Goal: Information Seeking & Learning: Find specific fact

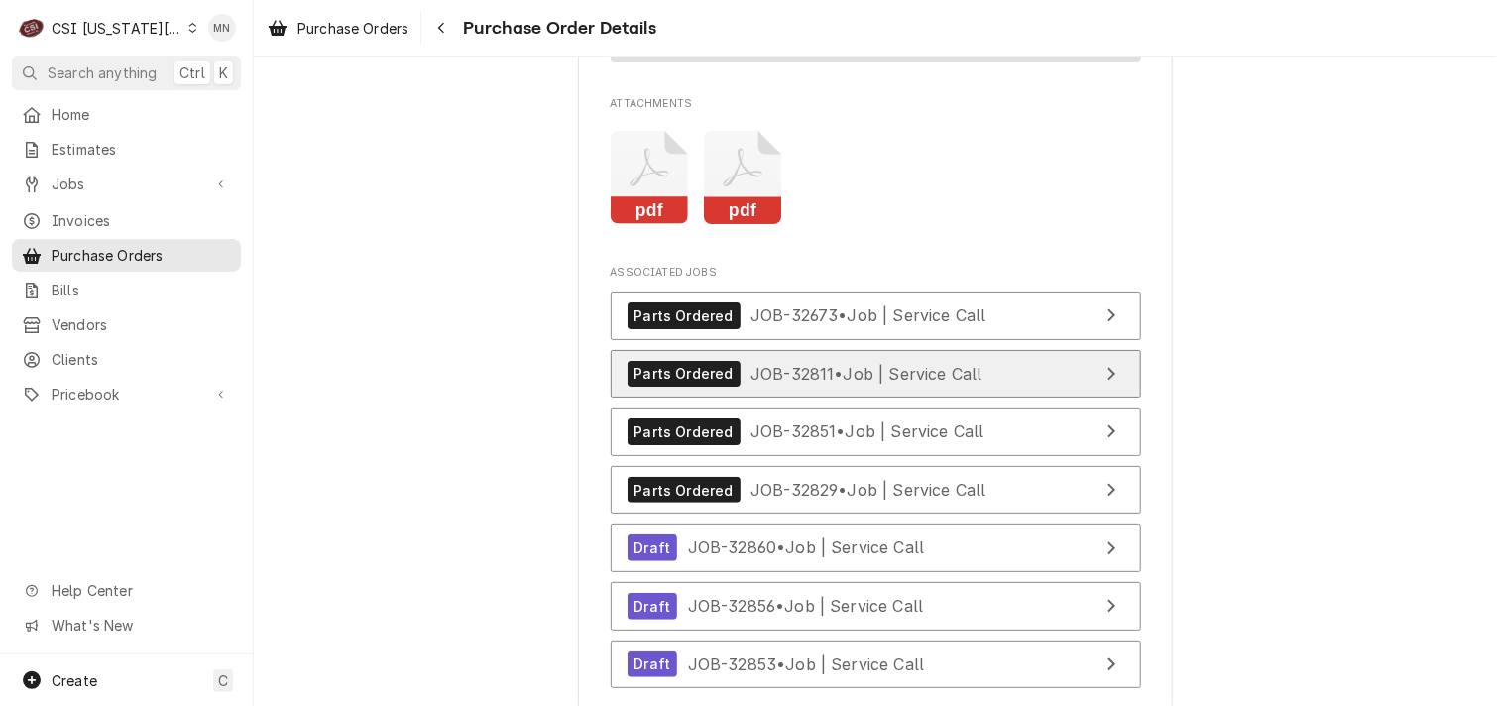
scroll to position [6444, 0]
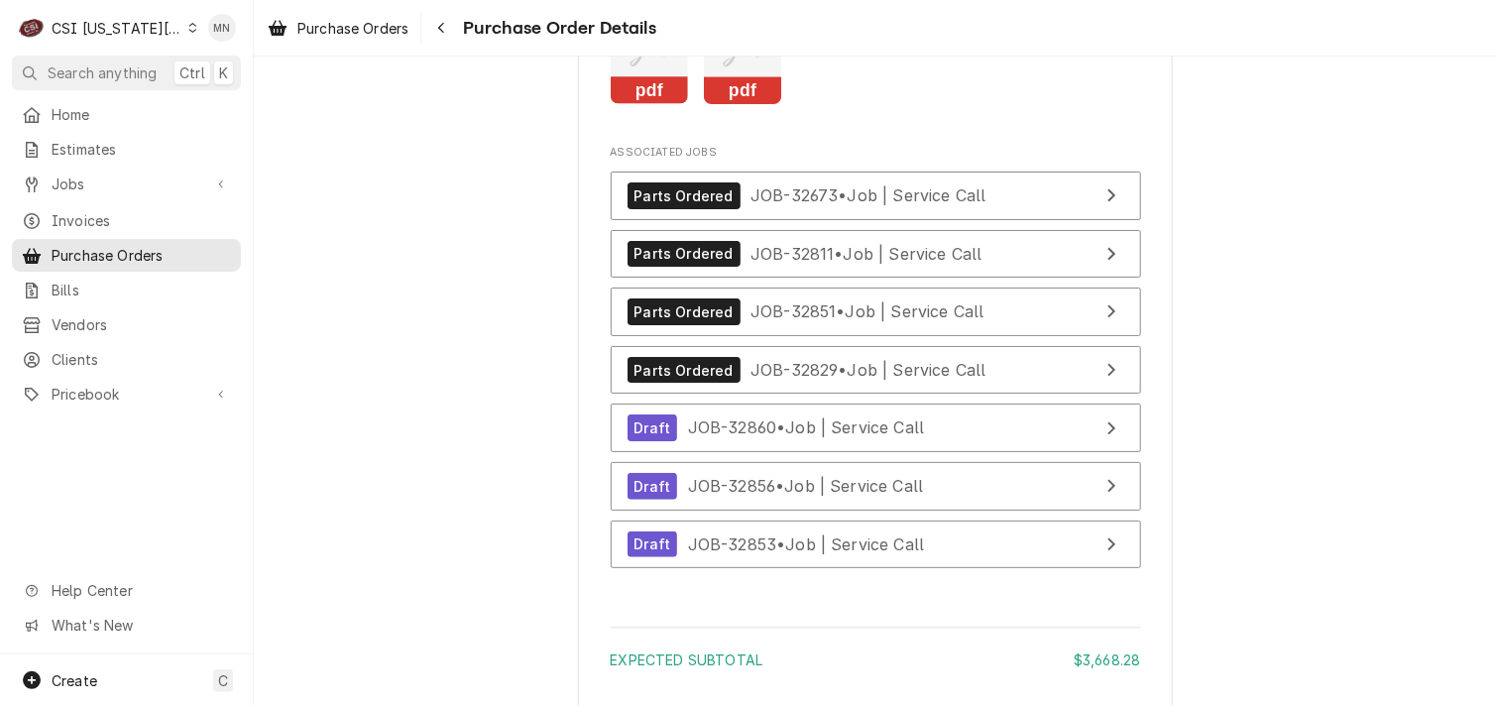
click at [740, 105] on icon "Attachments" at bounding box center [743, 58] width 78 height 94
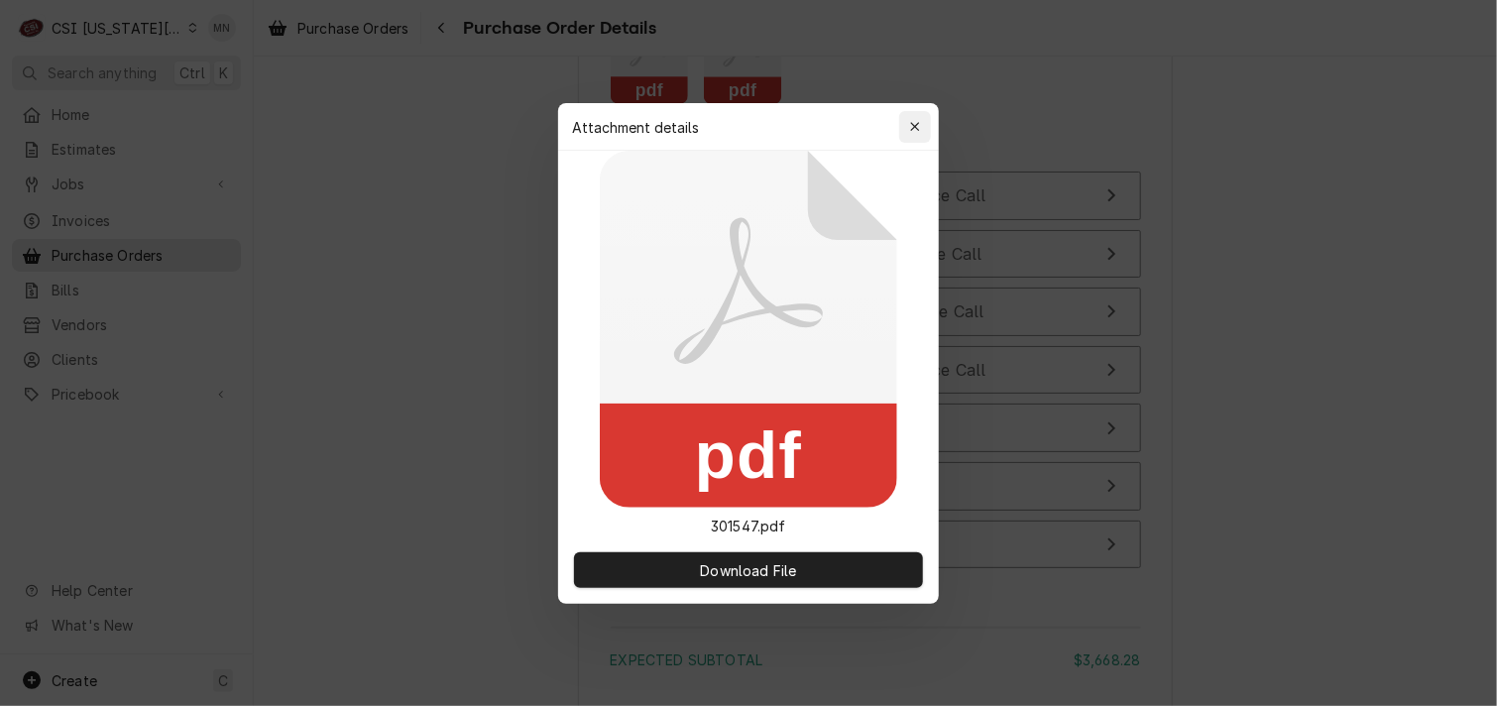
click at [920, 119] on div "button" at bounding box center [915, 127] width 20 height 20
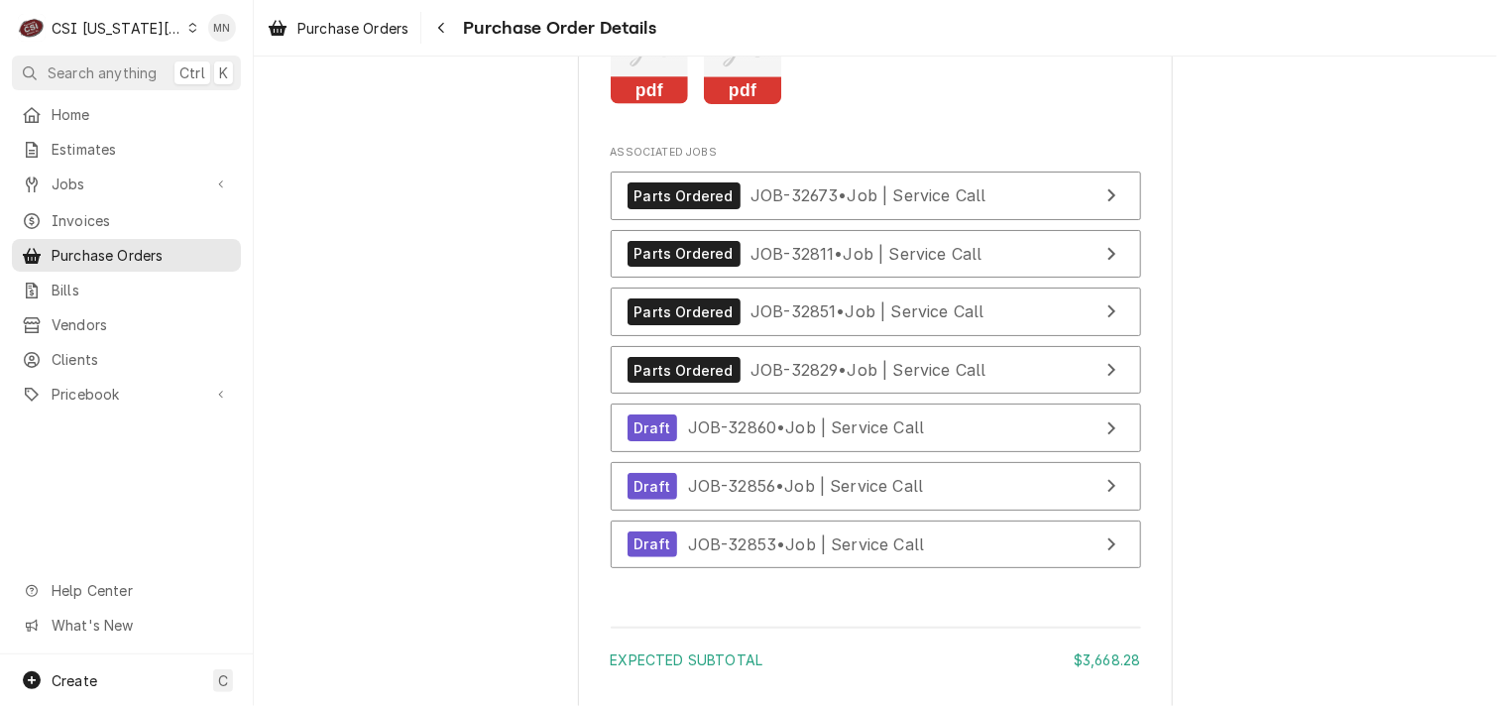
click at [635, 105] on icon "Attachments" at bounding box center [650, 58] width 78 height 94
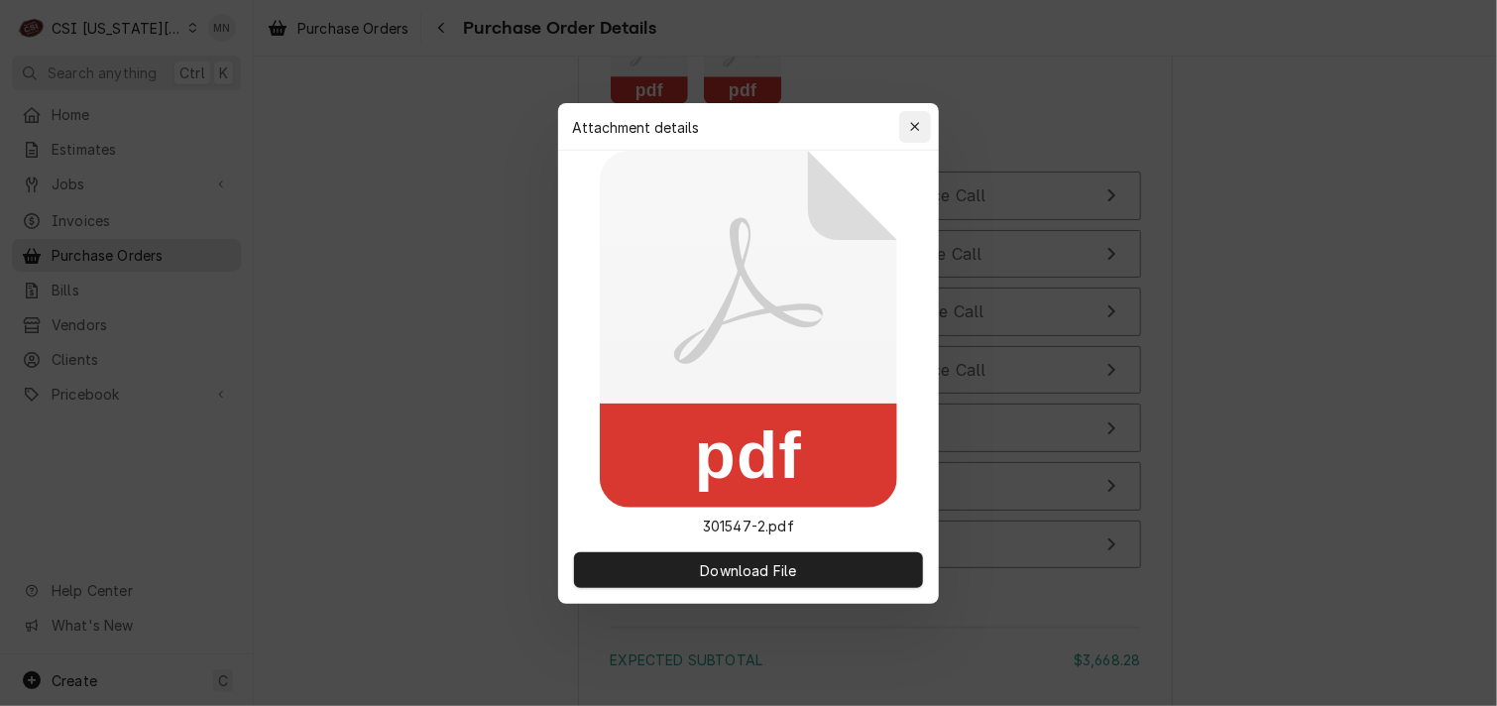
click at [912, 120] on icon "button" at bounding box center [915, 127] width 11 height 14
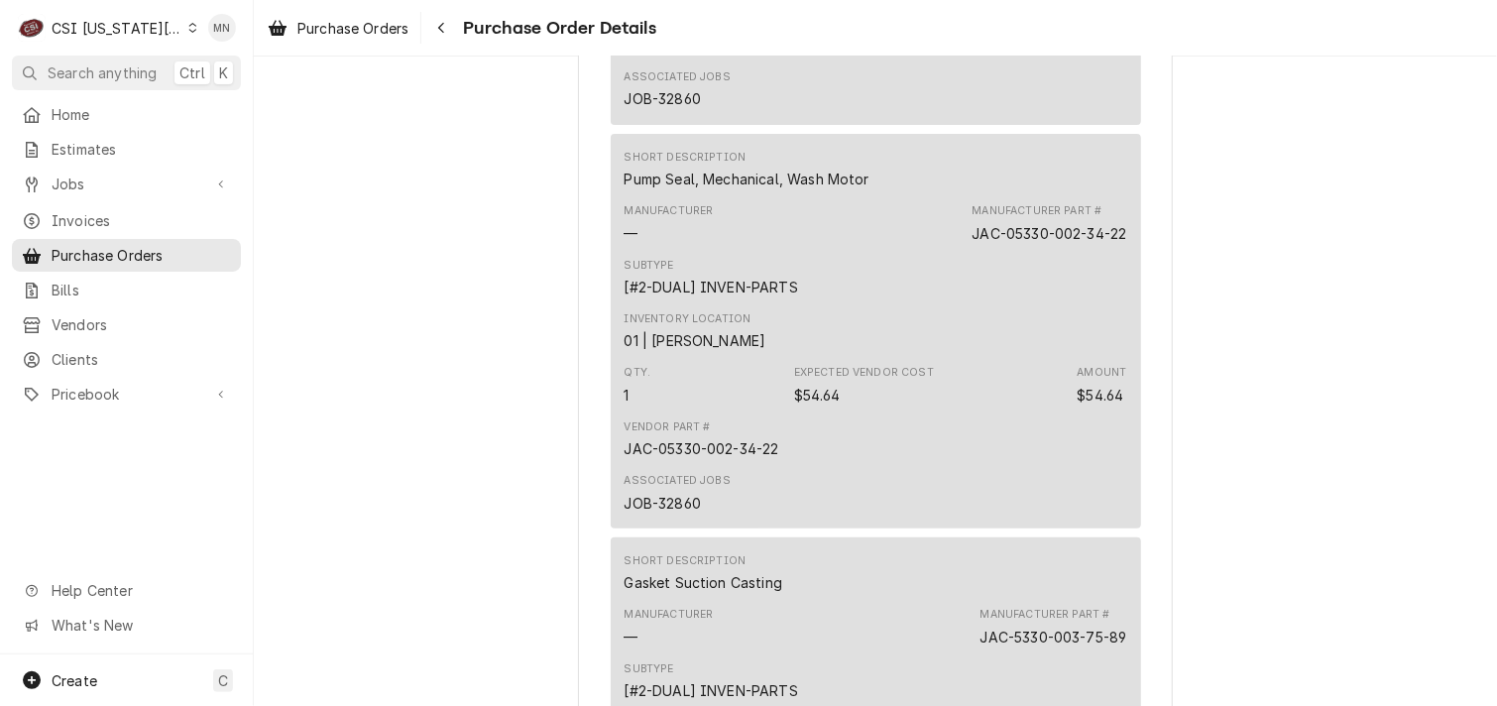
scroll to position [3668, 0]
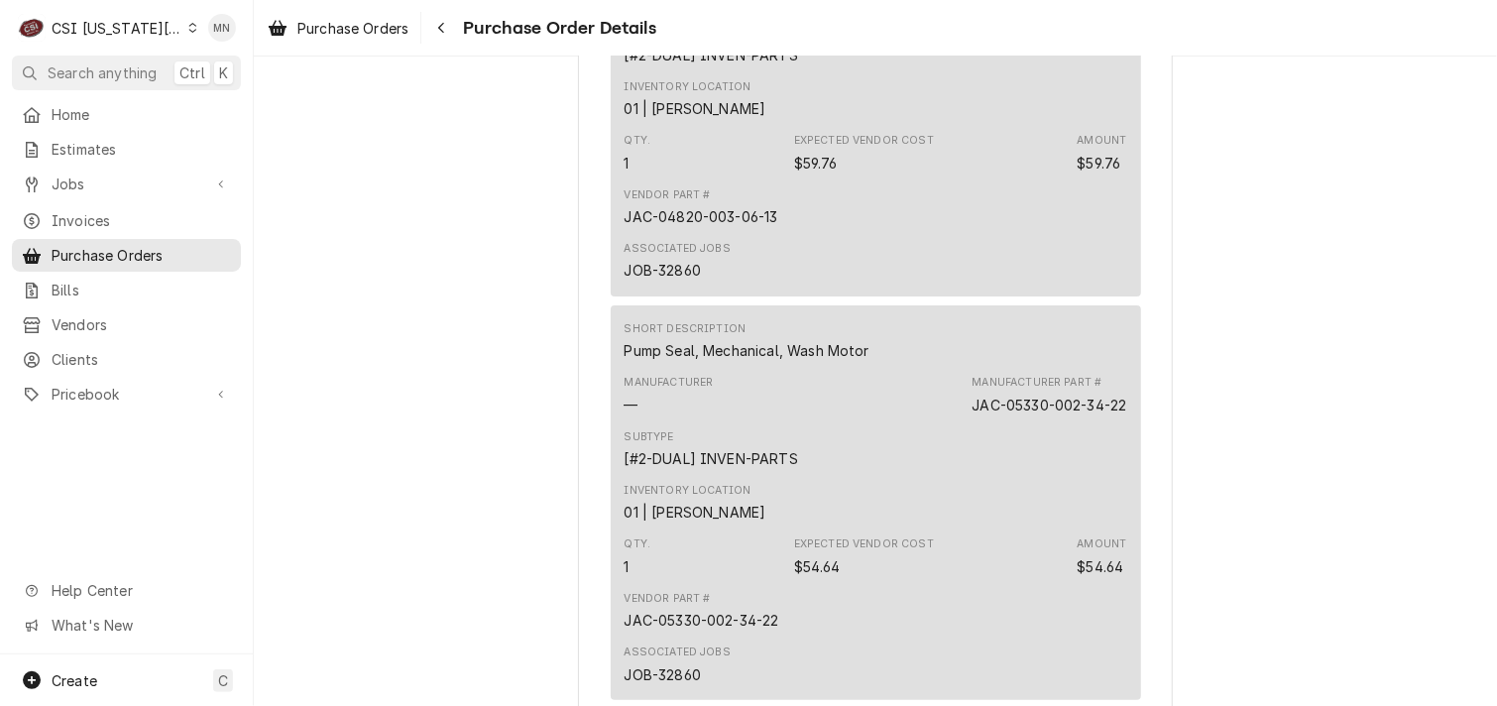
click at [164, 24] on div "C CSI Kansas City" at bounding box center [107, 28] width 191 height 40
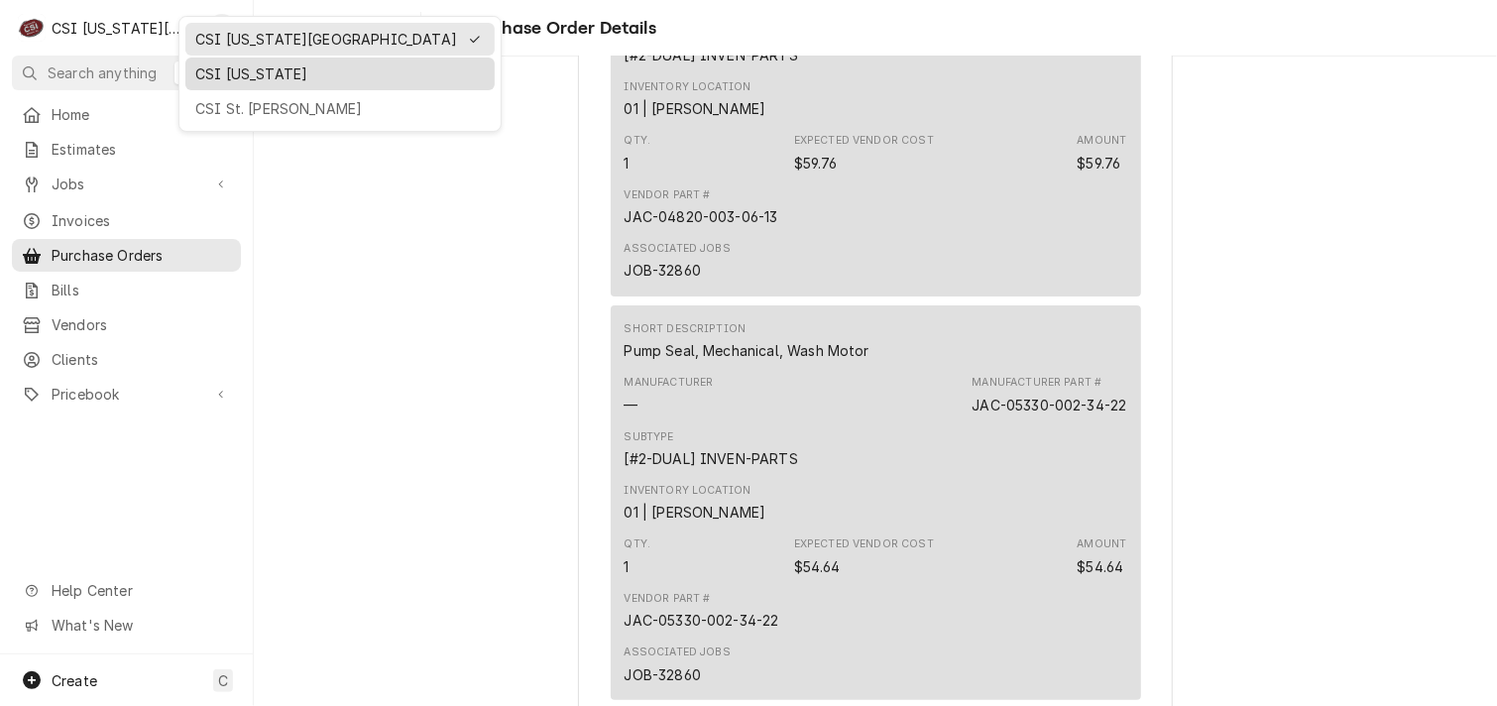
click at [207, 68] on div "CSI Kentucky" at bounding box center [339, 73] width 289 height 21
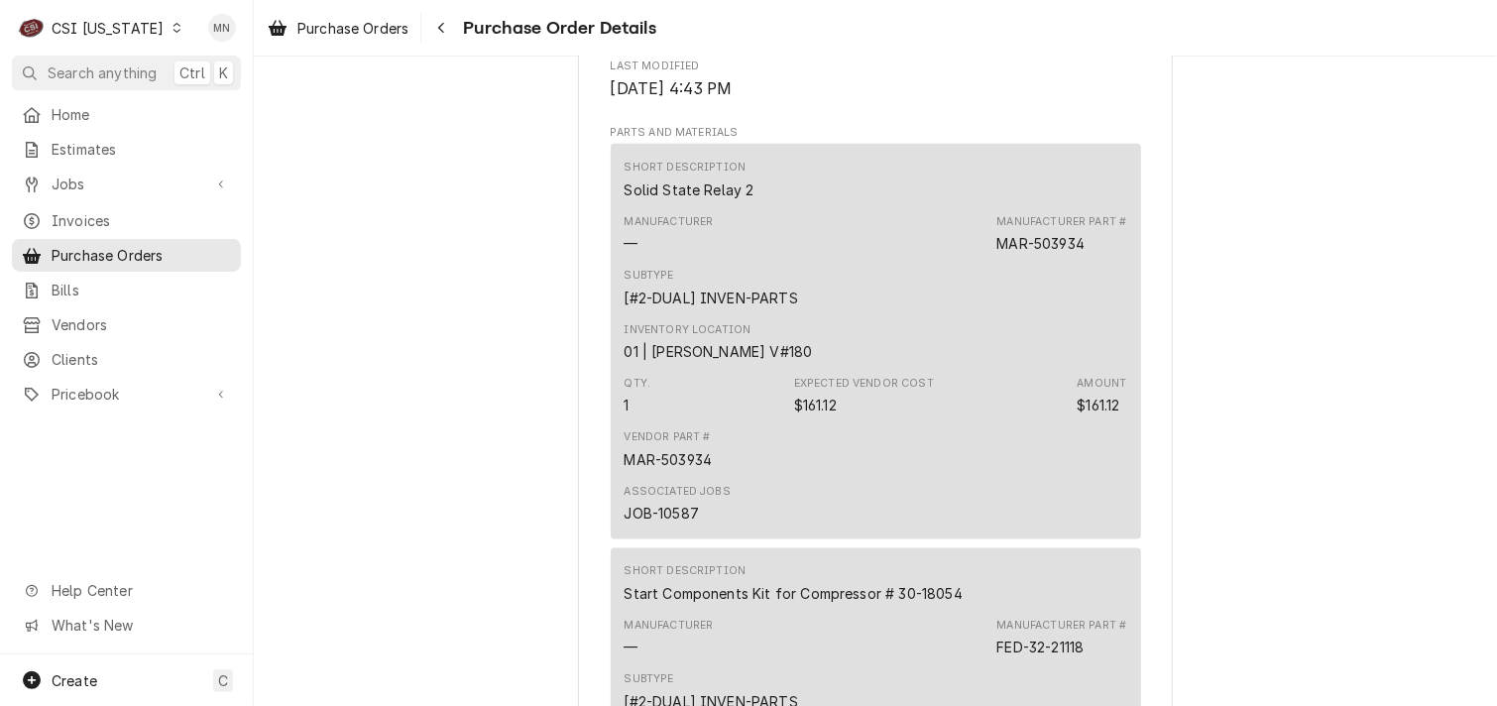
scroll to position [1091, 0]
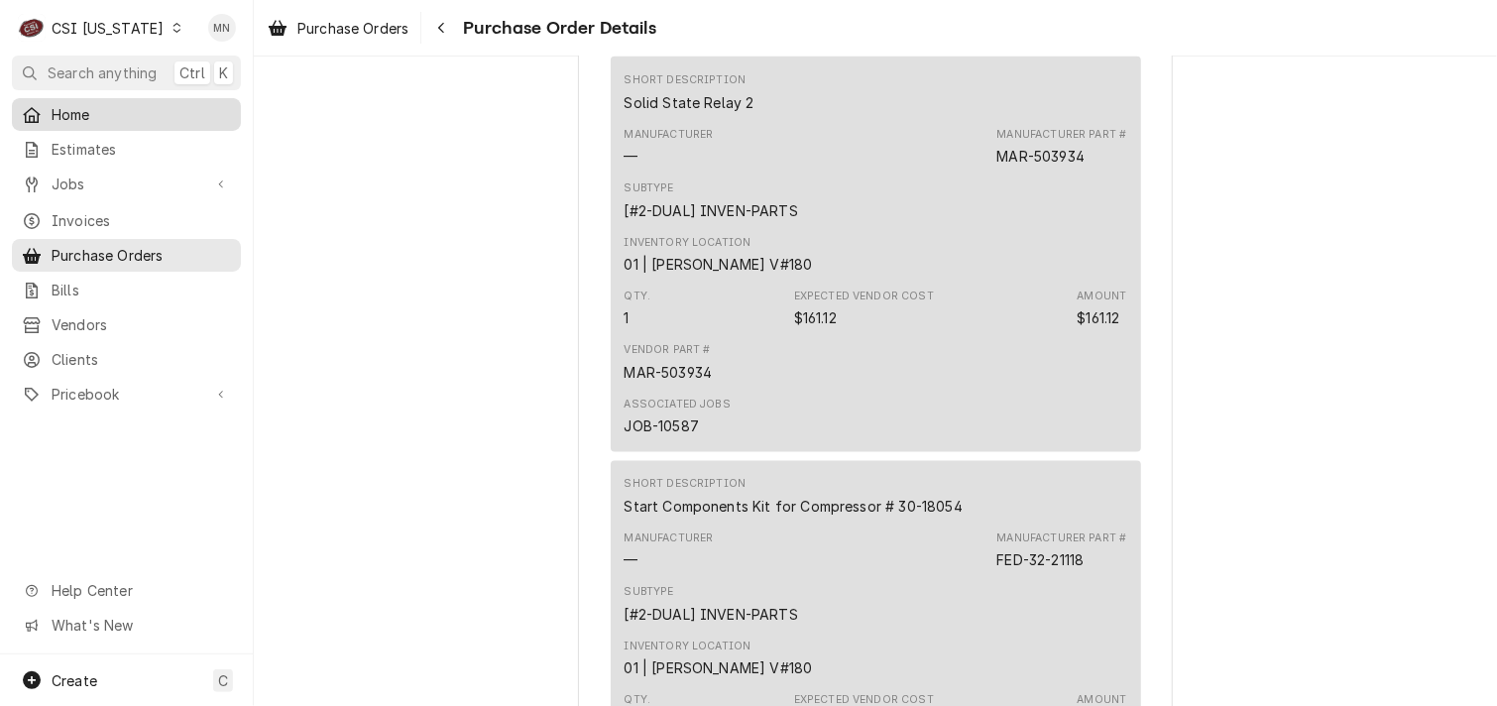
click at [59, 115] on span "Home" at bounding box center [141, 114] width 179 height 21
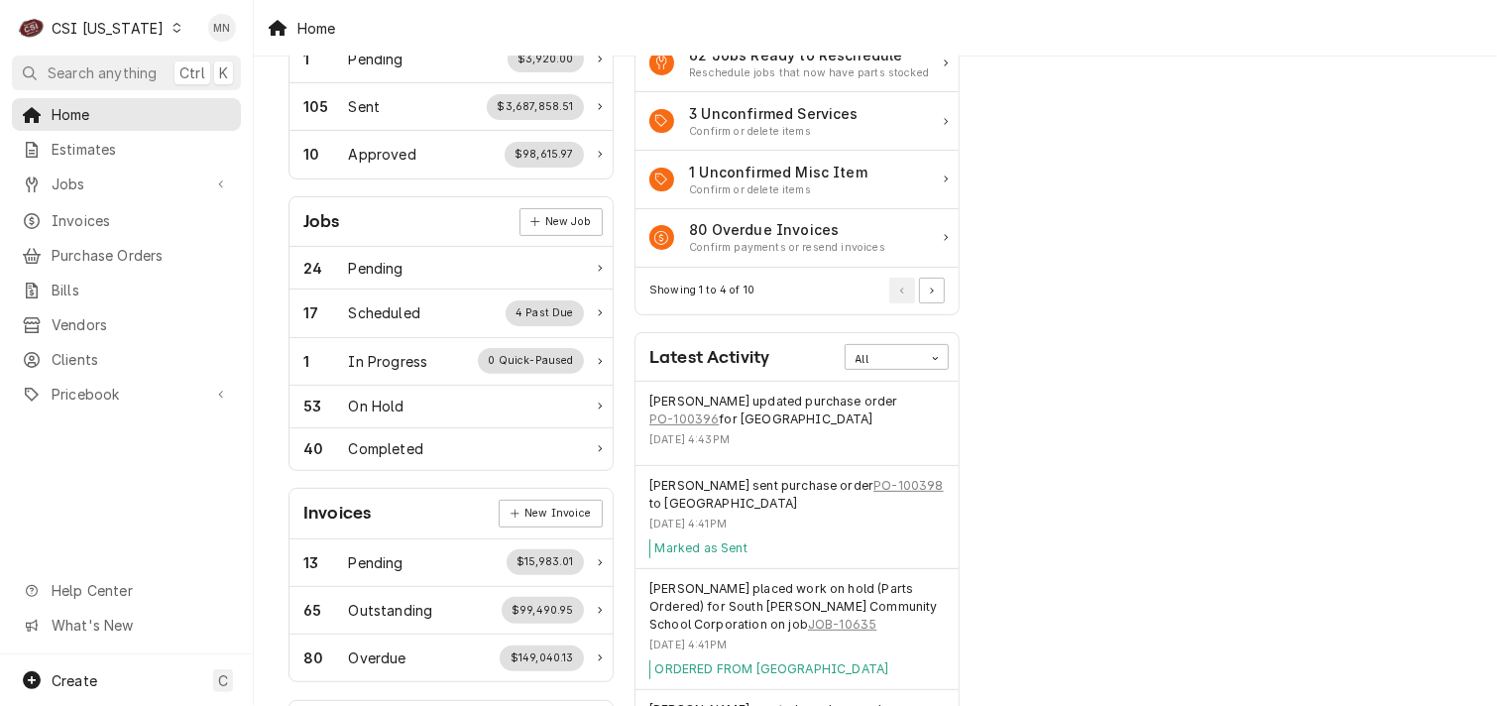
scroll to position [198, 0]
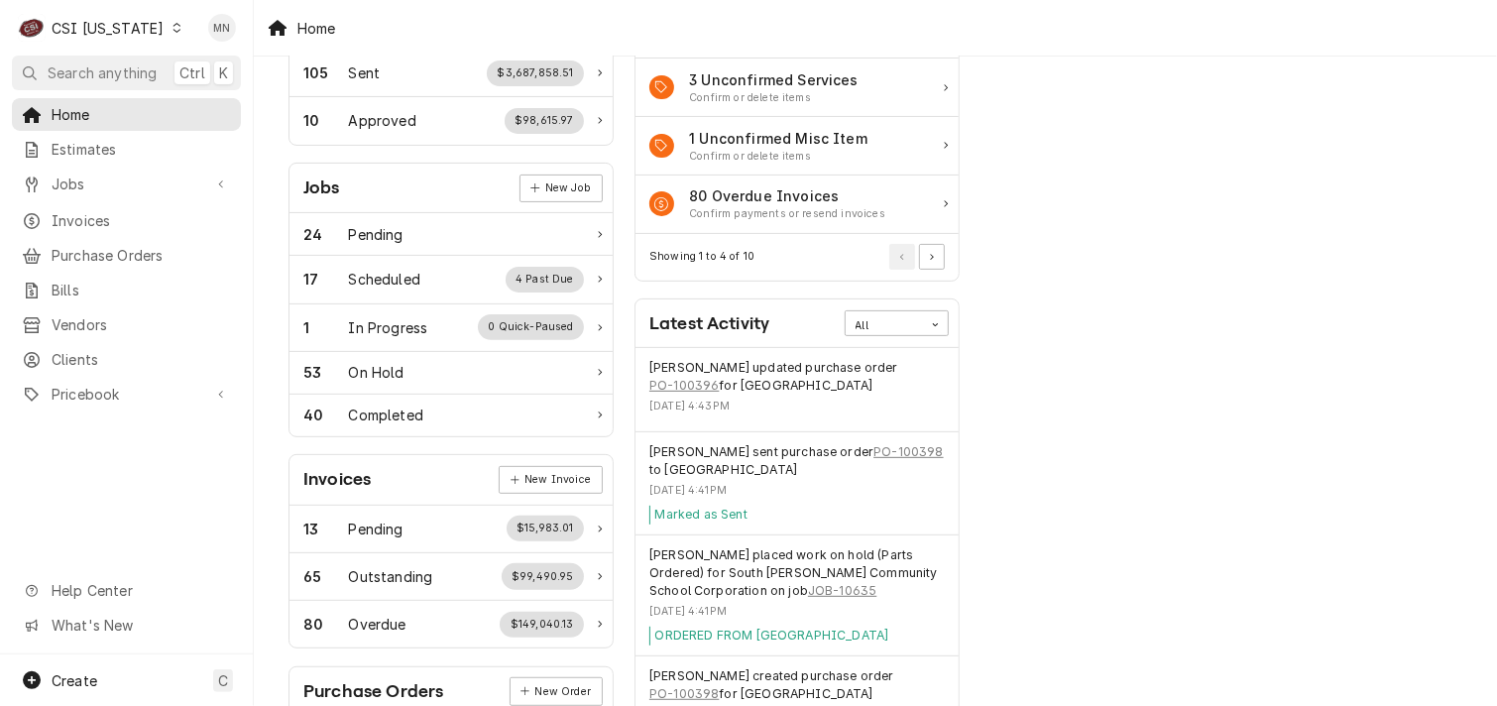
click at [104, 18] on div "CSI Kentucky" at bounding box center [108, 28] width 112 height 21
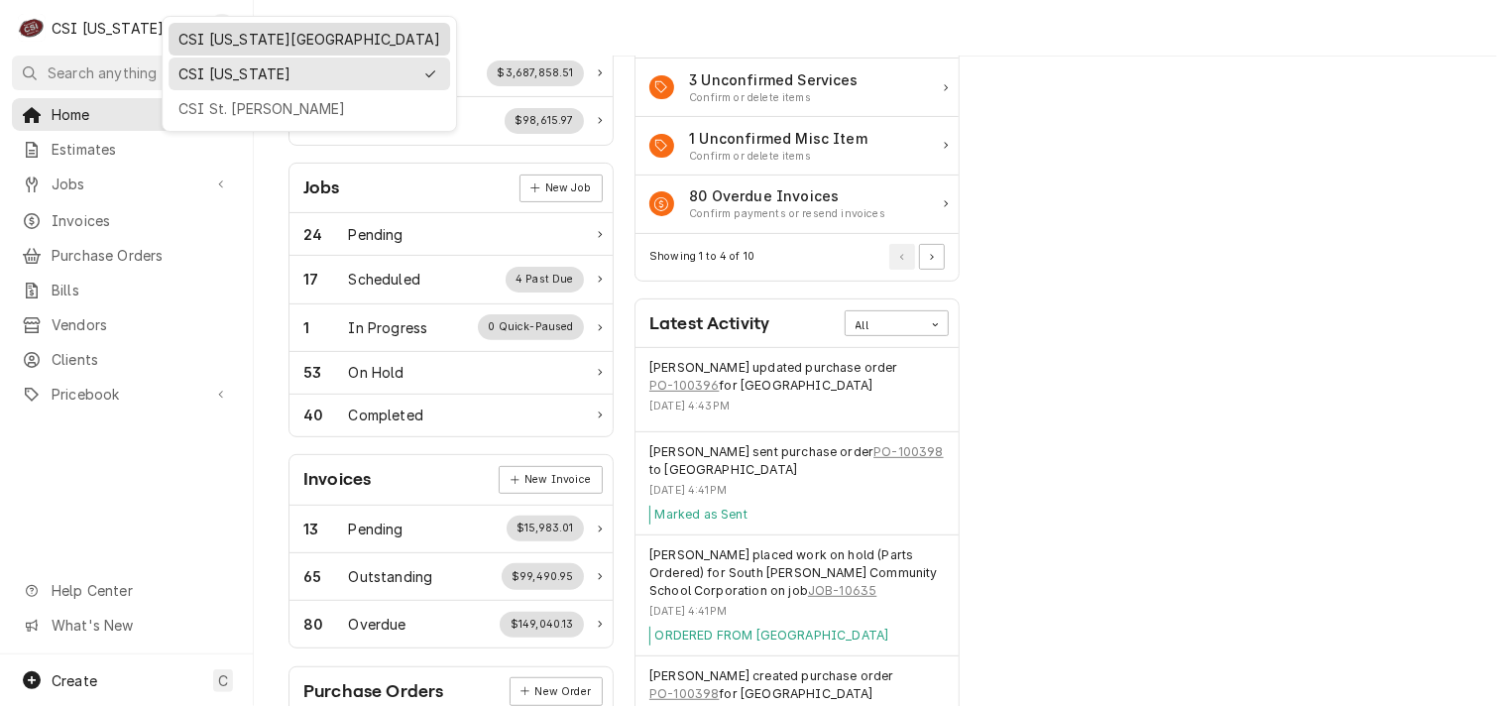
click at [221, 32] on div "CSI [US_STATE][GEOGRAPHIC_DATA]" at bounding box center [309, 39] width 262 height 21
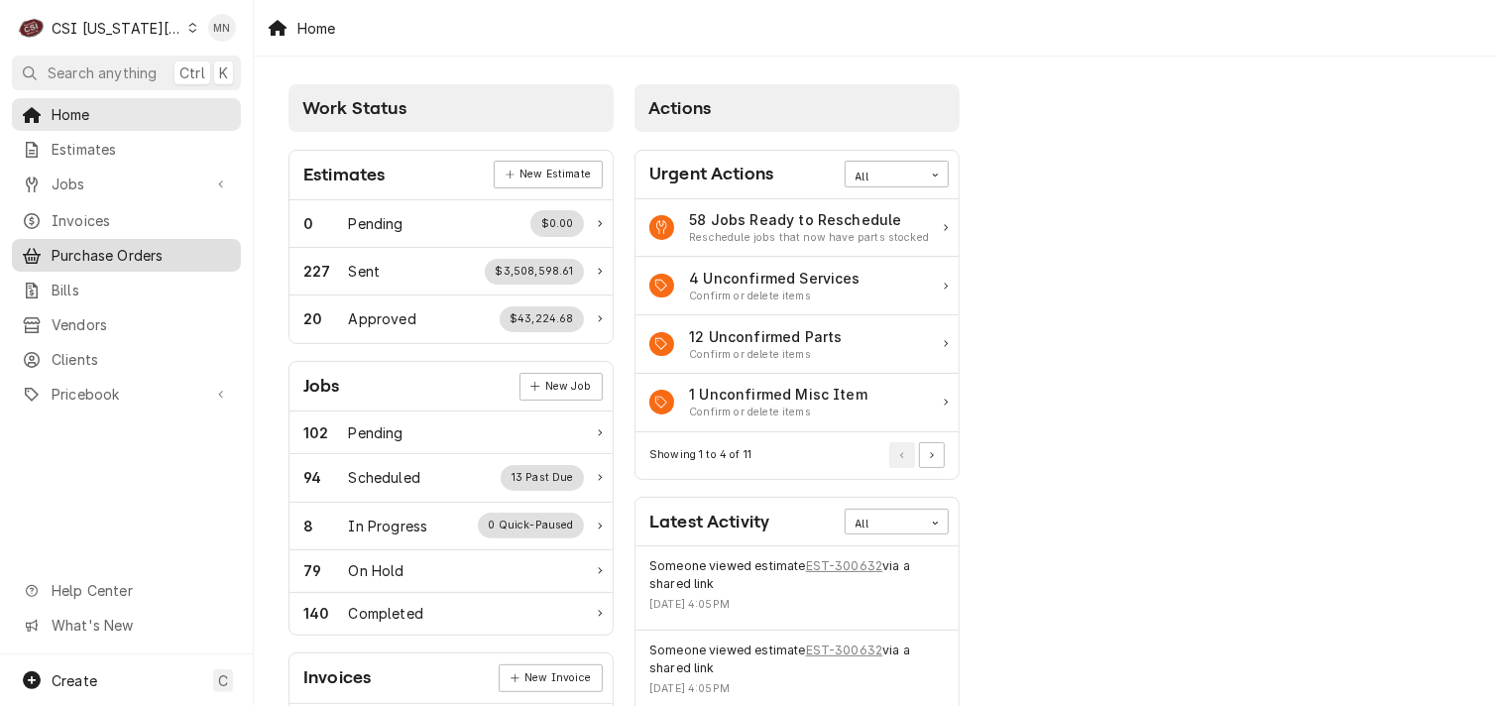
click at [107, 245] on span "Purchase Orders" at bounding box center [141, 255] width 179 height 21
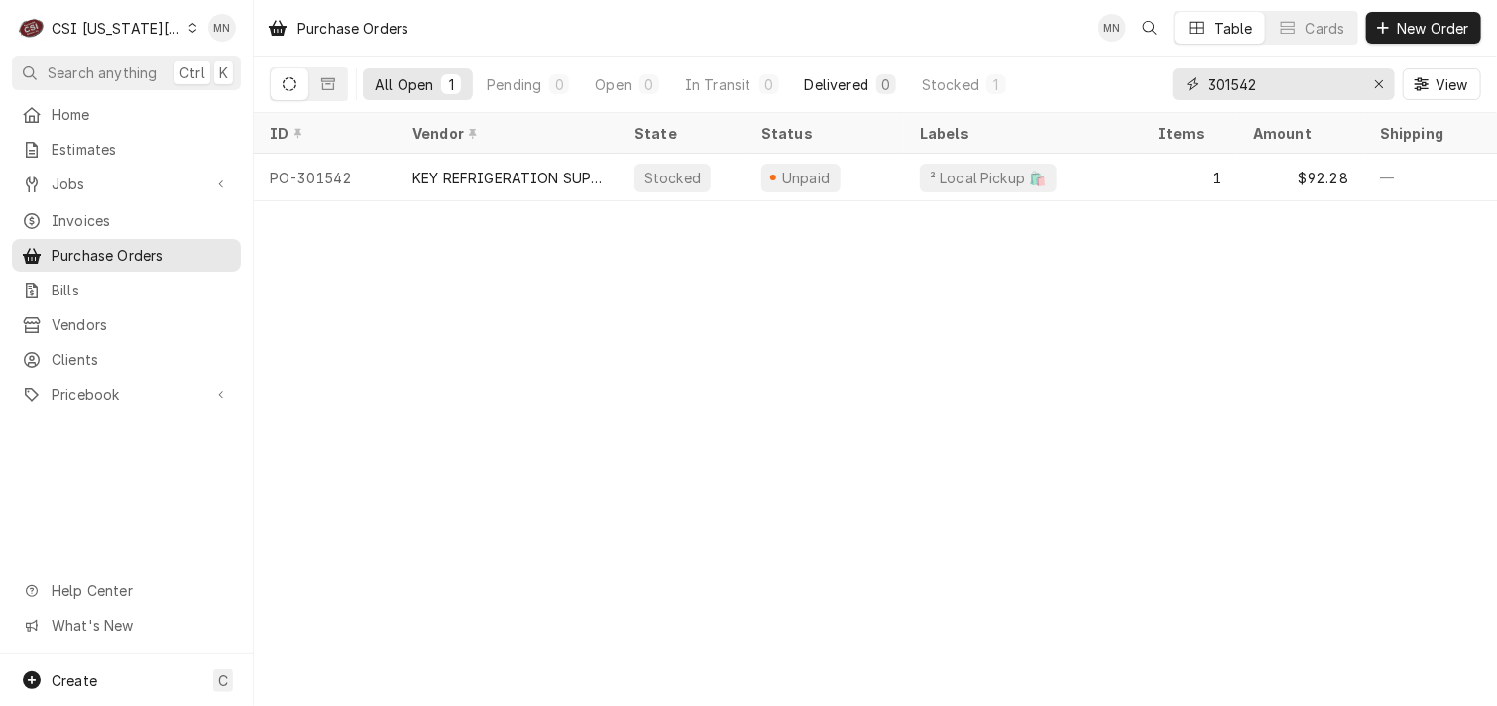
drag, startPoint x: 1287, startPoint y: 86, endPoint x: 888, endPoint y: 89, distance: 398.6
click at [900, 86] on div "All Open 1 Pending 0 Open 0 In Transit 0 Delivered 0 Stocked 1 301542 View" at bounding box center [875, 85] width 1211 height 56
type input "303291"
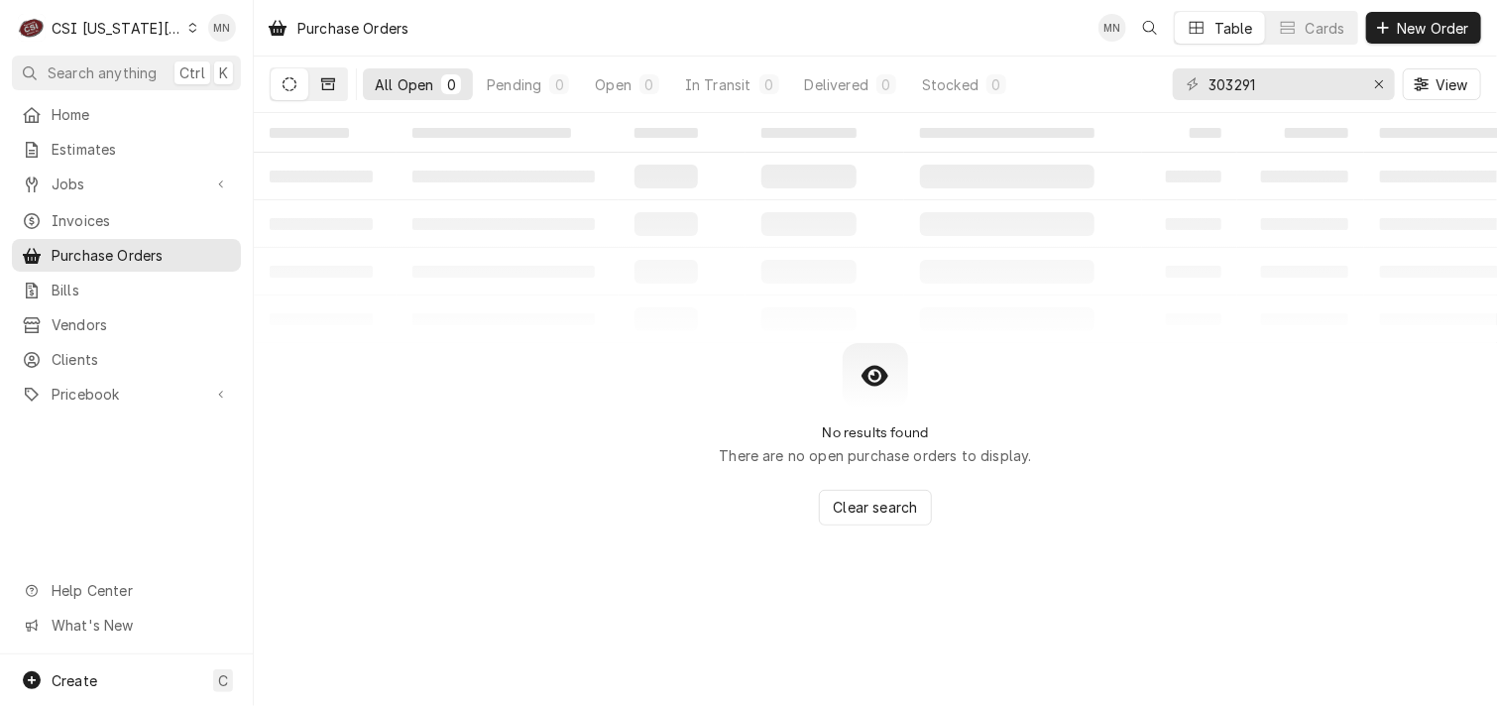
click at [326, 72] on button "Dynamic Content Wrapper" at bounding box center [328, 84] width 38 height 32
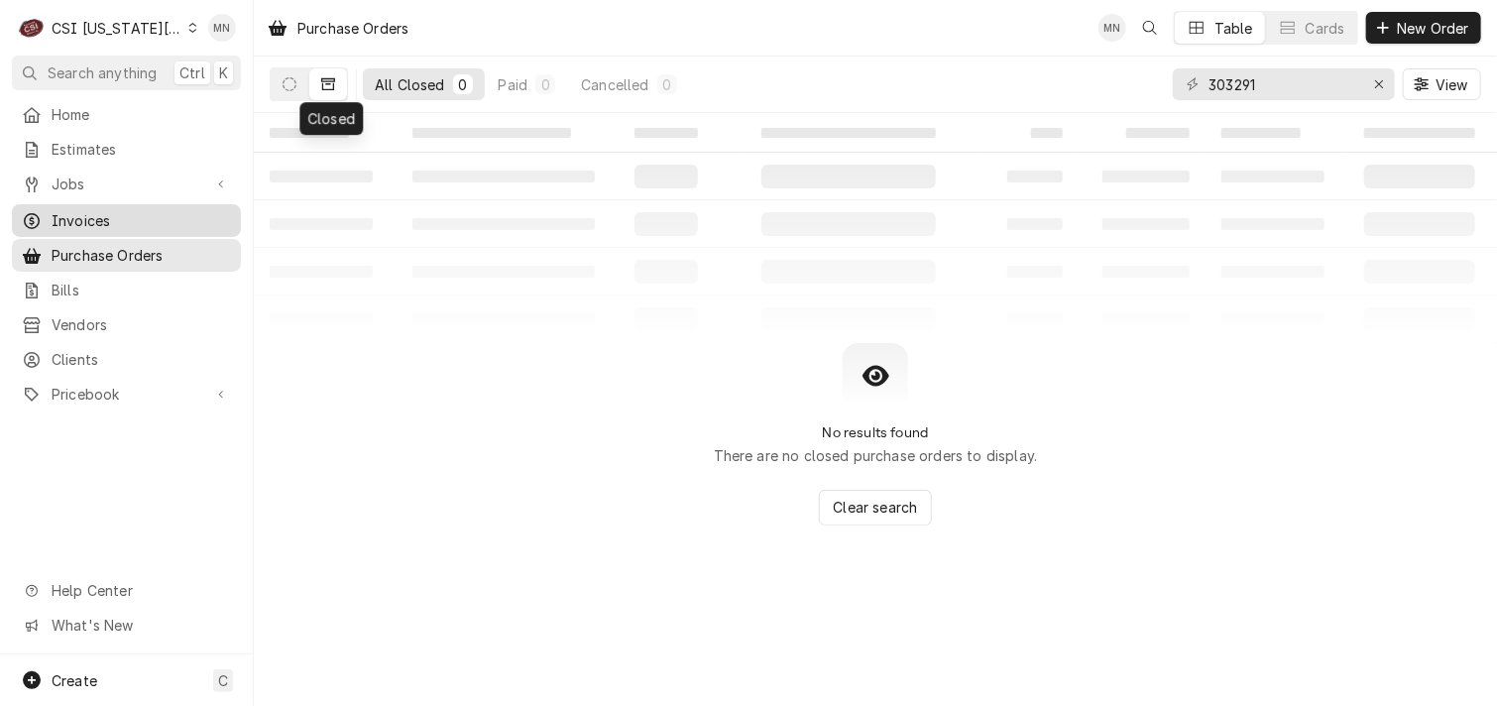
click at [79, 211] on span "Invoices" at bounding box center [141, 220] width 179 height 21
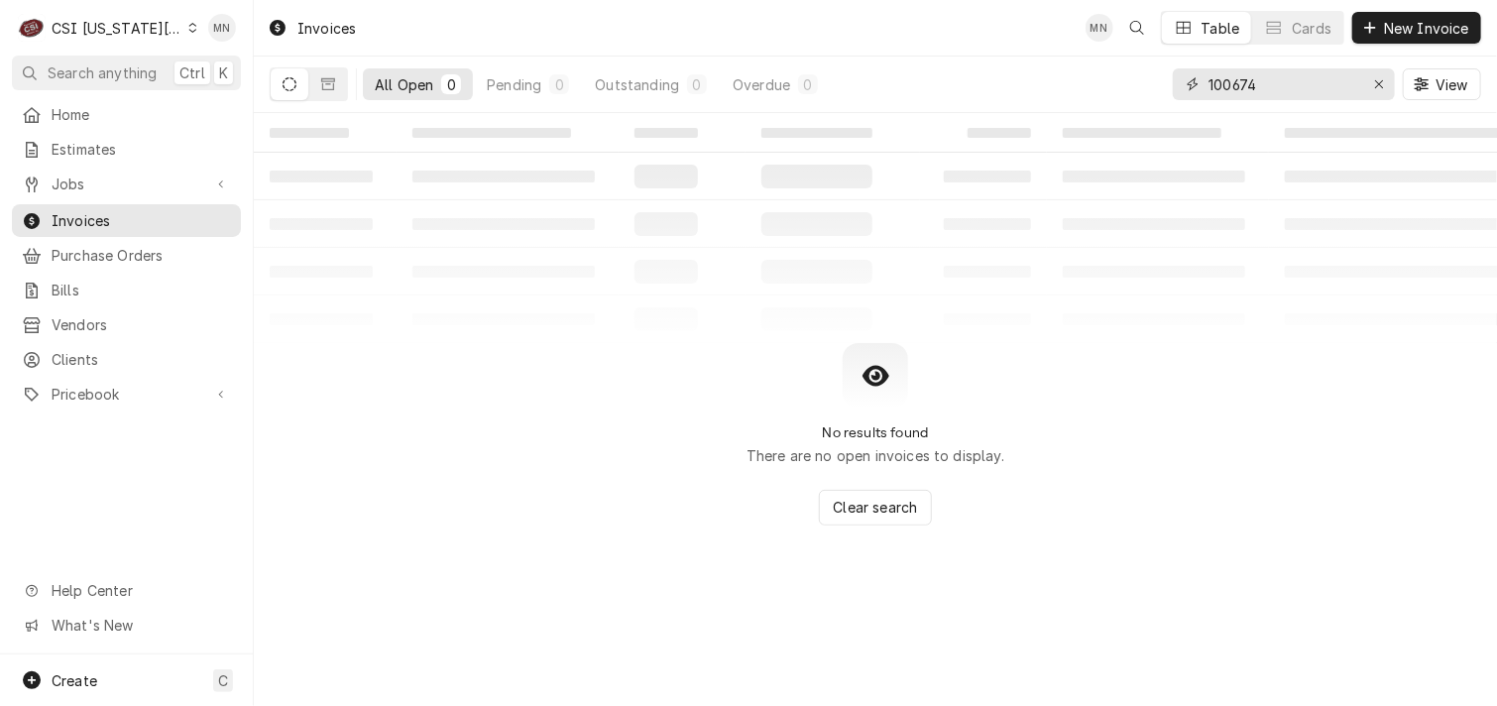
drag, startPoint x: 1341, startPoint y: 90, endPoint x: 980, endPoint y: 122, distance: 363.2
click at [994, 122] on div "Invoices MN Table Cards New Invoice All Open 0 Pending 0 Outstanding 0 Overdue …" at bounding box center [875, 353] width 1243 height 706
type input "303291"
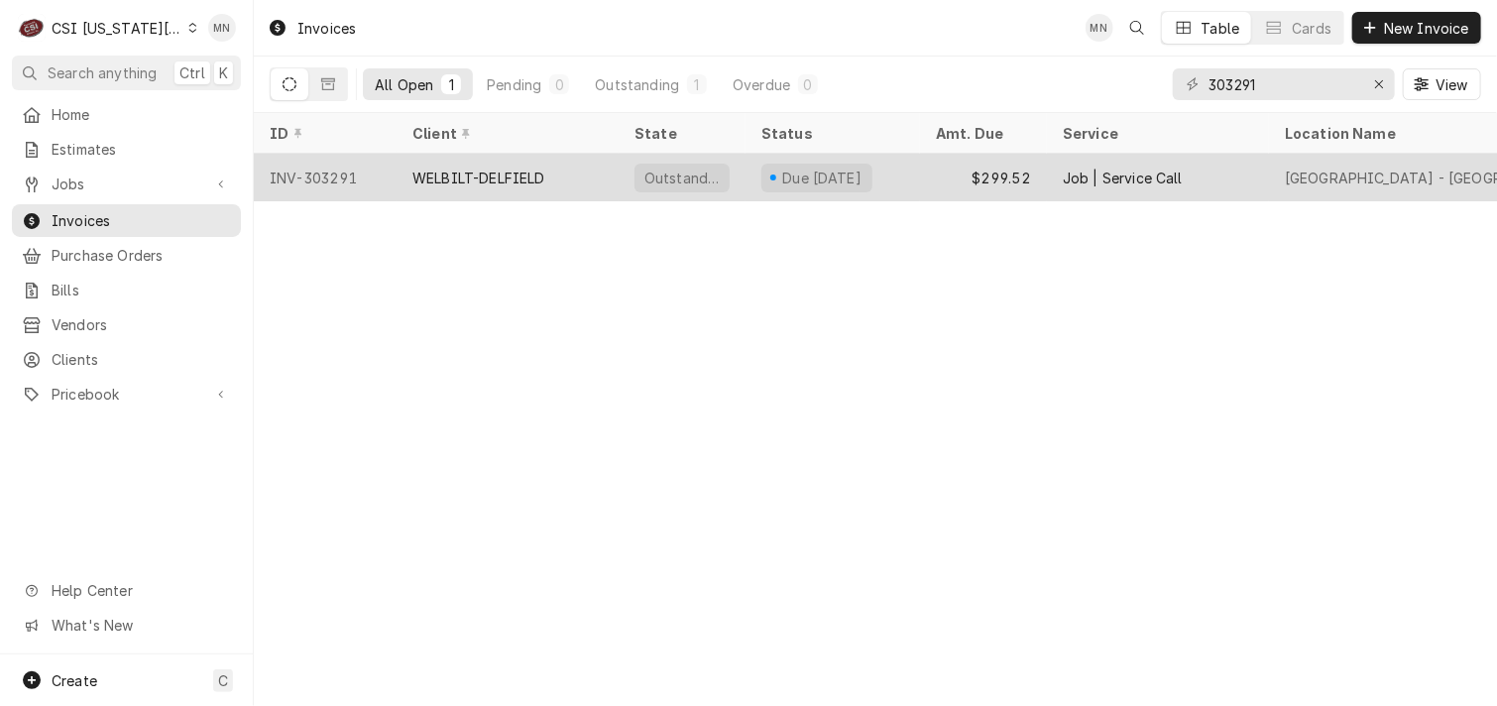
click at [375, 183] on div "INV-303291" at bounding box center [325, 178] width 143 height 48
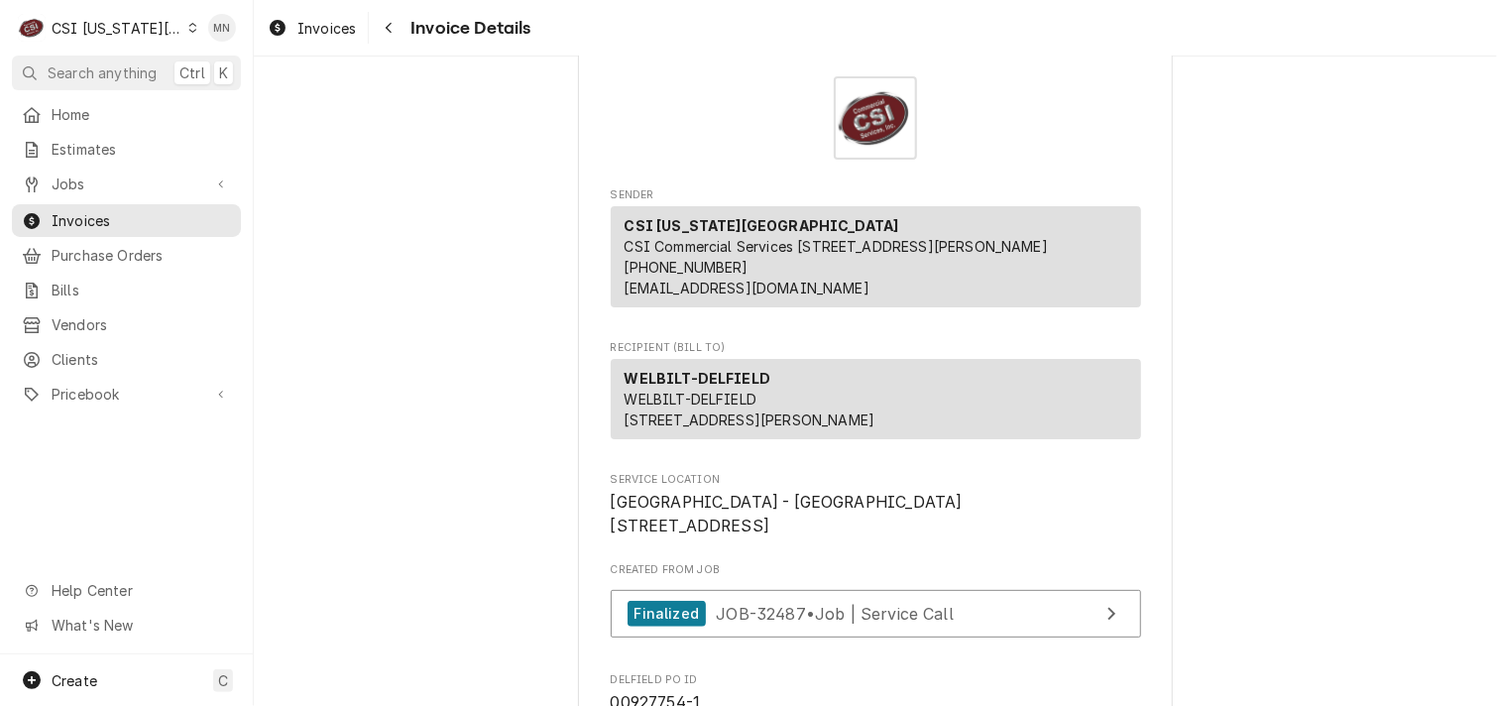
scroll to position [397, 0]
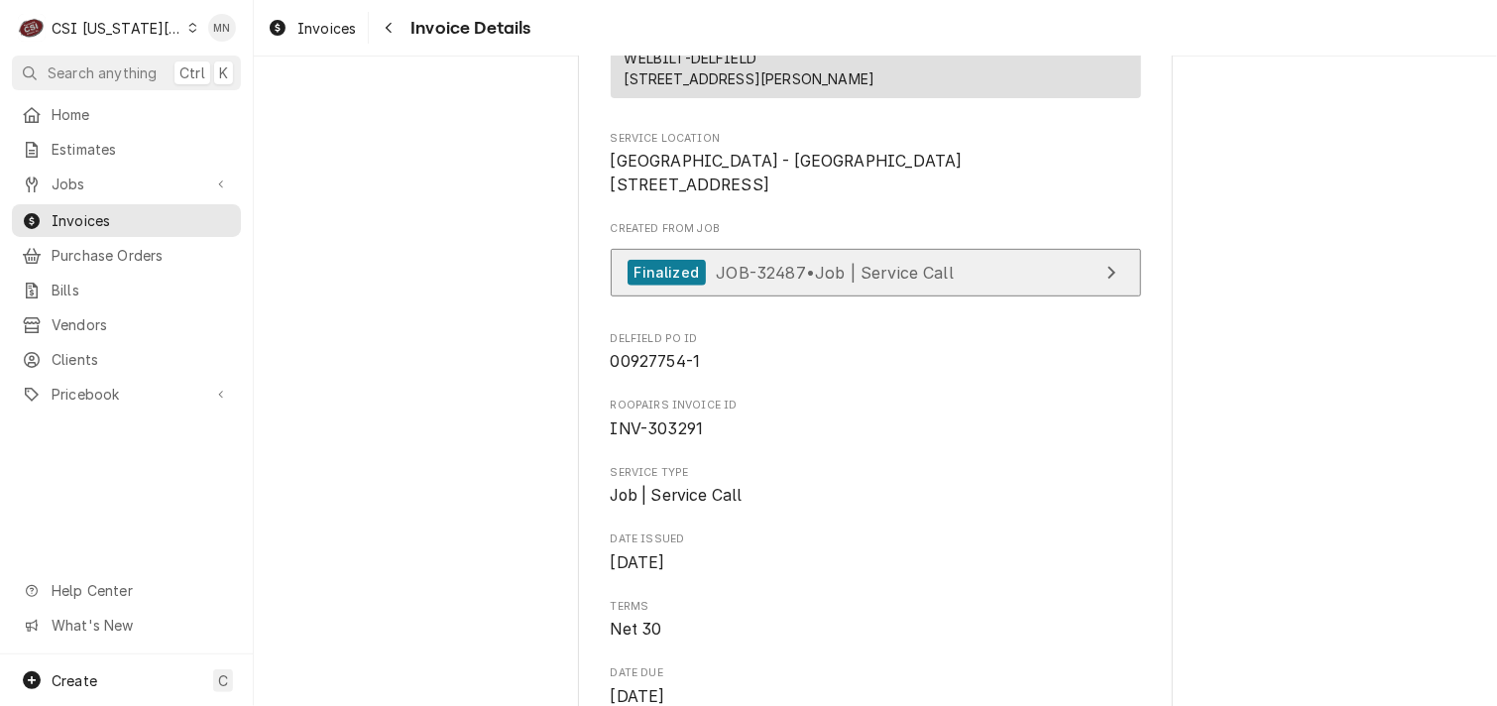
click at [932, 297] on link "Finalized JOB-32487 • Job | Service Call" at bounding box center [876, 273] width 530 height 49
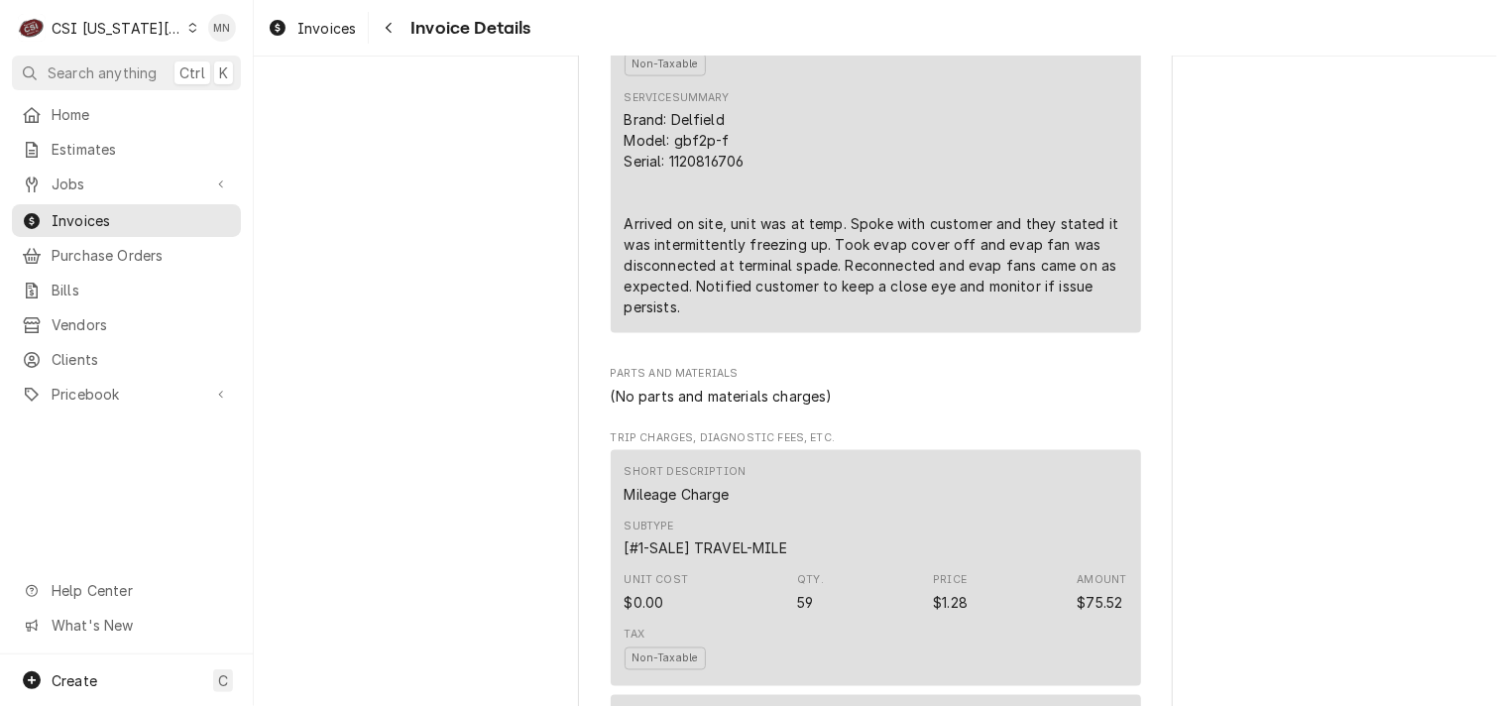
scroll to position [1487, 0]
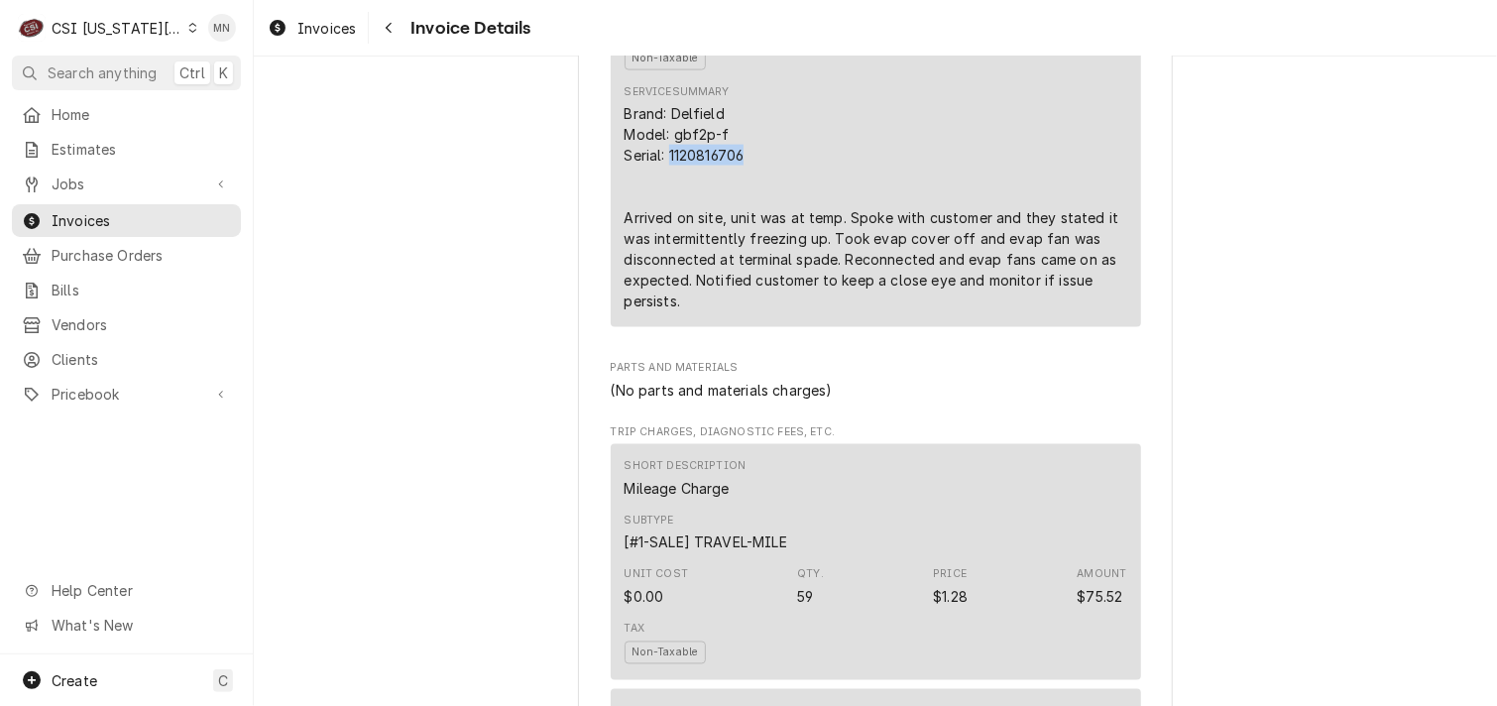
drag, startPoint x: 748, startPoint y: 218, endPoint x: 663, endPoint y: 220, distance: 84.3
click at [663, 220] on div "Brand: Delfield Model: gbf2p-f Serial: 1120816706 Arrived on site, unit was at …" at bounding box center [876, 207] width 503 height 208
copy div "1120816706"
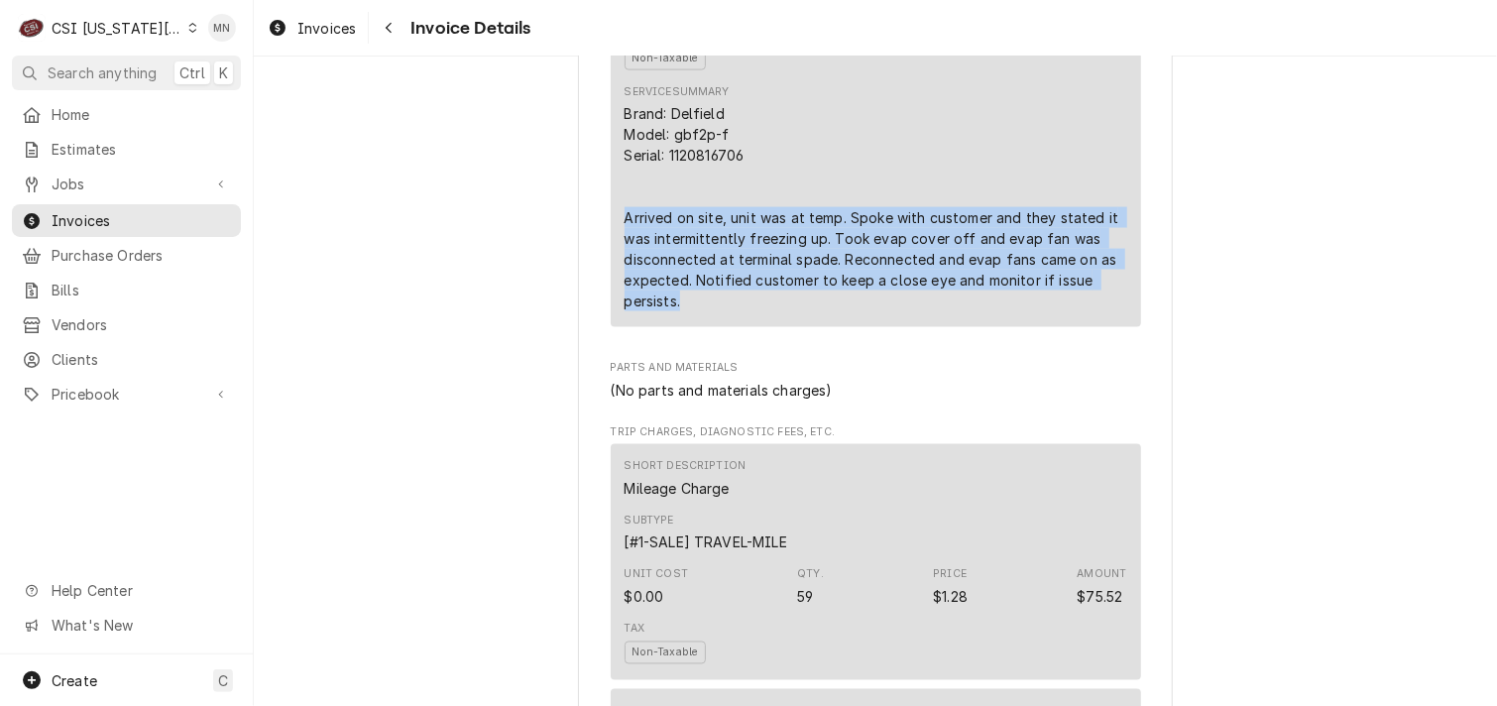
drag, startPoint x: 616, startPoint y: 285, endPoint x: 1010, endPoint y: 374, distance: 404.5
click at [1010, 311] on div "Brand: Delfield Model: gbf2p-f Serial: 1120816706 Arrived on site, unit was at …" at bounding box center [876, 207] width 503 height 208
drag, startPoint x: 1010, startPoint y: 374, endPoint x: 909, endPoint y: 323, distance: 113.1
copy div "Arrived on site, unit was at temp. Spoke with customer and they stated it was i…"
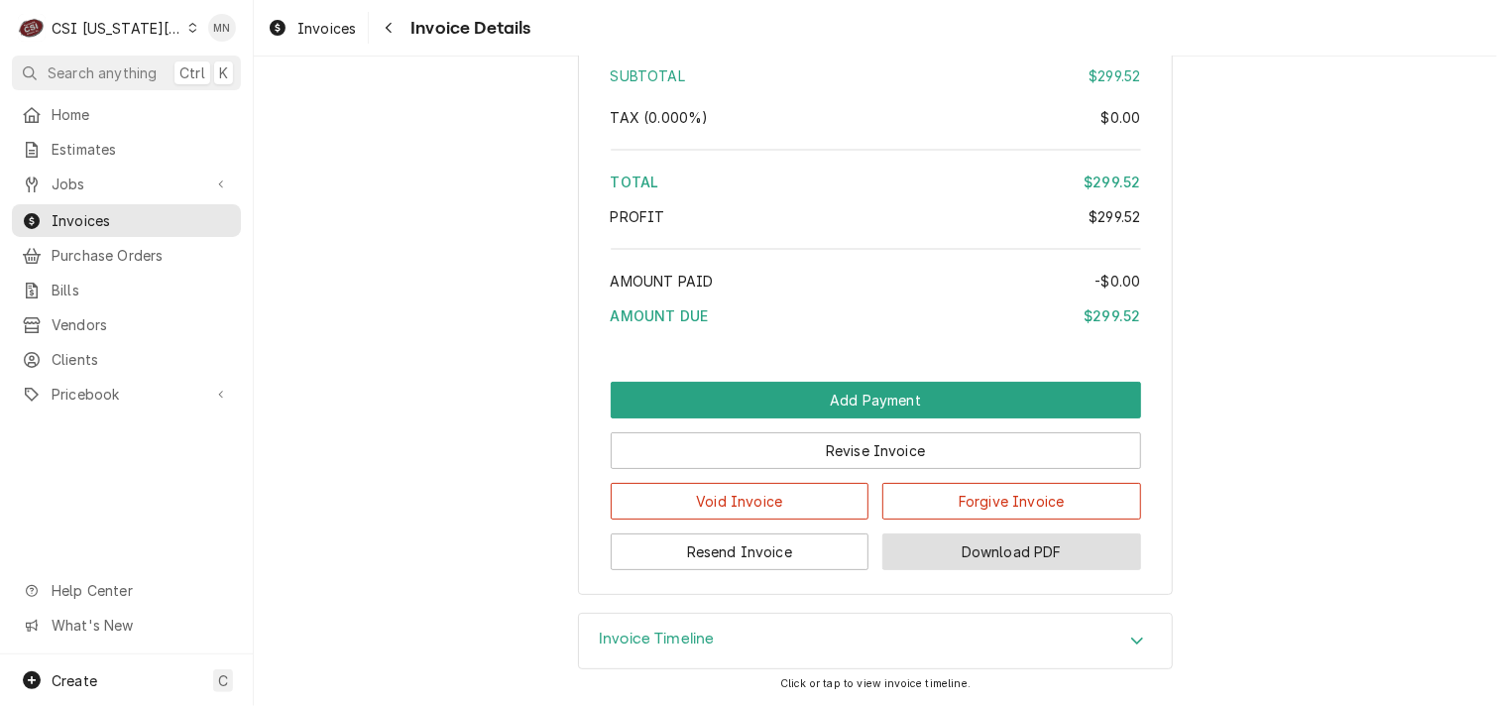
scroll to position [3769, 0]
click at [1053, 562] on button "Download PDF" at bounding box center [1011, 551] width 259 height 37
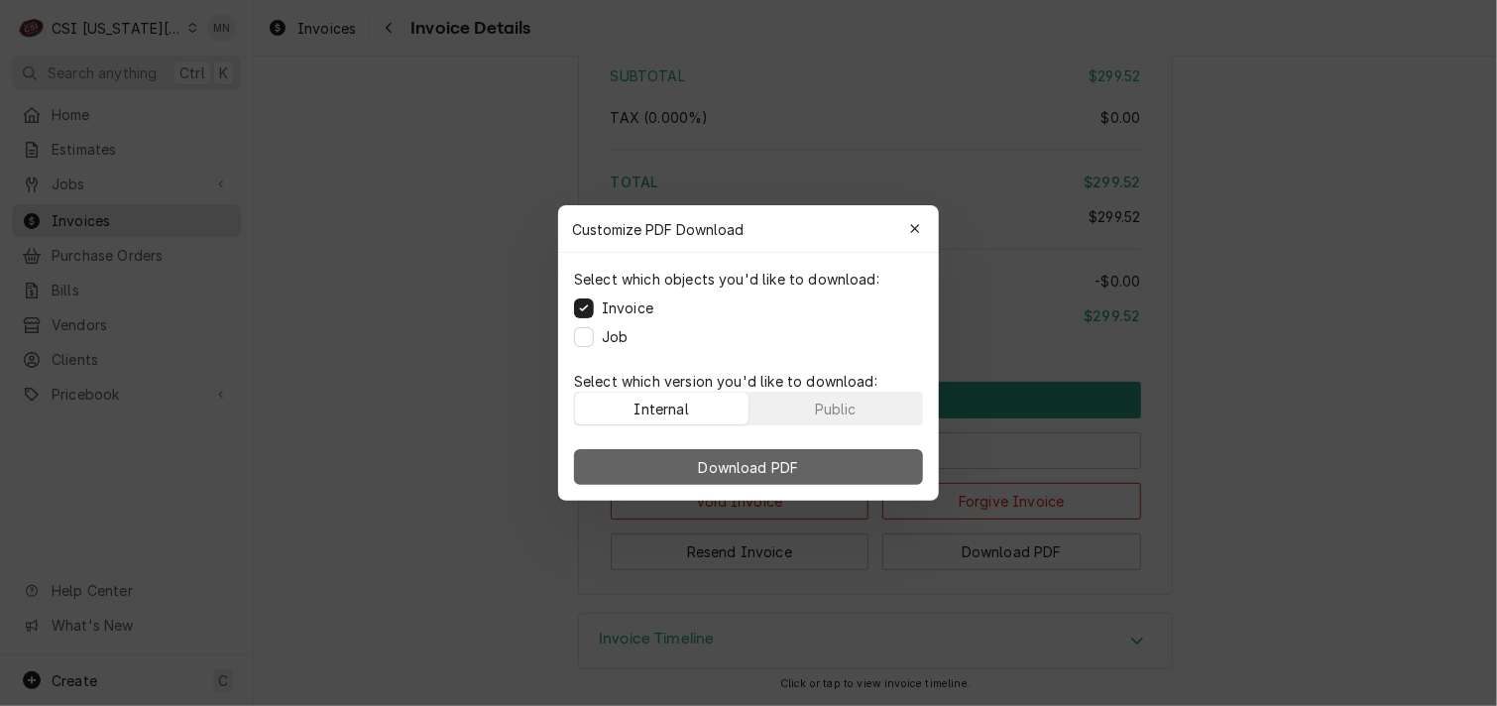
click at [716, 477] on button "Download PDF" at bounding box center [748, 467] width 349 height 36
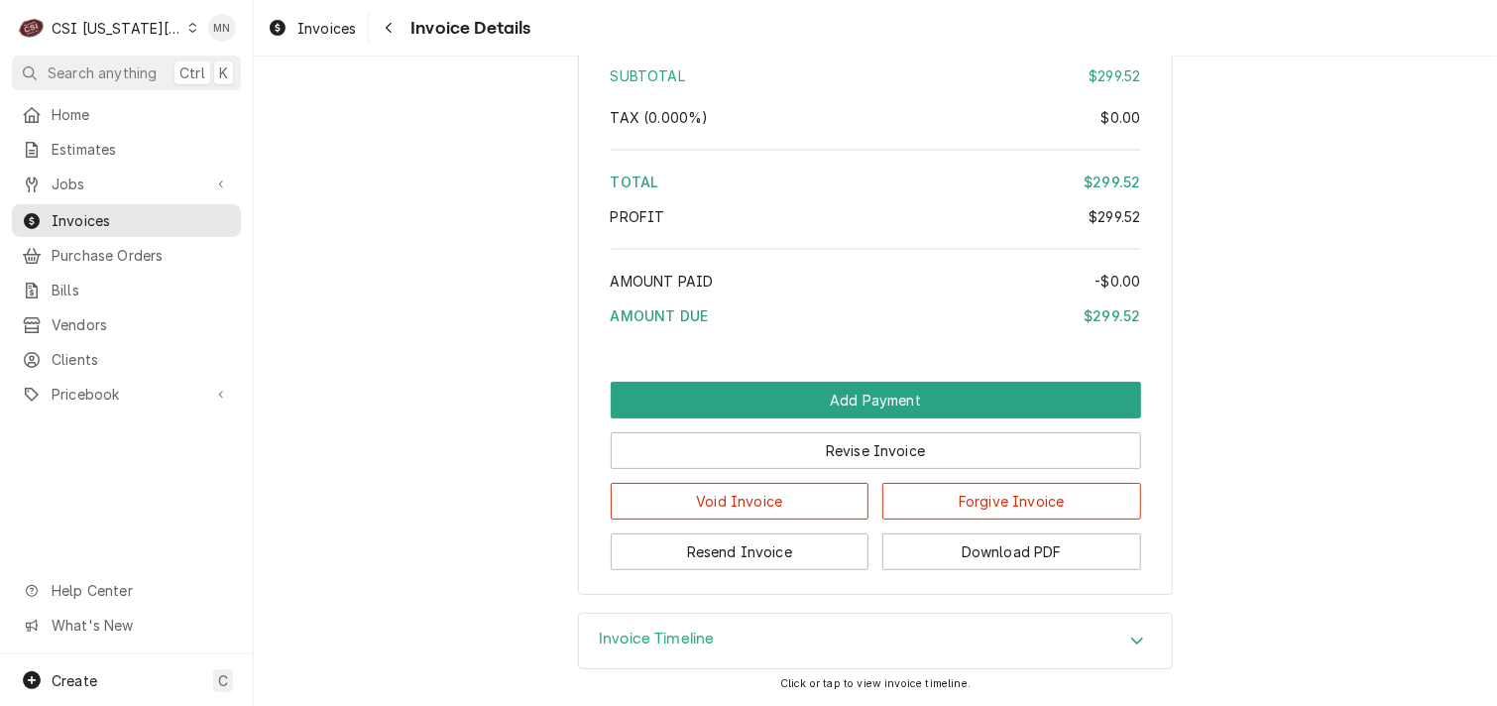
drag, startPoint x: 393, startPoint y: 29, endPoint x: 404, endPoint y: 31, distance: 12.1
click at [393, 28] on icon "Navigate back" at bounding box center [389, 28] width 9 height 14
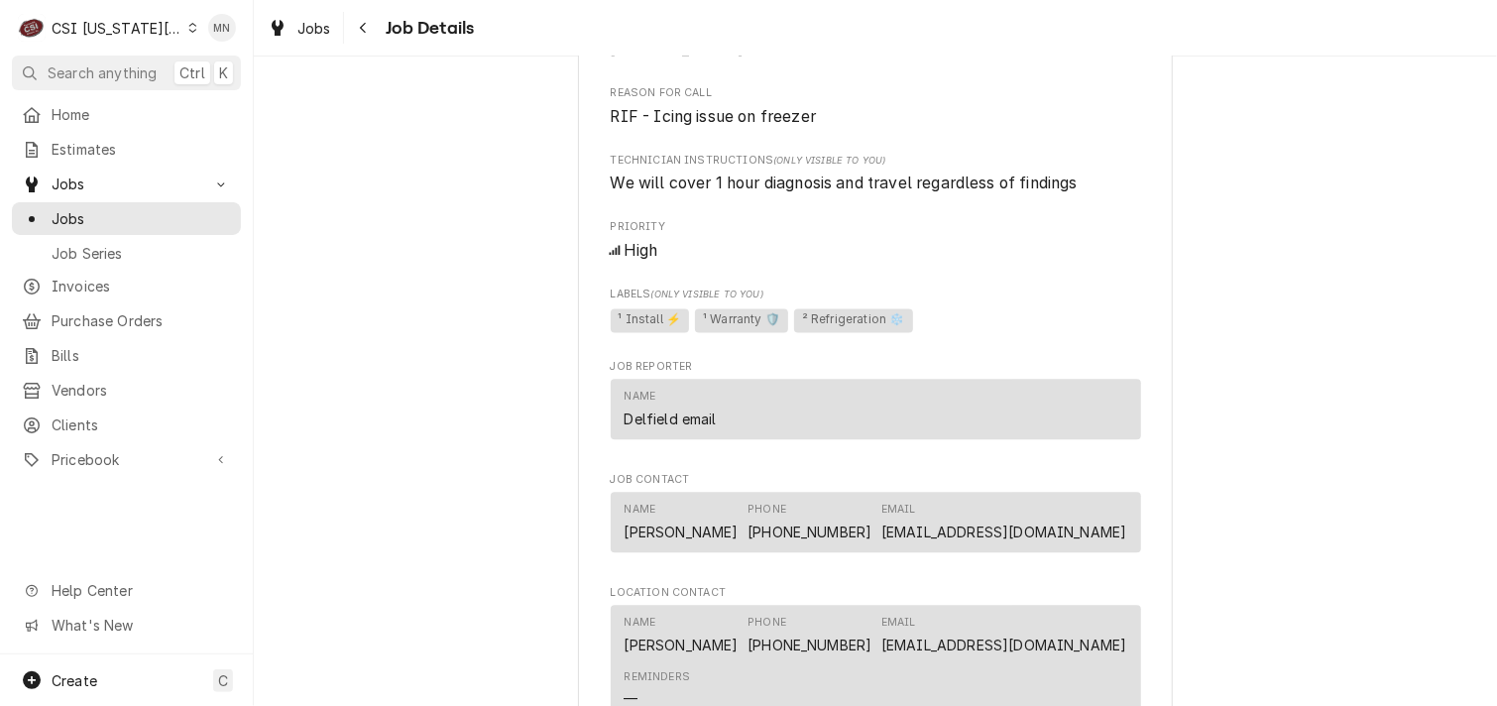
scroll to position [2181, 0]
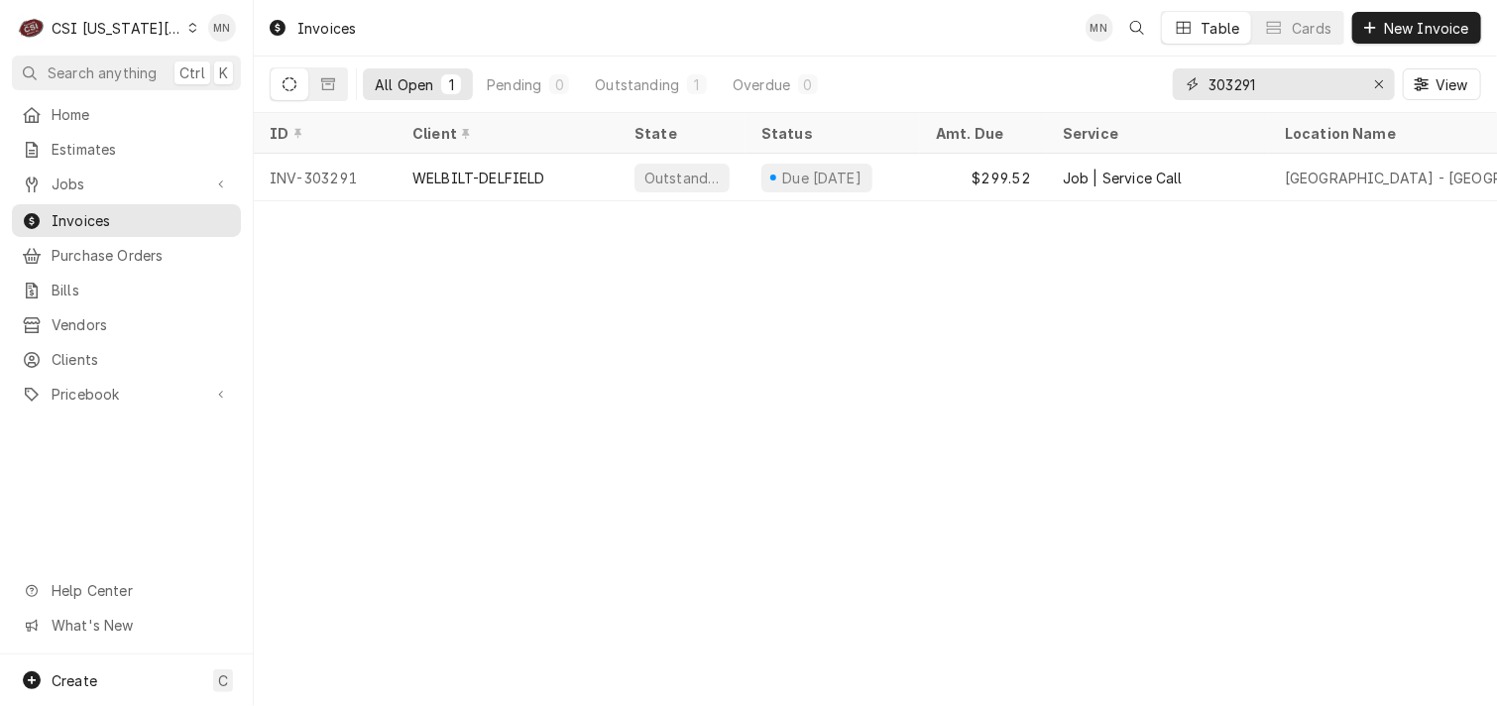
drag, startPoint x: 1261, startPoint y: 83, endPoint x: 1178, endPoint y: 84, distance: 83.3
click at [1178, 84] on div "303291" at bounding box center [1284, 84] width 222 height 32
type input "303257"
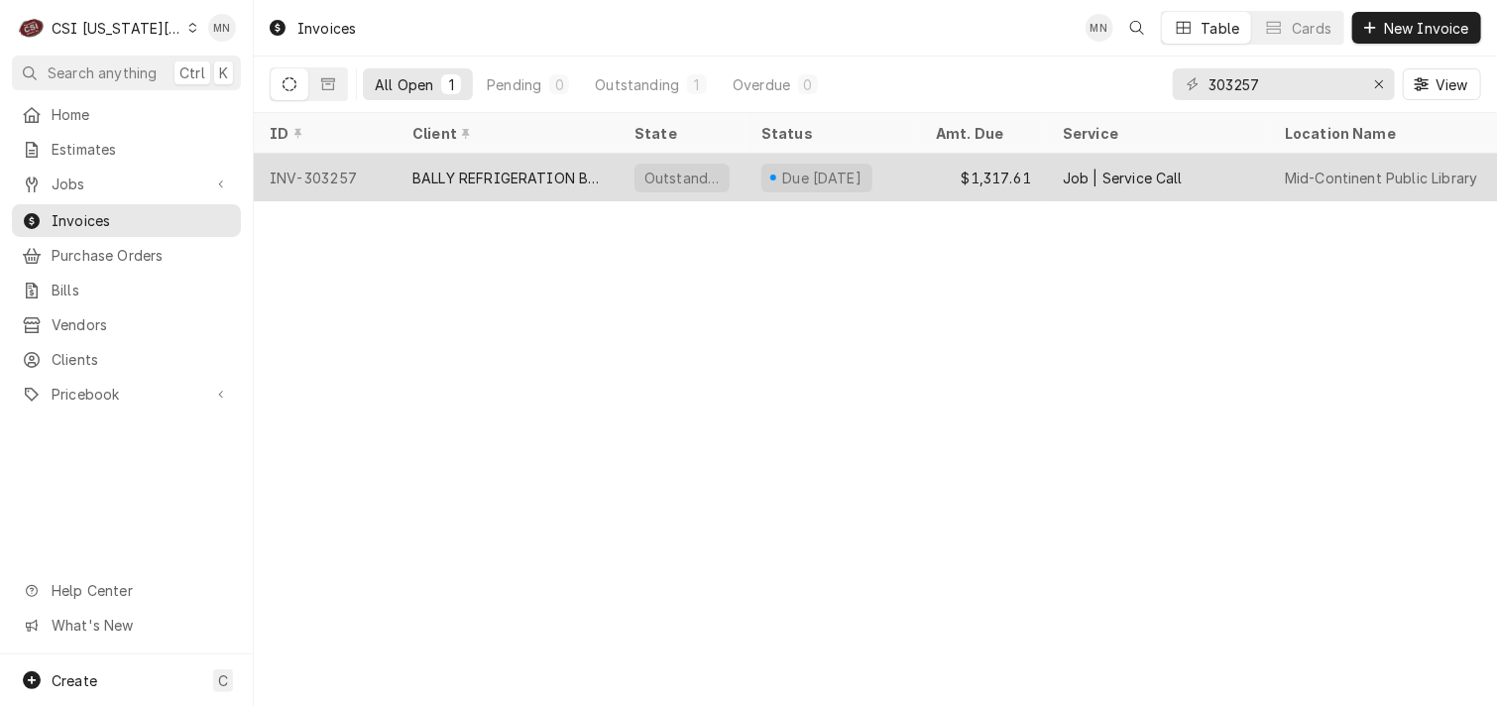
click at [555, 177] on div "BALLY REFRIGERATION BOXES" at bounding box center [507, 178] width 190 height 21
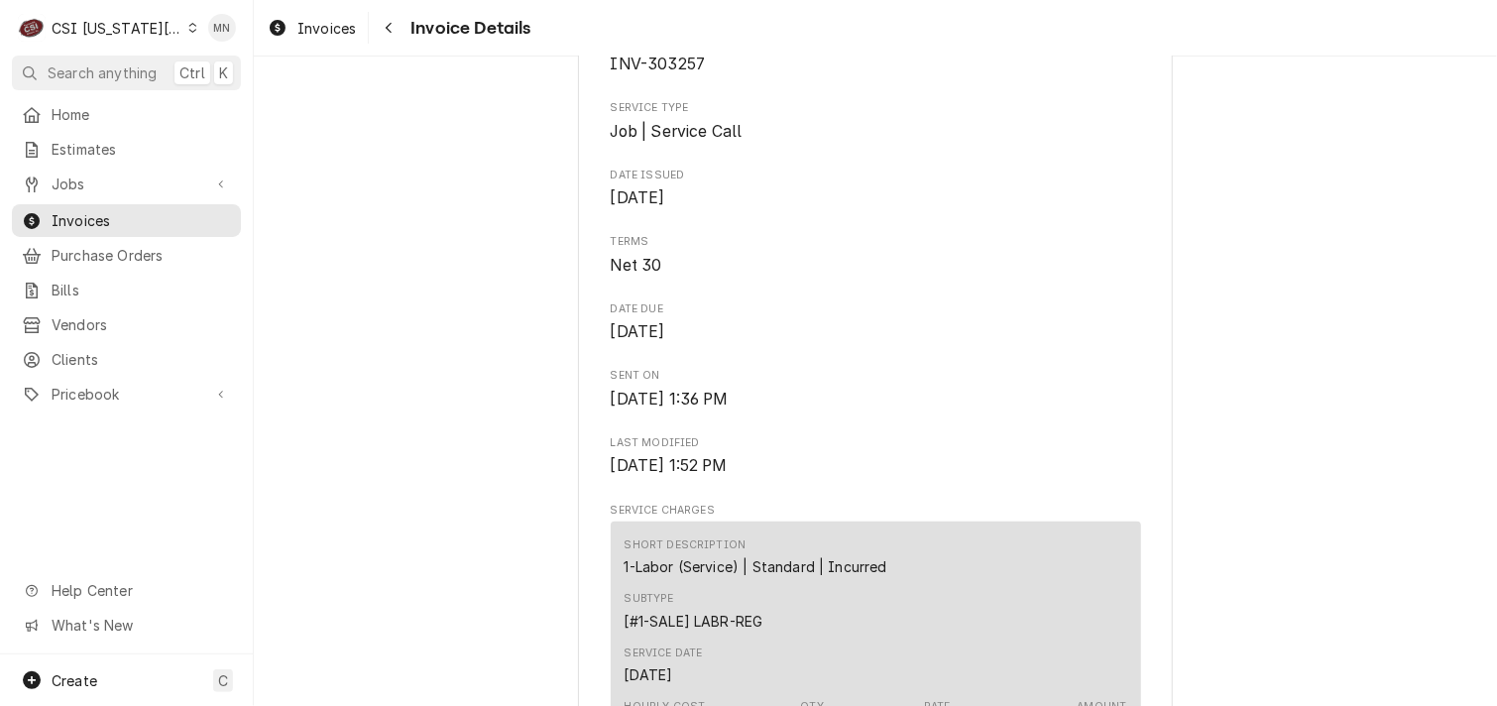
scroll to position [496, 0]
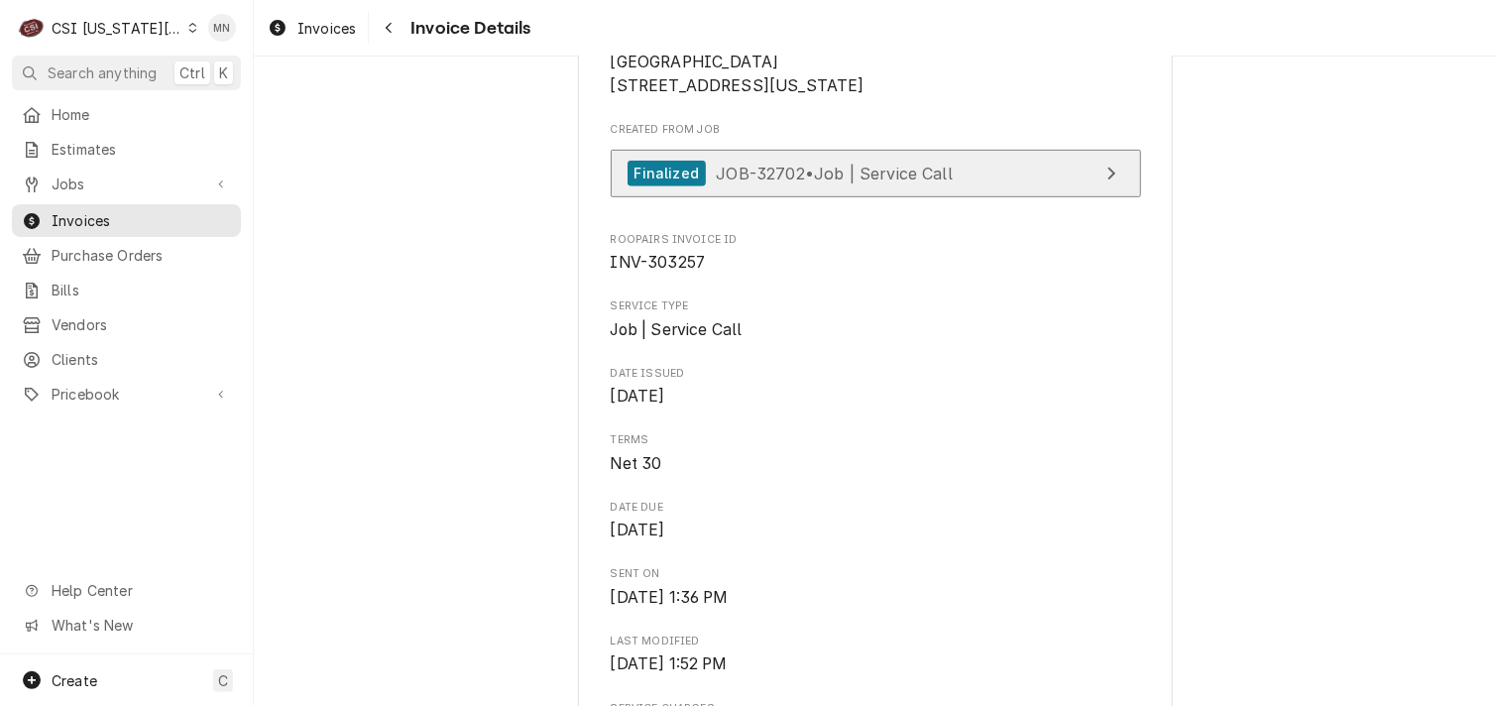
click at [905, 182] on span "JOB-32702 • Job | Service Call" at bounding box center [834, 173] width 237 height 20
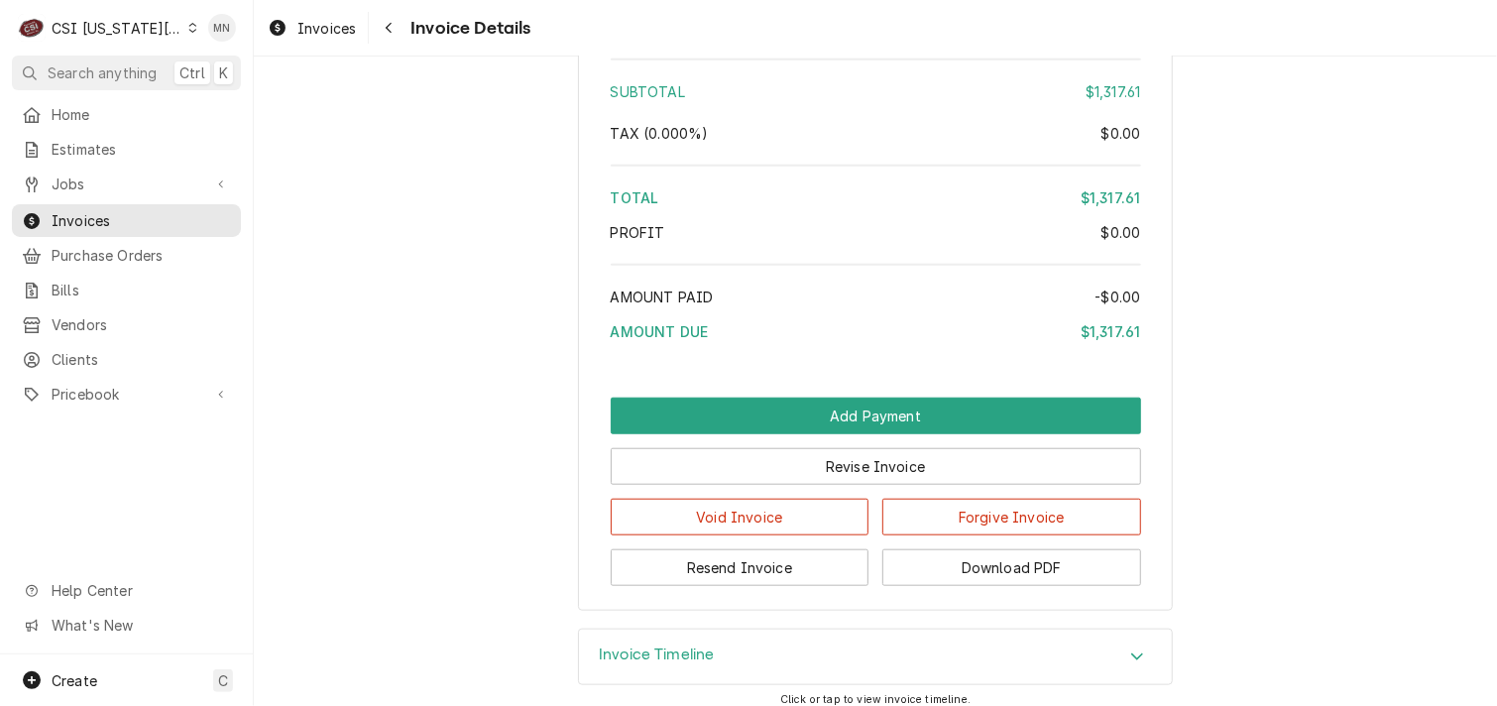
scroll to position [4513, 0]
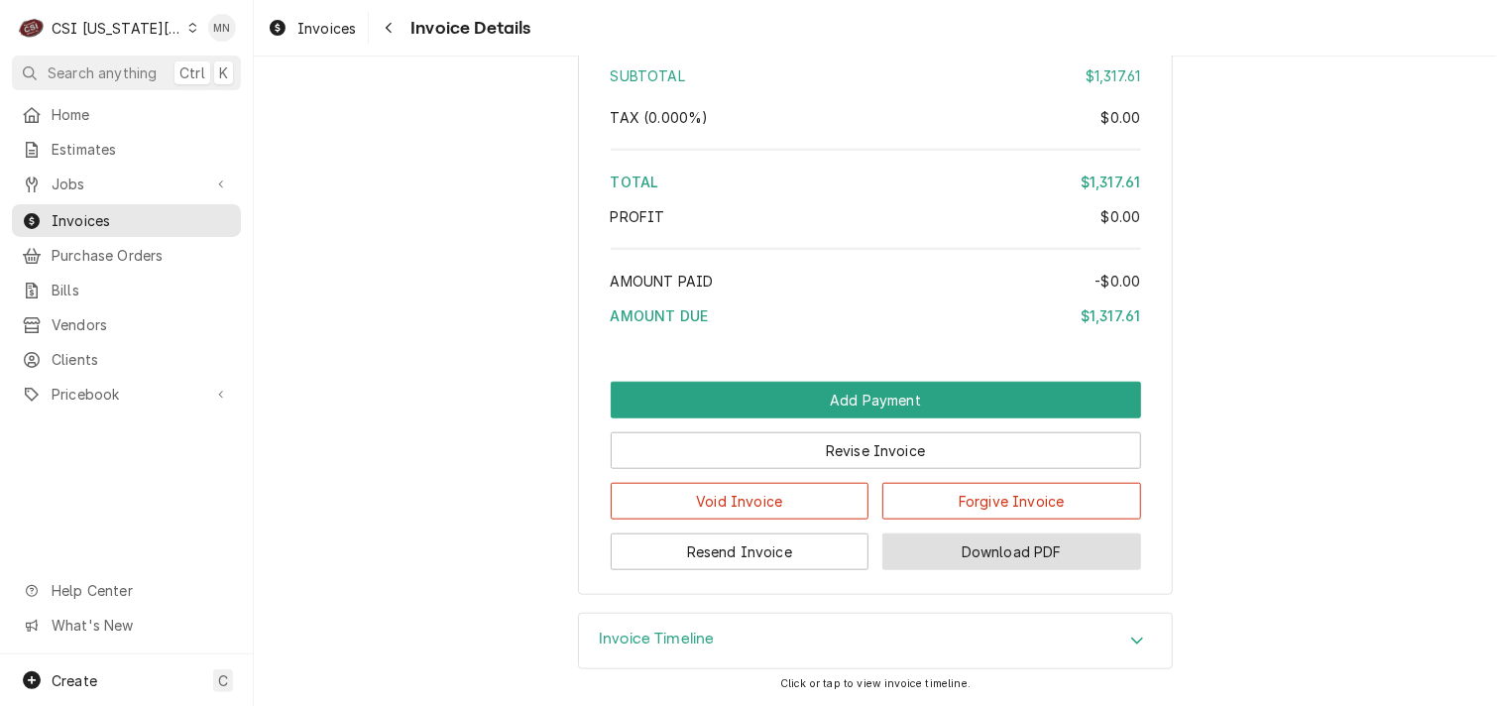
click at [999, 547] on button "Download PDF" at bounding box center [1011, 551] width 259 height 37
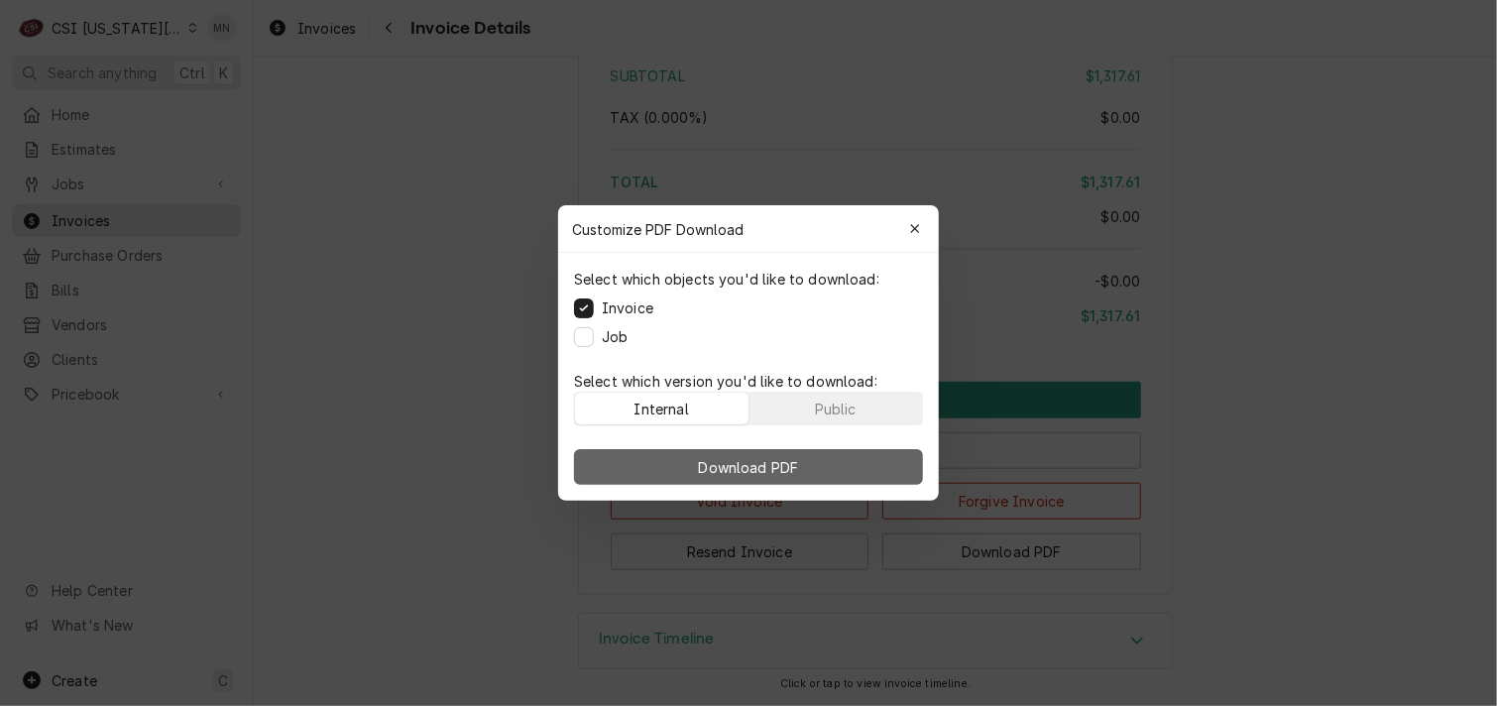
click at [805, 466] on button "Download PDF" at bounding box center [748, 467] width 349 height 36
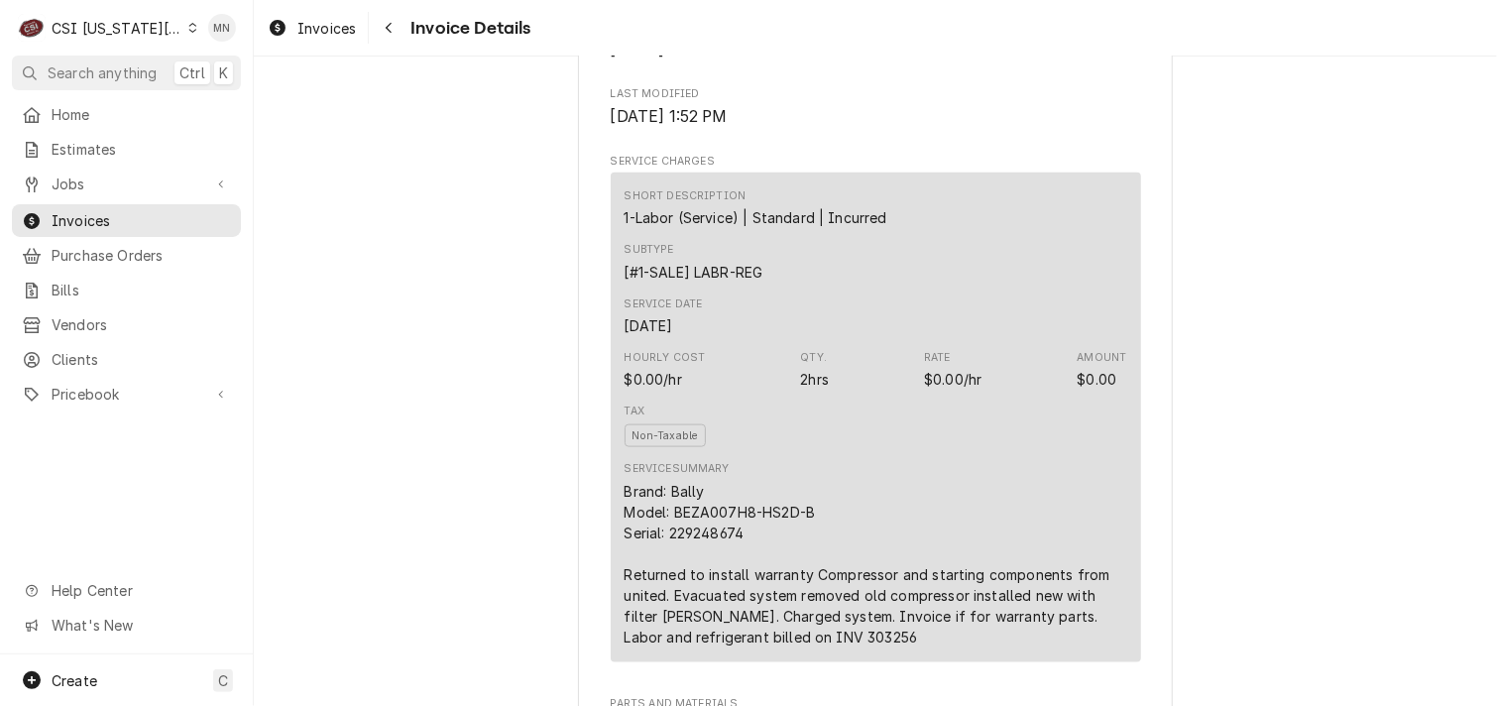
scroll to position [1340, 0]
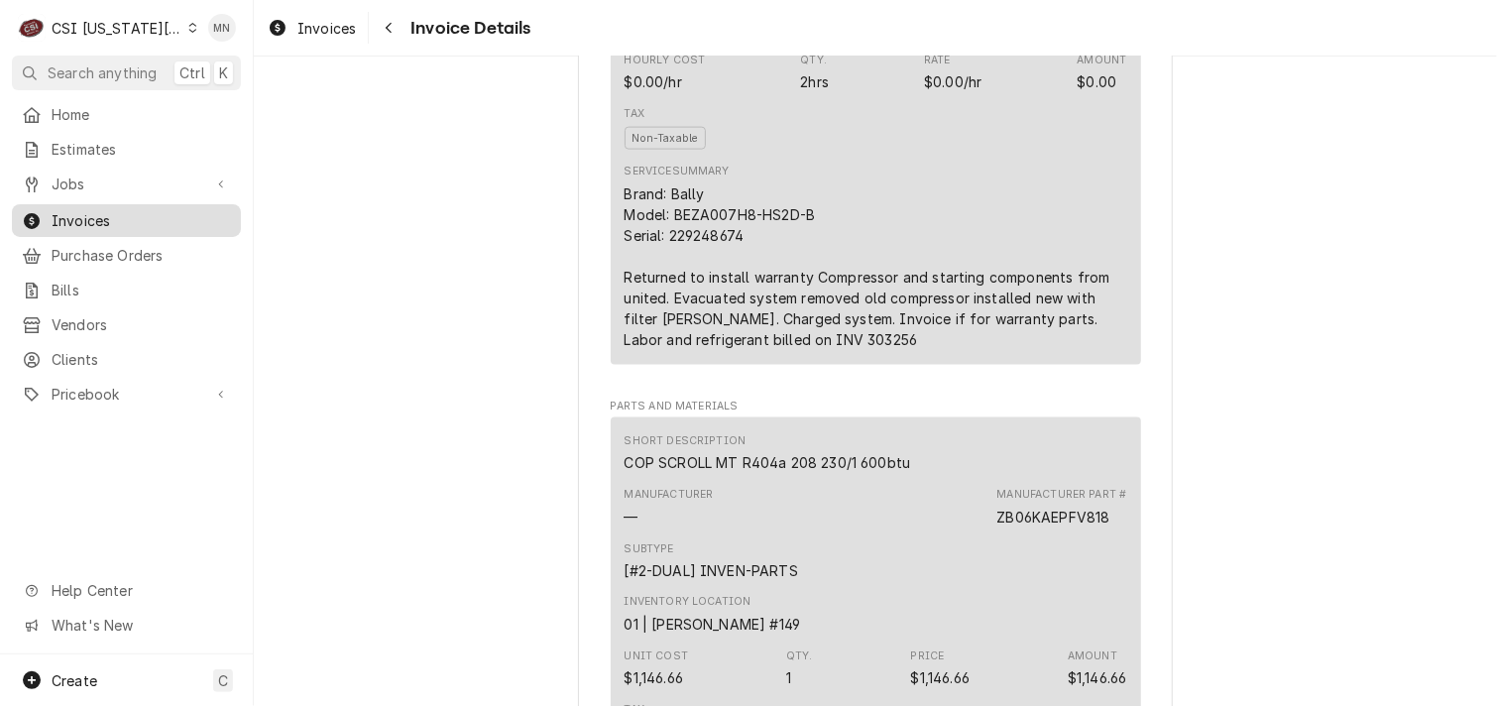
click at [77, 212] on span "Invoices" at bounding box center [141, 220] width 179 height 21
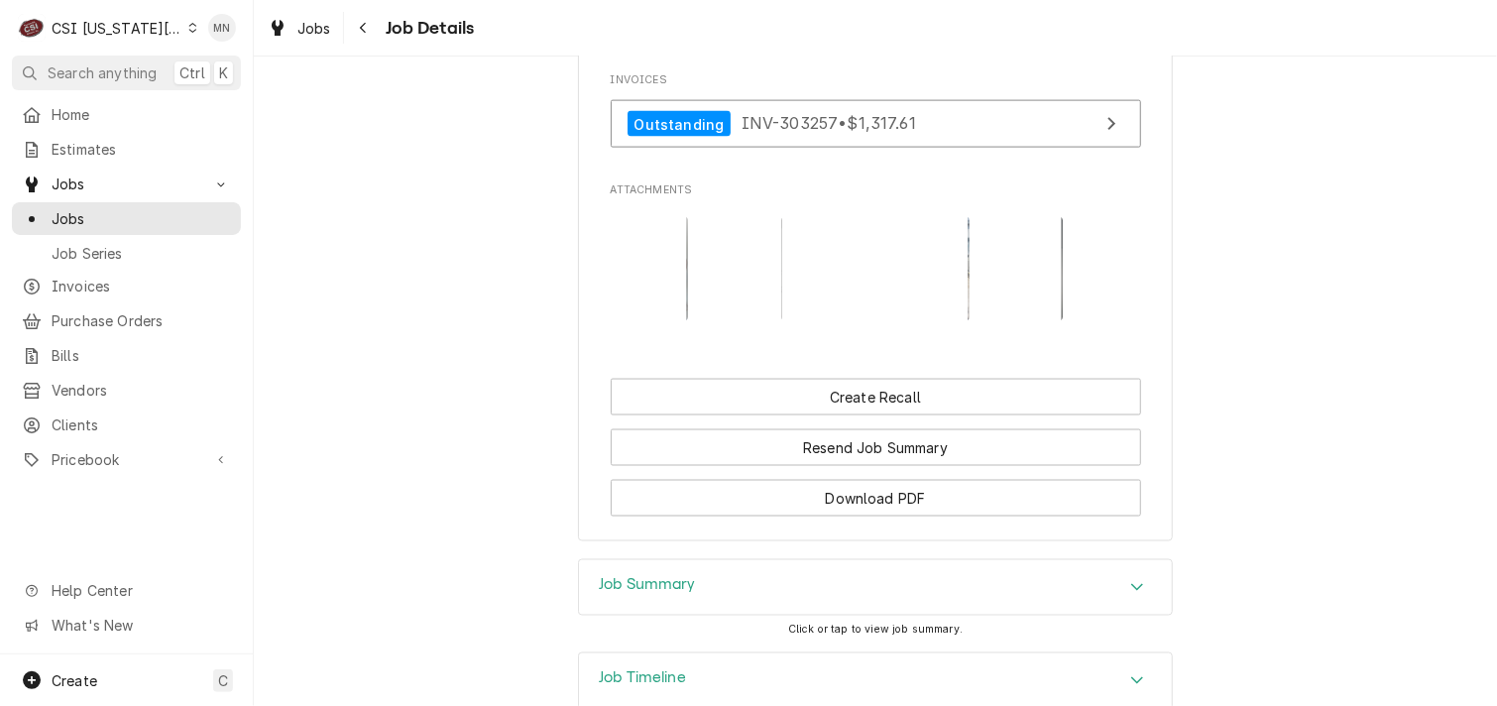
scroll to position [1487, 0]
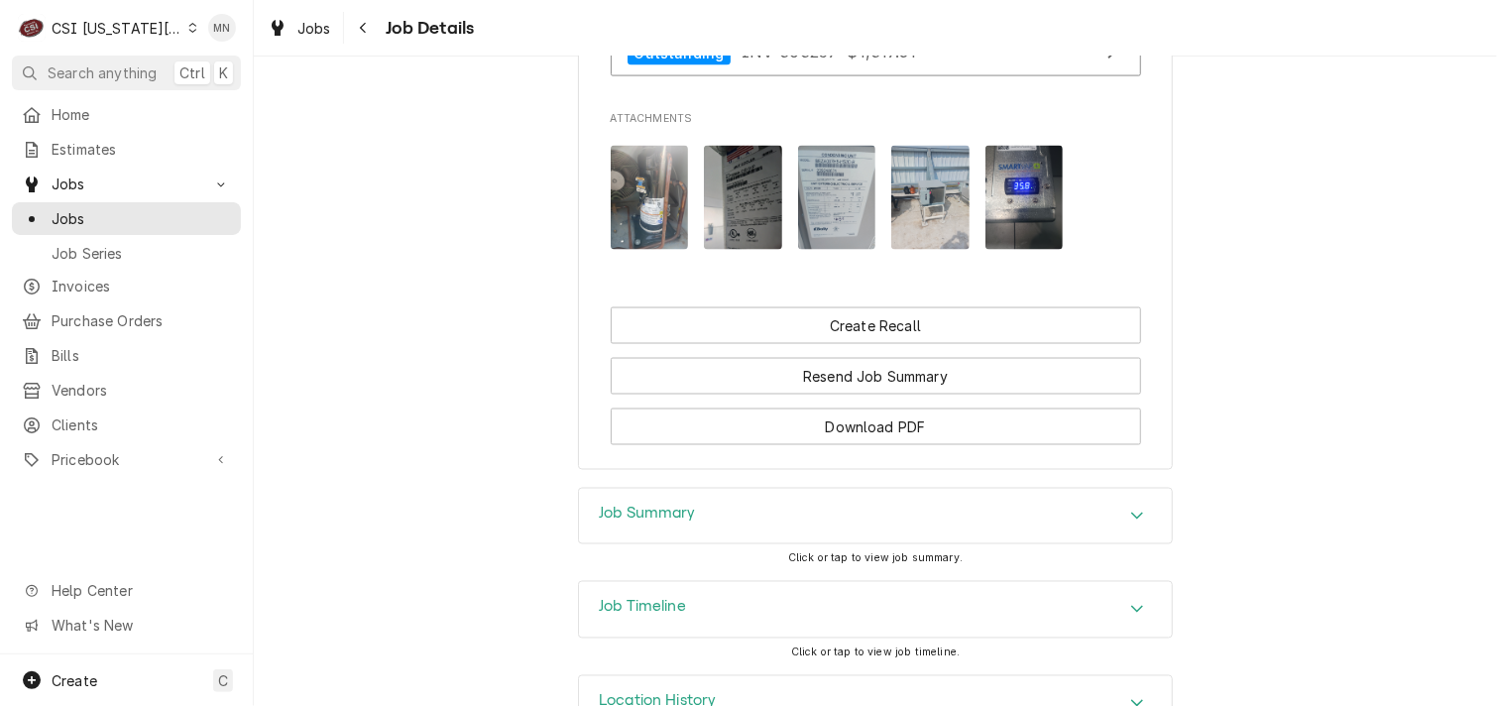
click at [658, 233] on img "Attachments" at bounding box center [650, 198] width 78 height 104
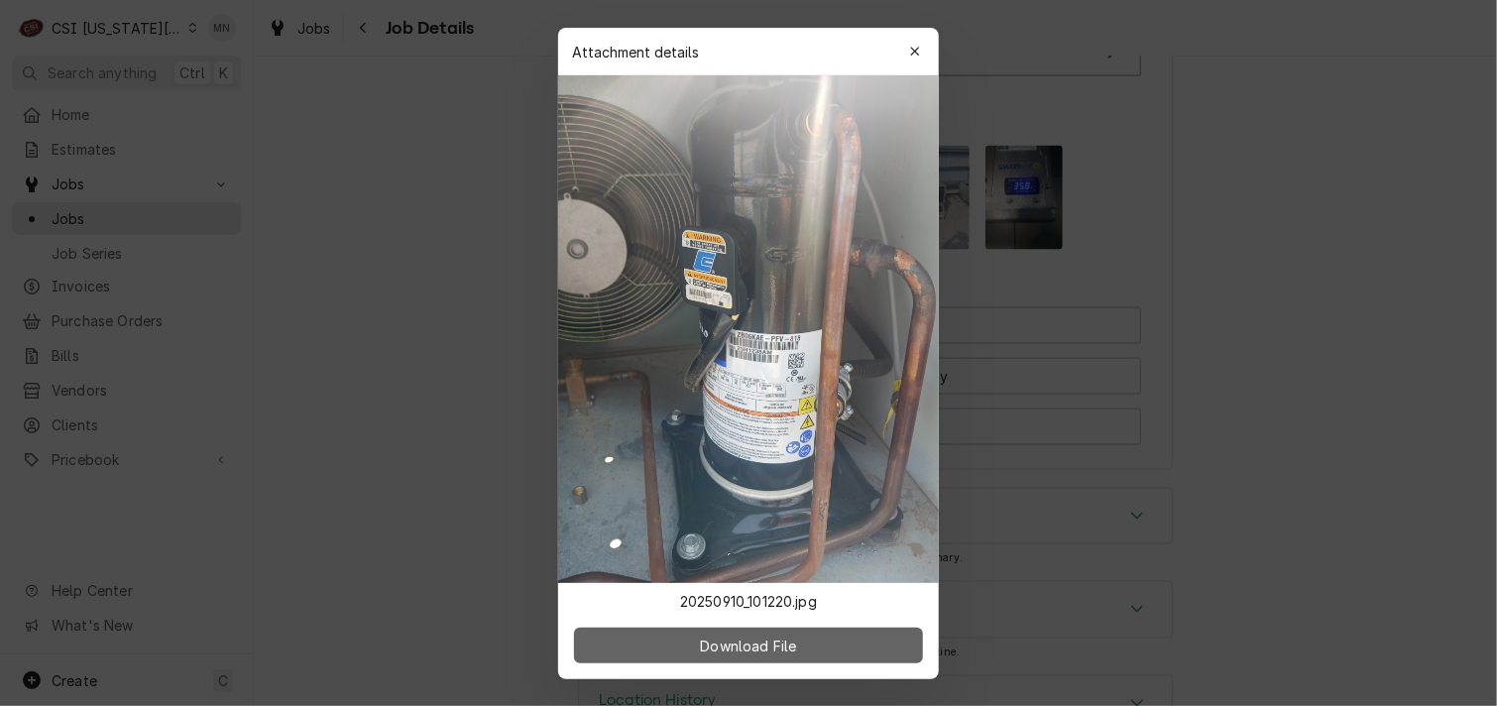
click at [797, 650] on span "Download File" at bounding box center [748, 644] width 104 height 21
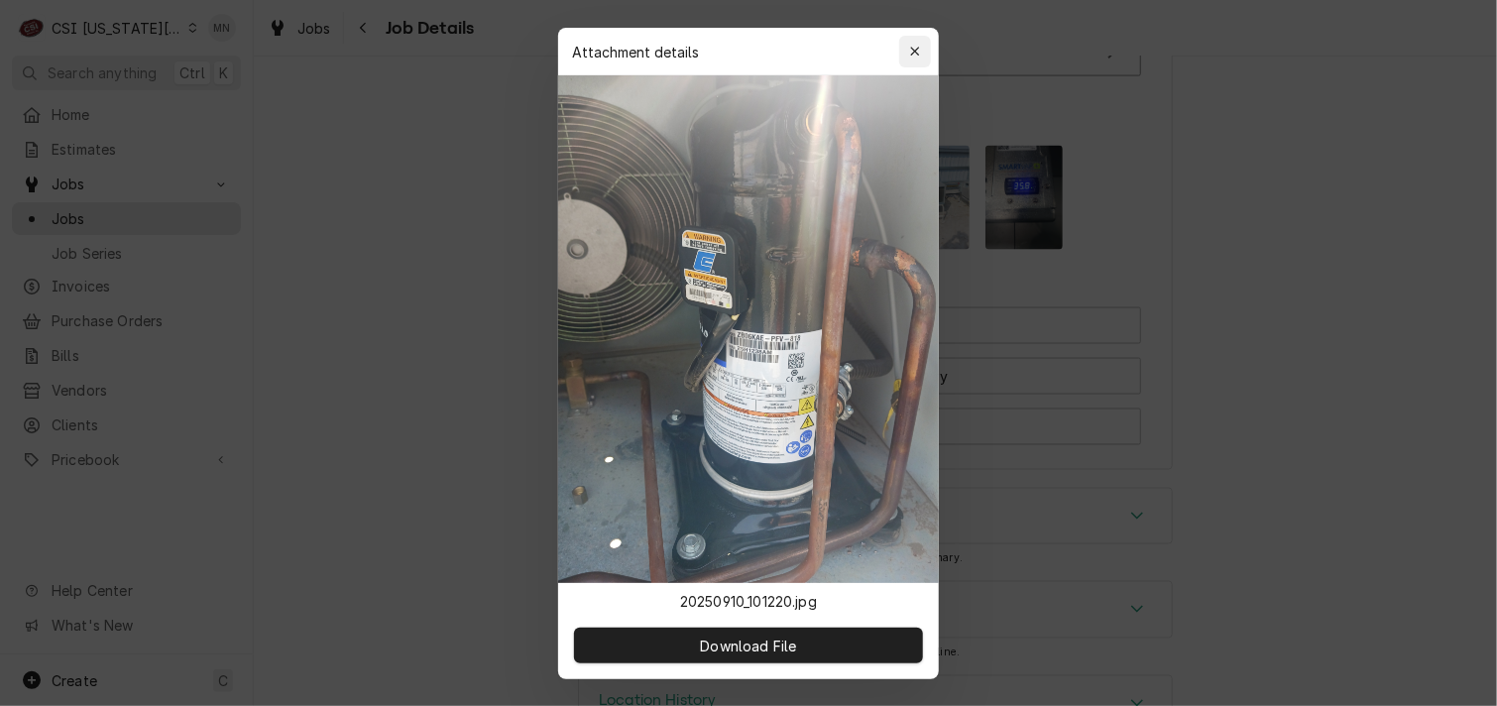
click at [917, 45] on icon "button" at bounding box center [915, 52] width 11 height 14
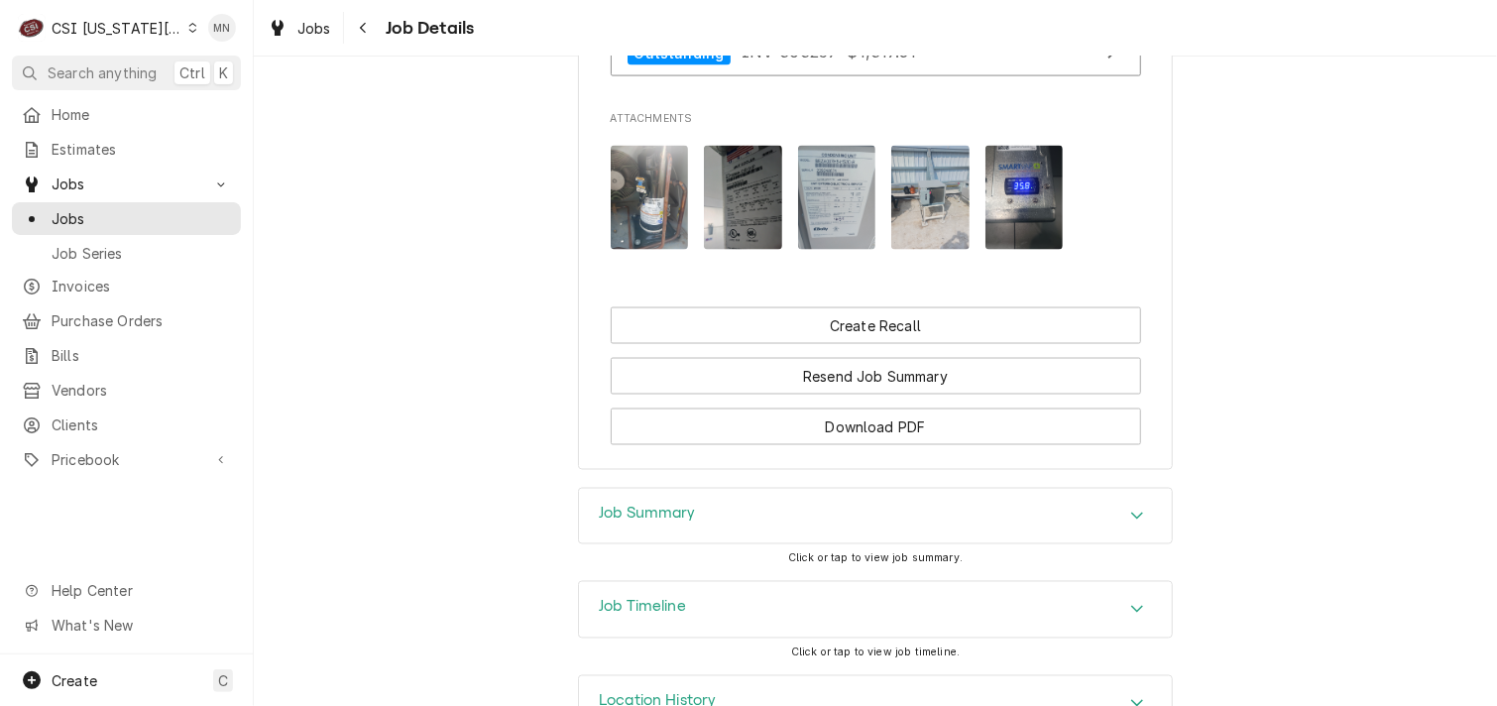
click at [903, 228] on img "Attachments" at bounding box center [930, 198] width 78 height 104
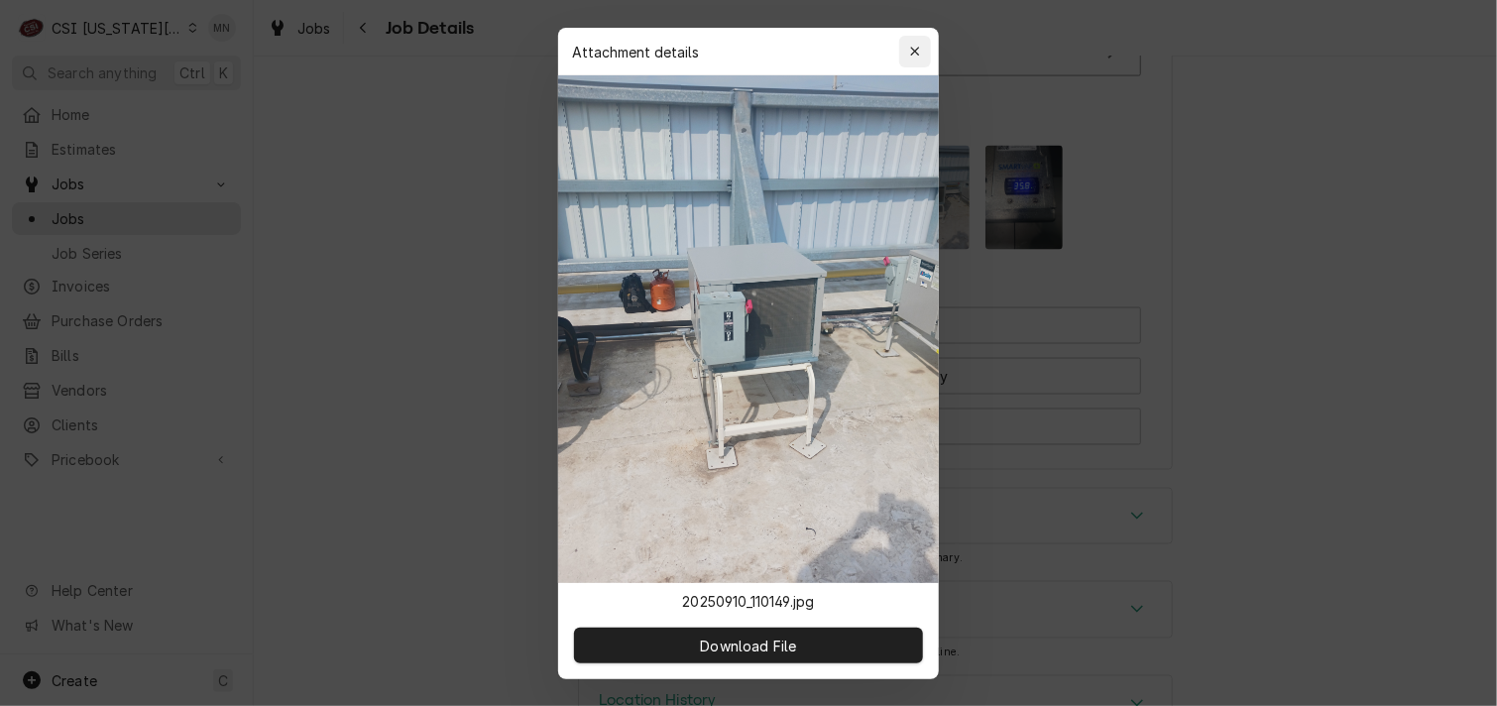
click at [919, 47] on icon "button" at bounding box center [914, 51] width 9 height 9
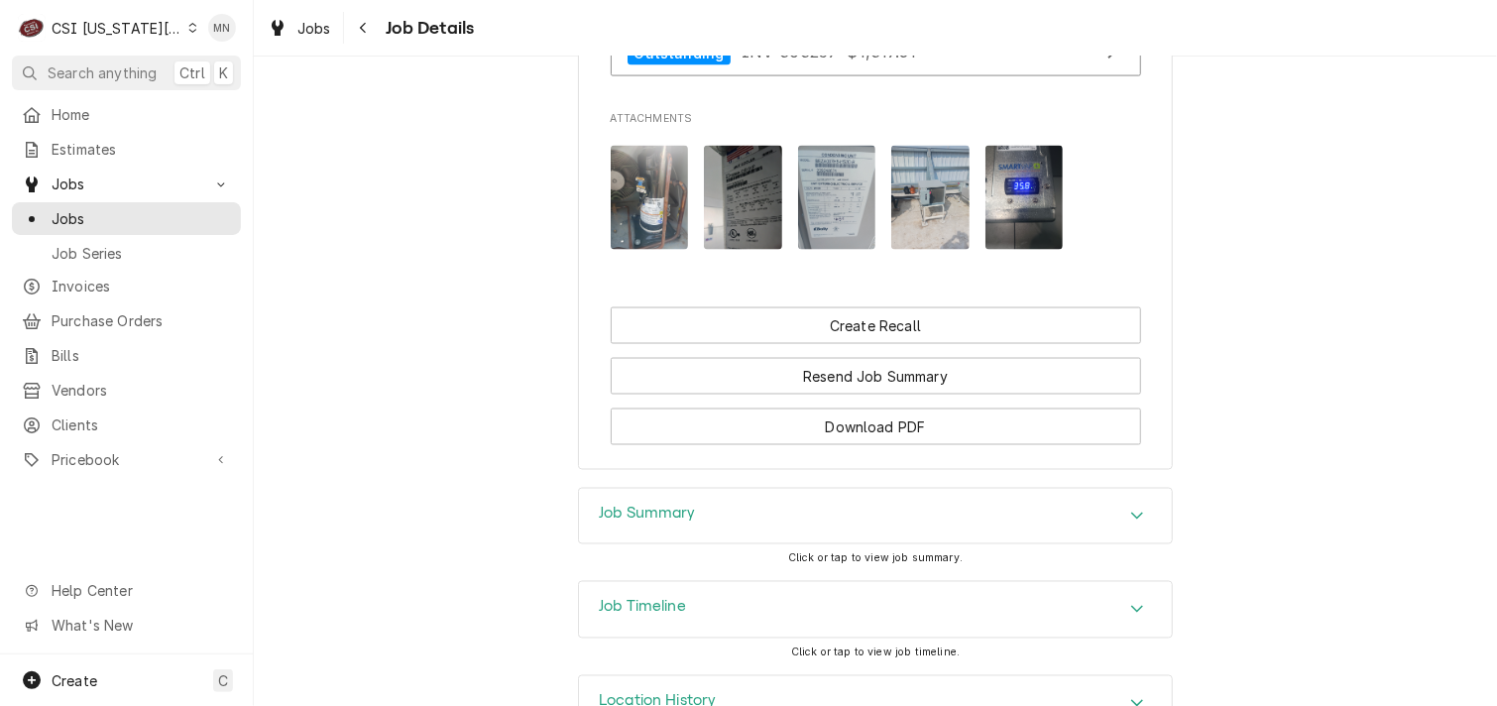
click at [1024, 205] on img "Attachments" at bounding box center [1024, 198] width 78 height 104
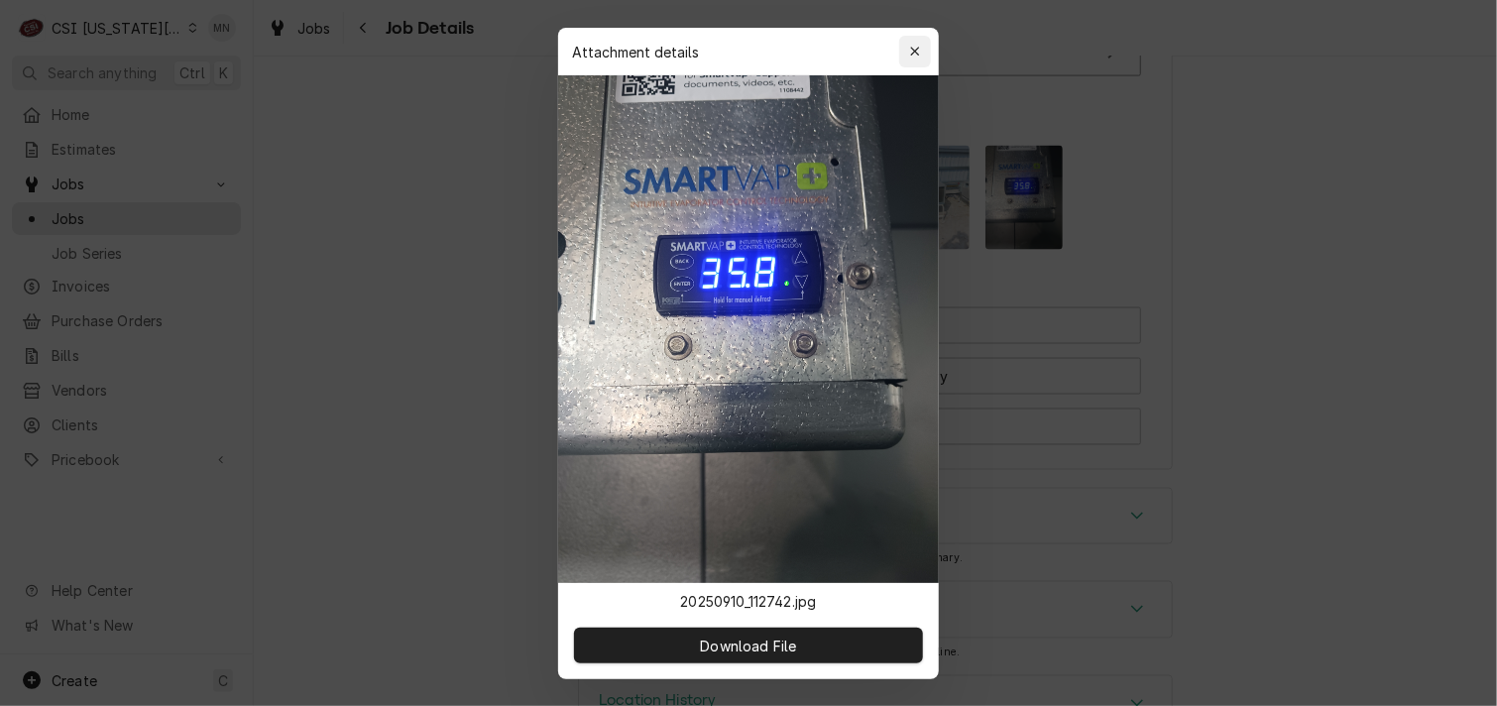
click at [923, 44] on div "button" at bounding box center [915, 52] width 20 height 20
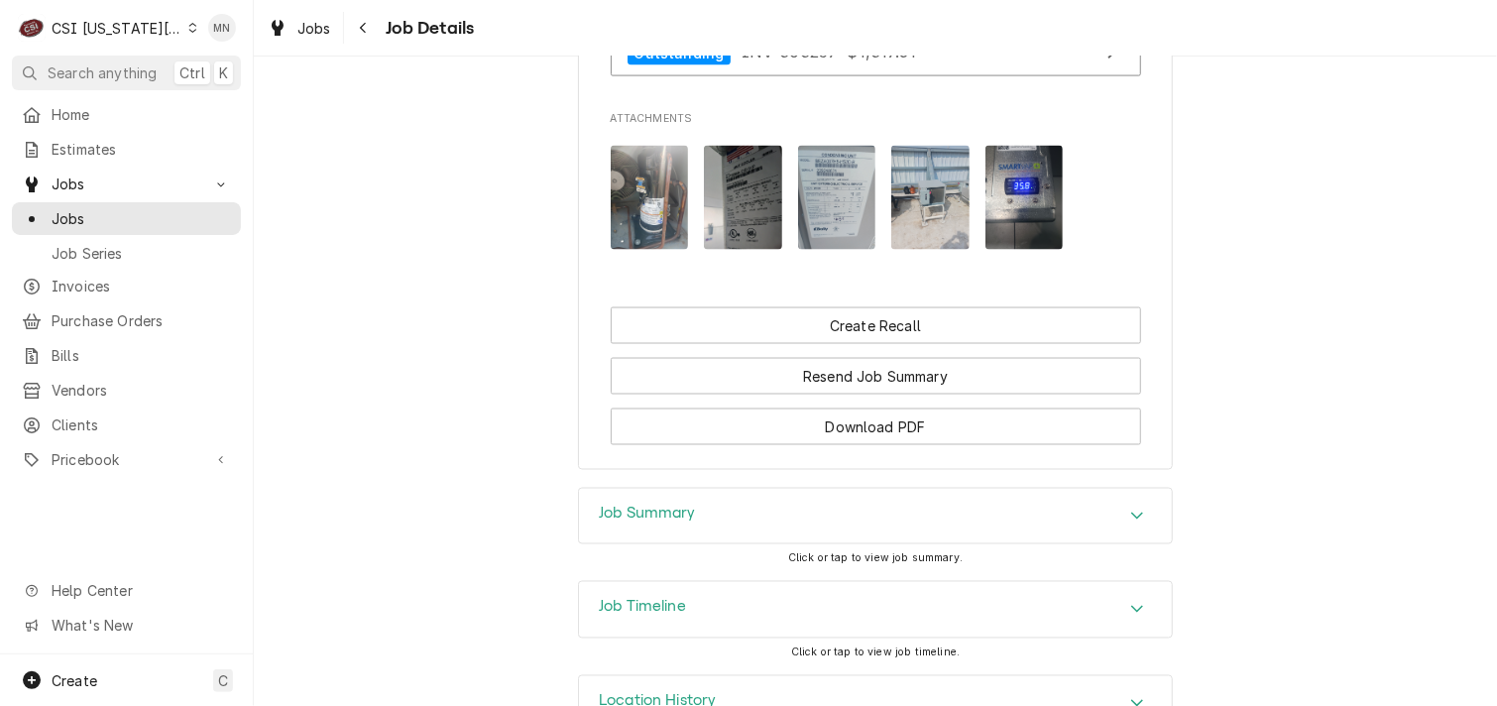
click at [722, 217] on img "Attachments" at bounding box center [743, 198] width 78 height 104
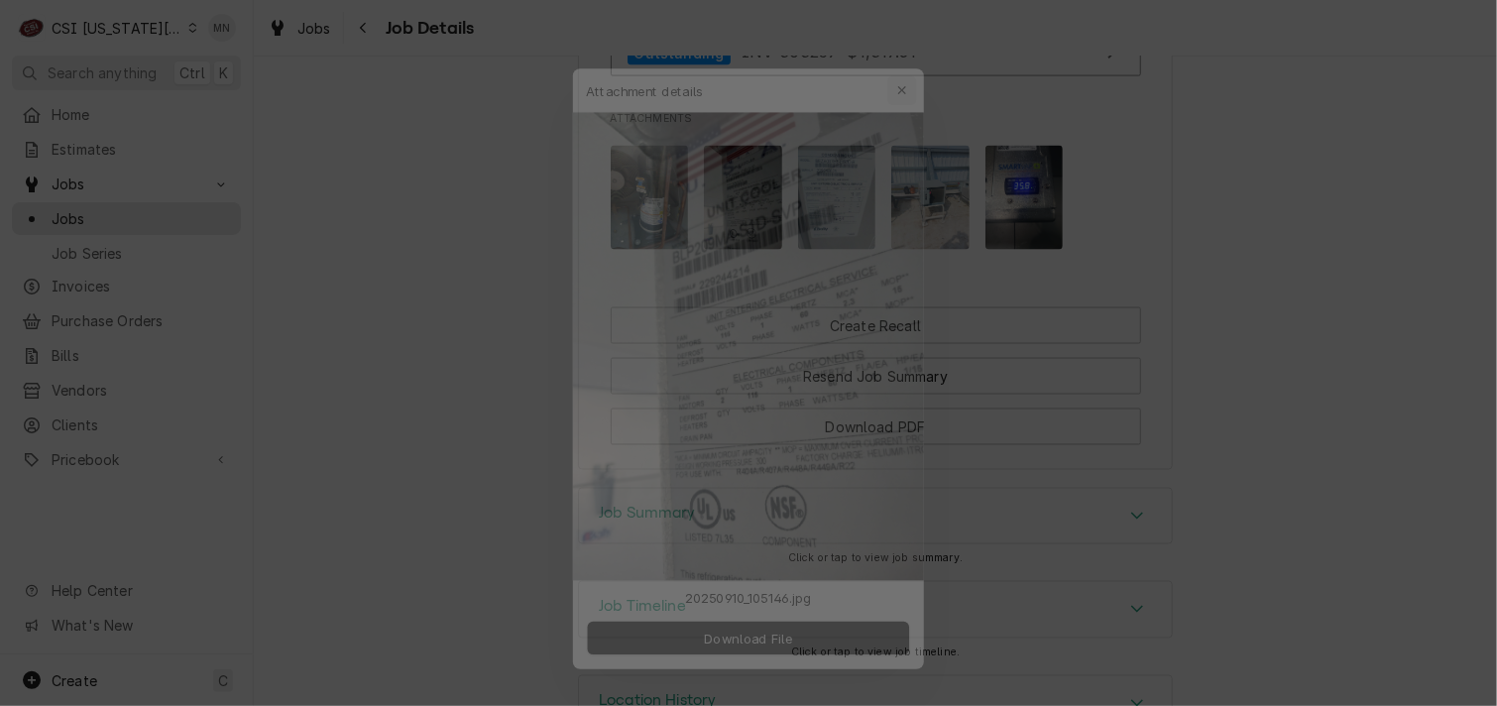
click at [914, 54] on icon "button" at bounding box center [915, 52] width 11 height 14
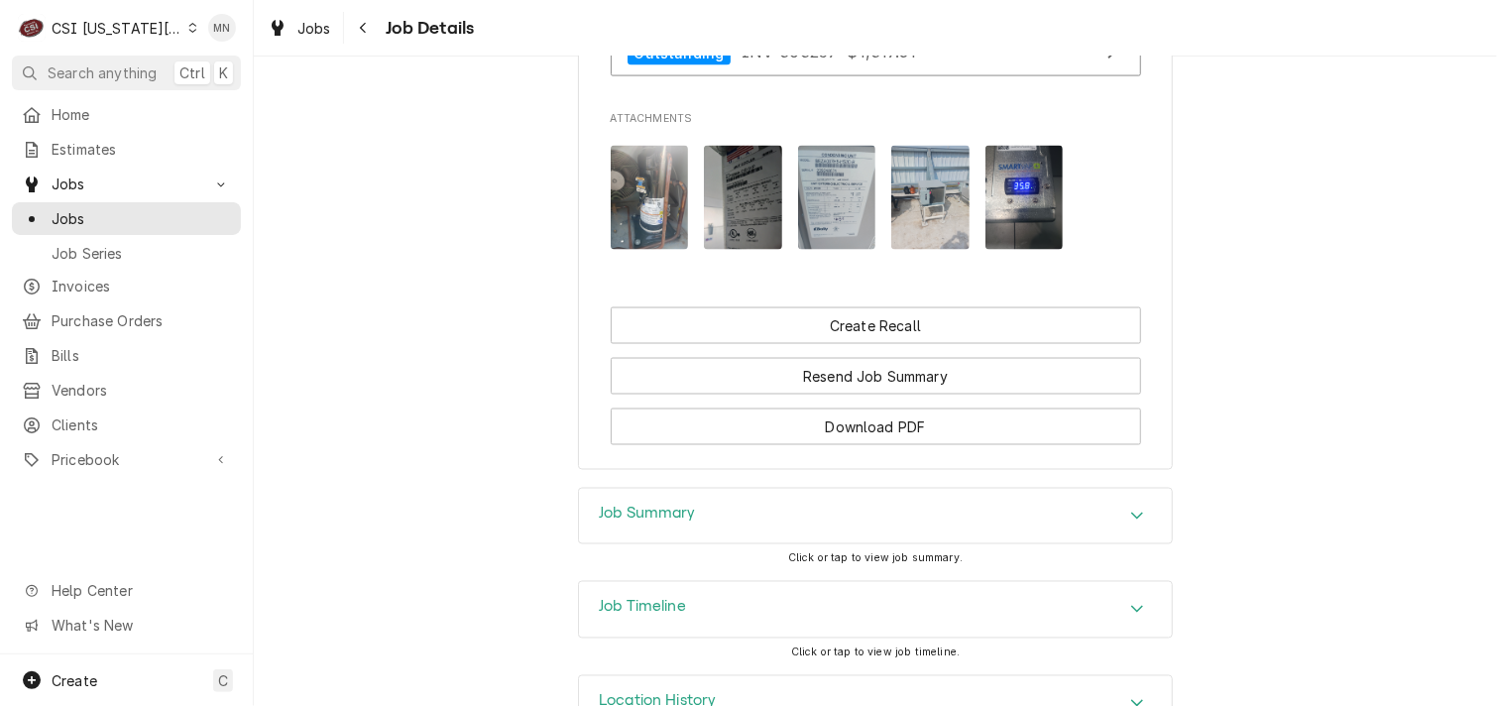
click at [826, 194] on img "Attachments" at bounding box center [837, 198] width 78 height 104
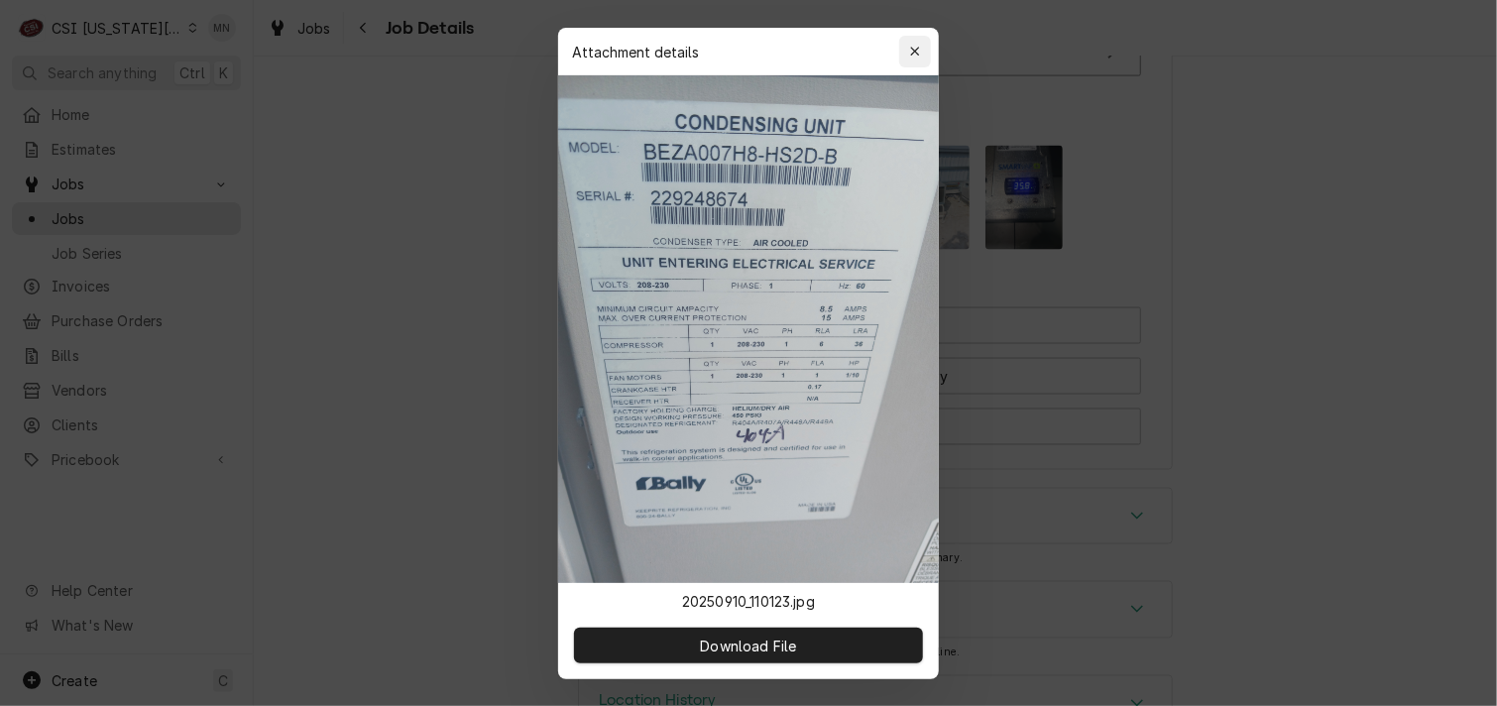
click at [918, 47] on icon "button" at bounding box center [914, 51] width 9 height 9
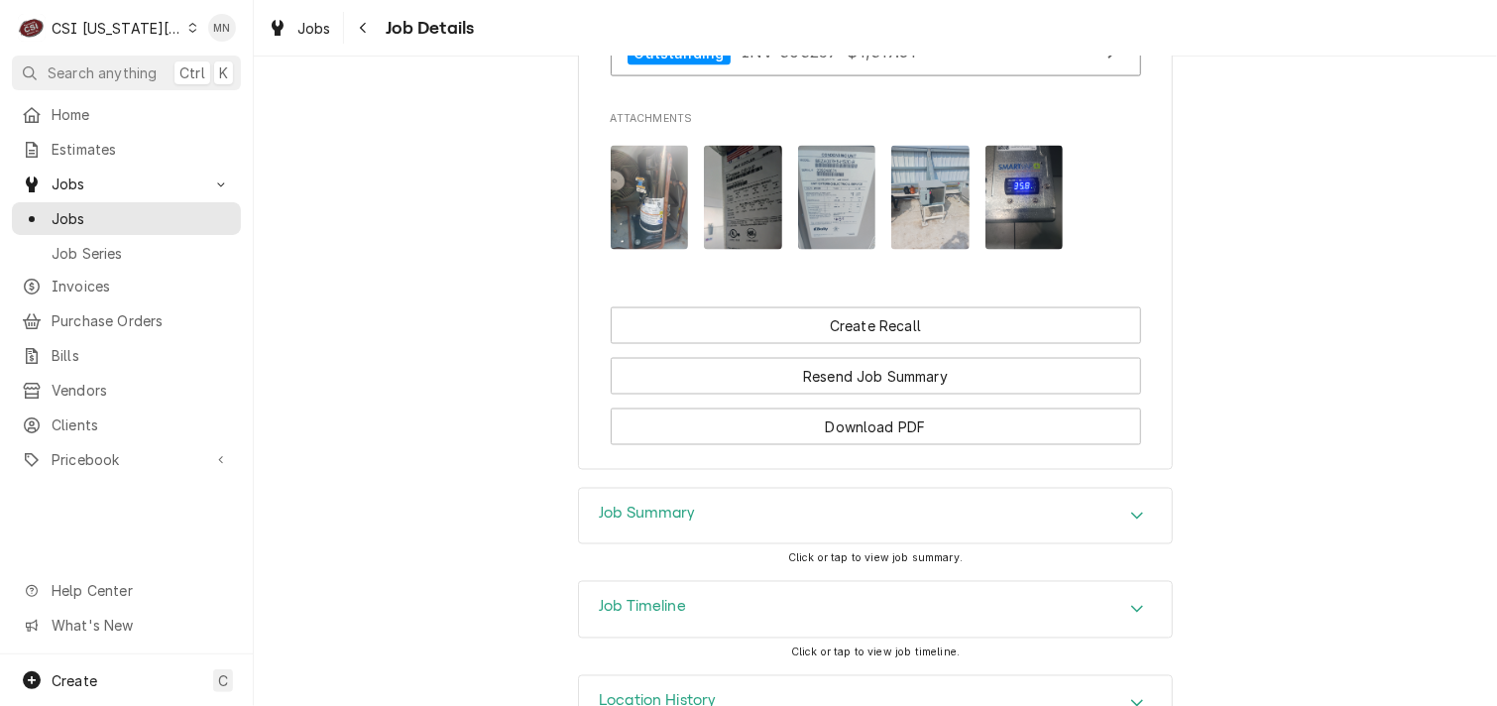
click at [900, 194] on img "Attachments" at bounding box center [930, 198] width 78 height 104
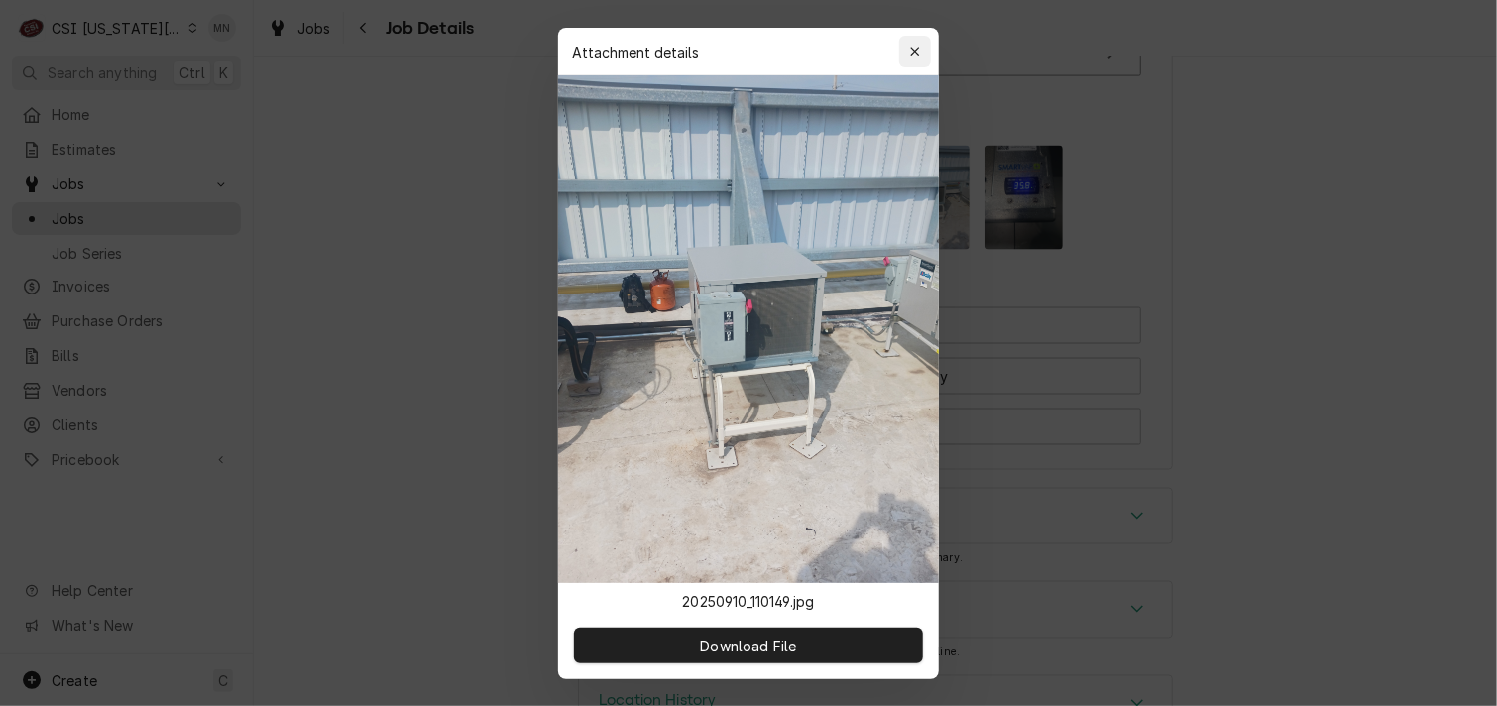
click at [919, 48] on icon "button" at bounding box center [915, 52] width 11 height 14
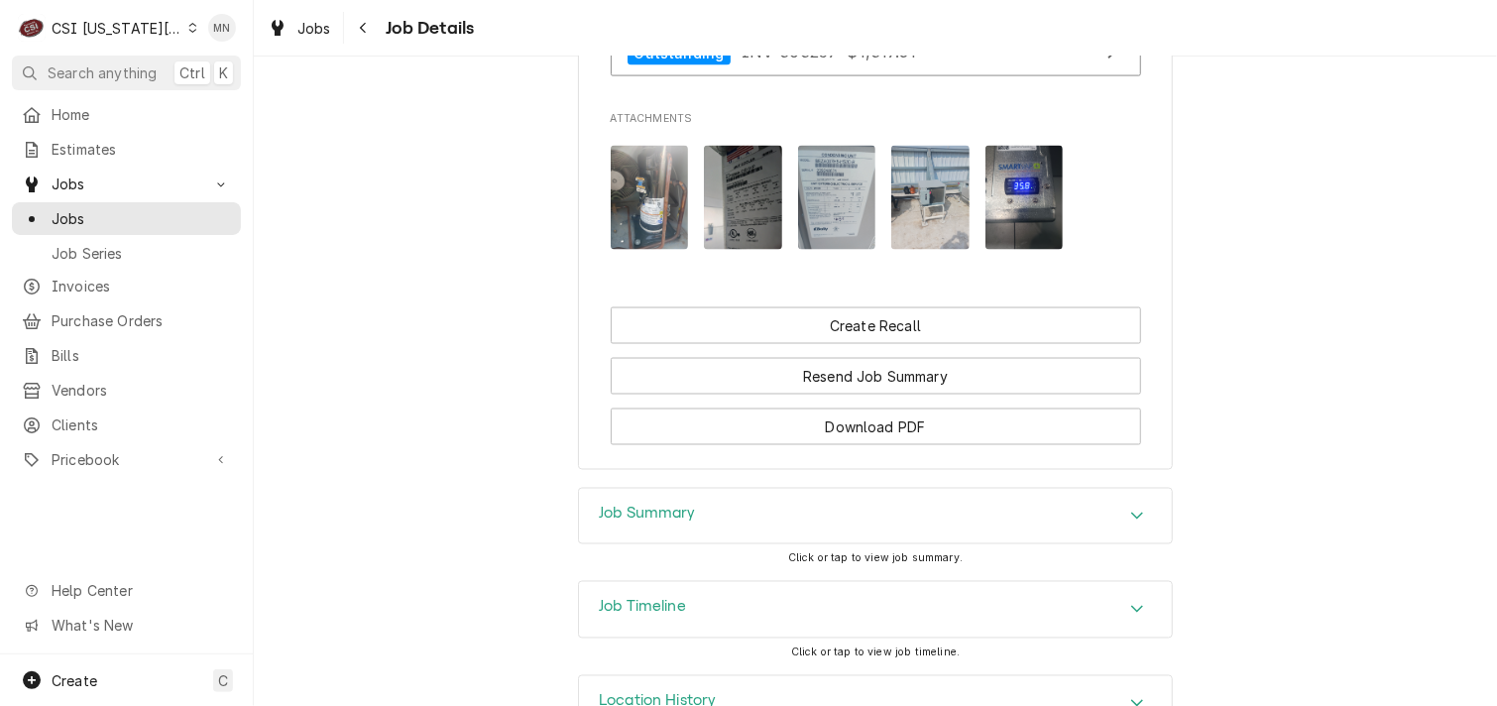
scroll to position [1569, 0]
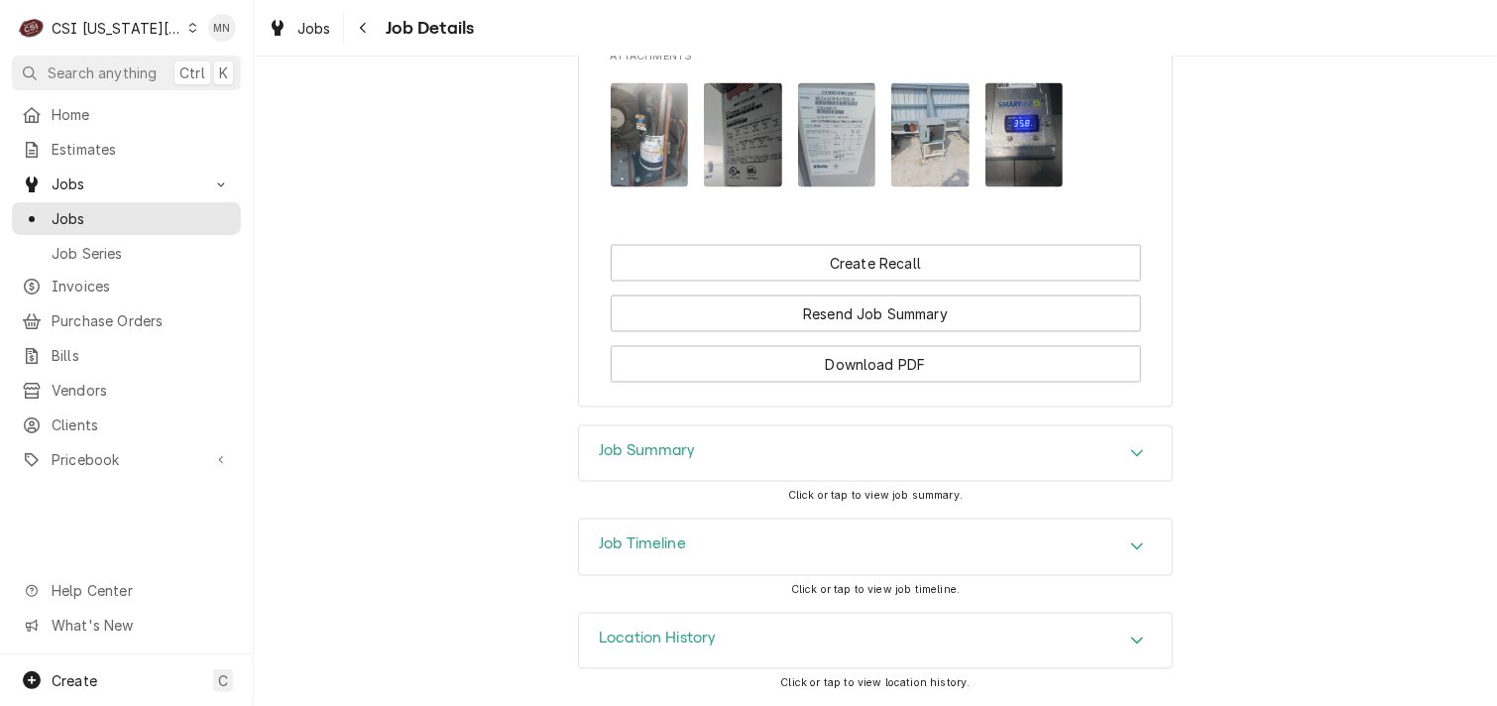
click at [924, 460] on div "Job Summary" at bounding box center [875, 454] width 593 height 56
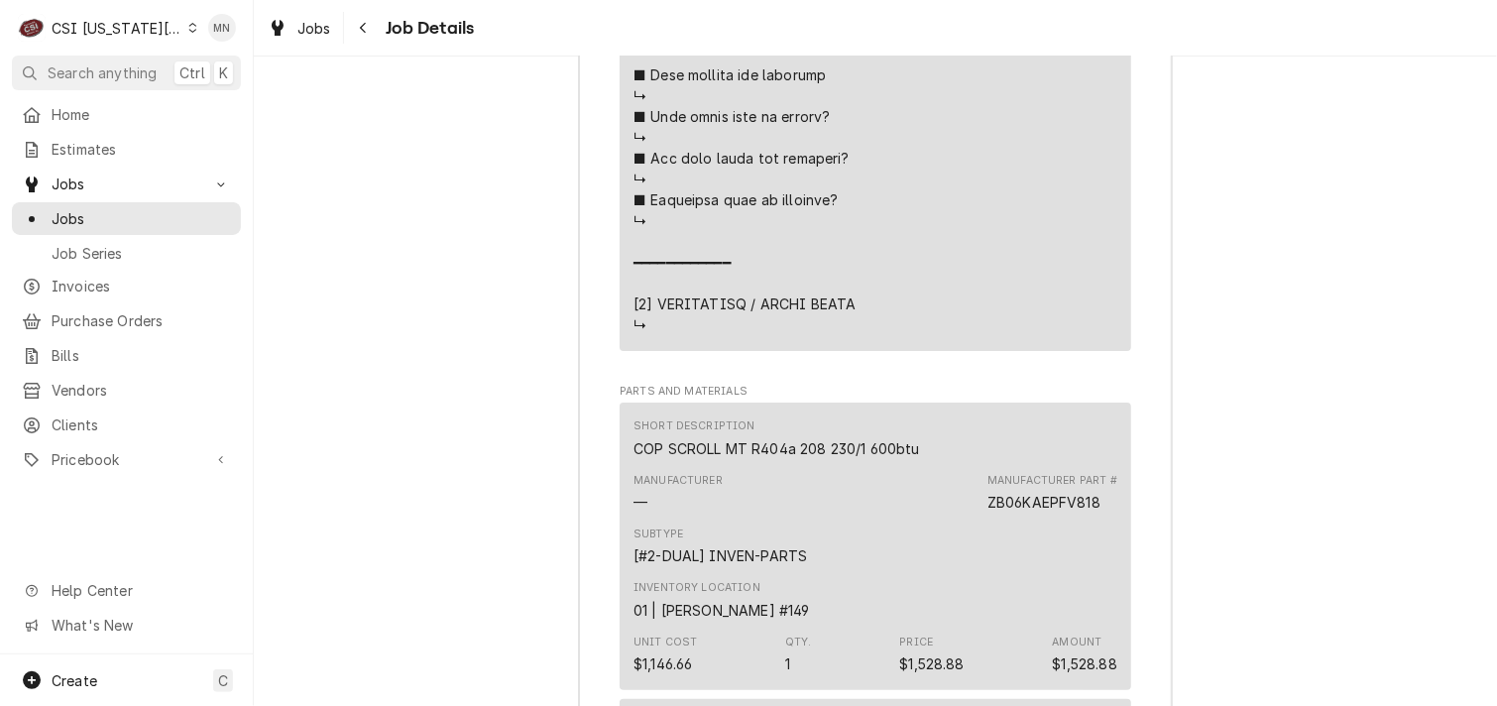
scroll to position [3850, 0]
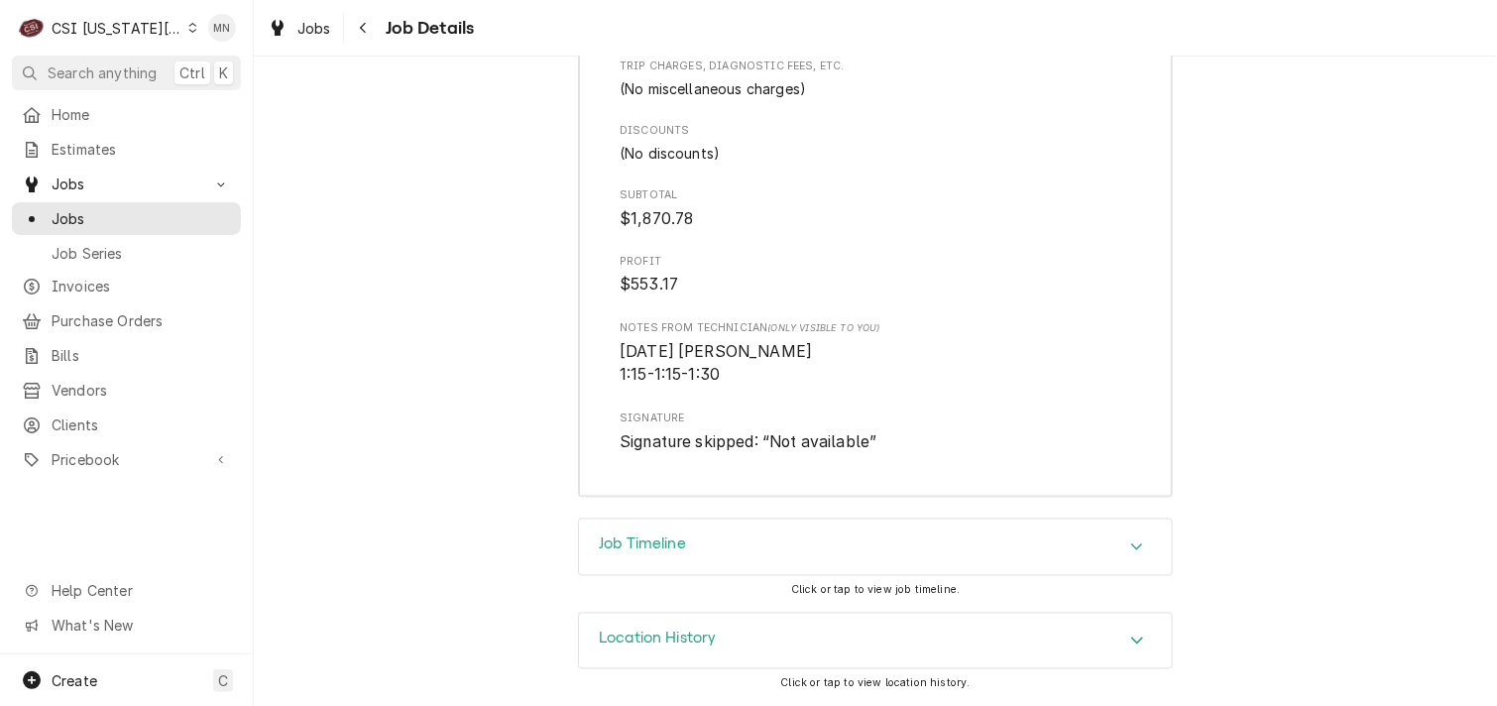
click at [902, 547] on div "Job Timeline" at bounding box center [875, 547] width 593 height 56
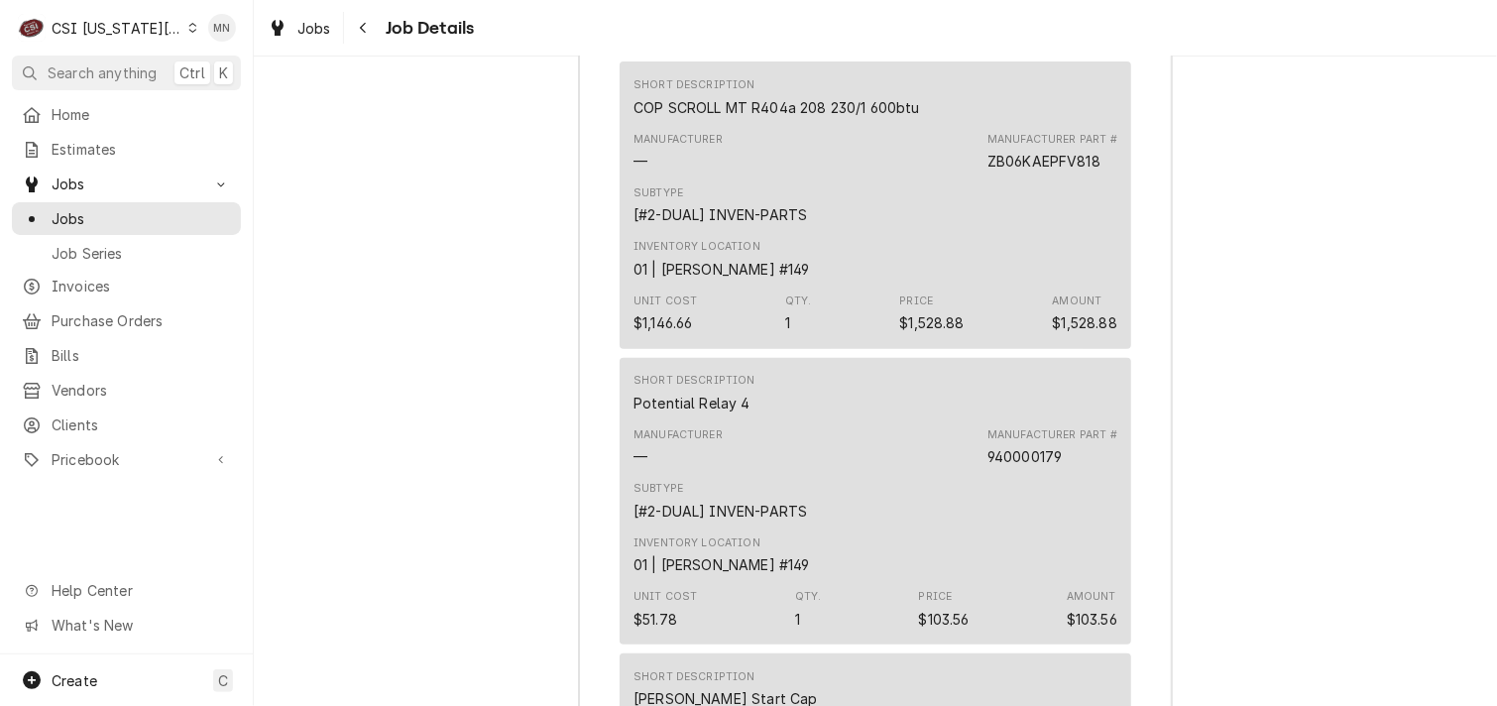
scroll to position [4094, 0]
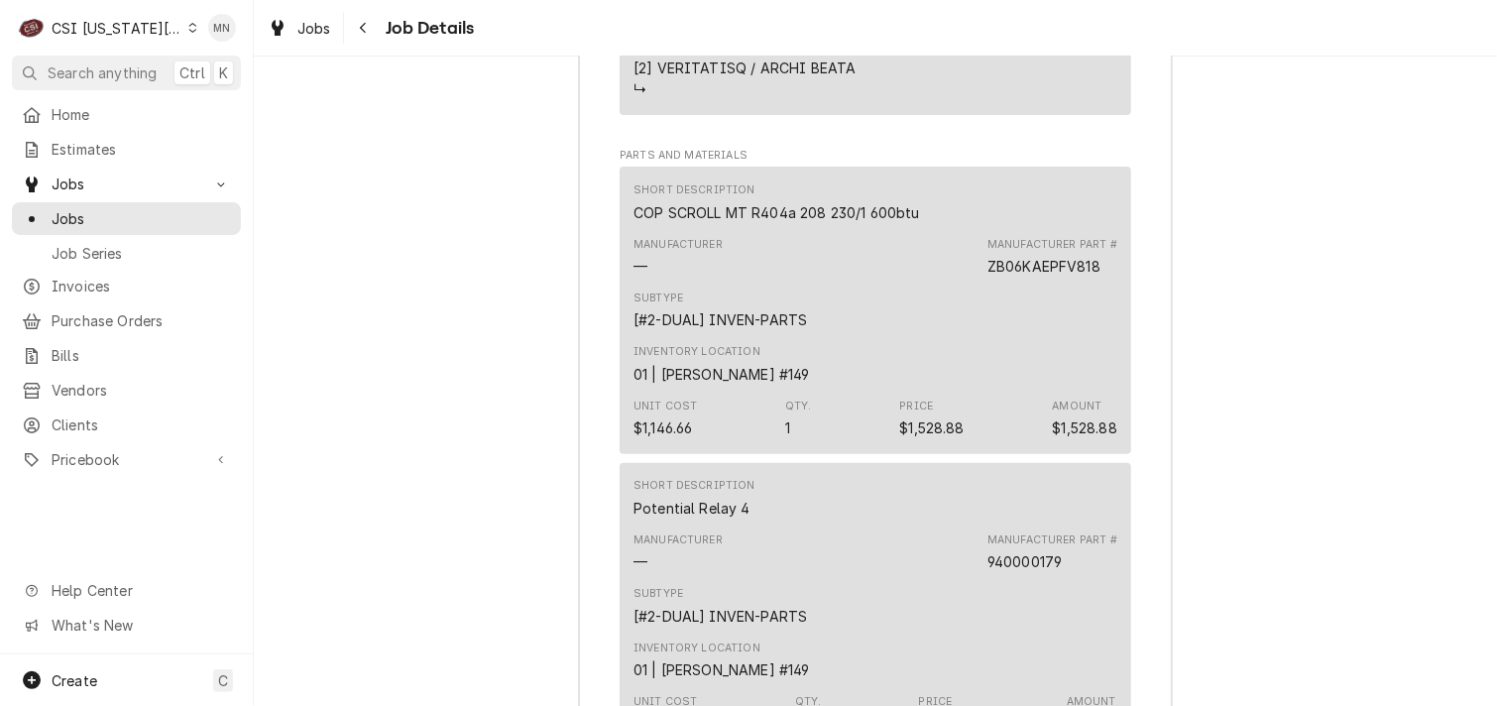
click at [1056, 362] on div "Inventory Location 01 | STEVE ETHRIDGE #149" at bounding box center [876, 364] width 484 height 54
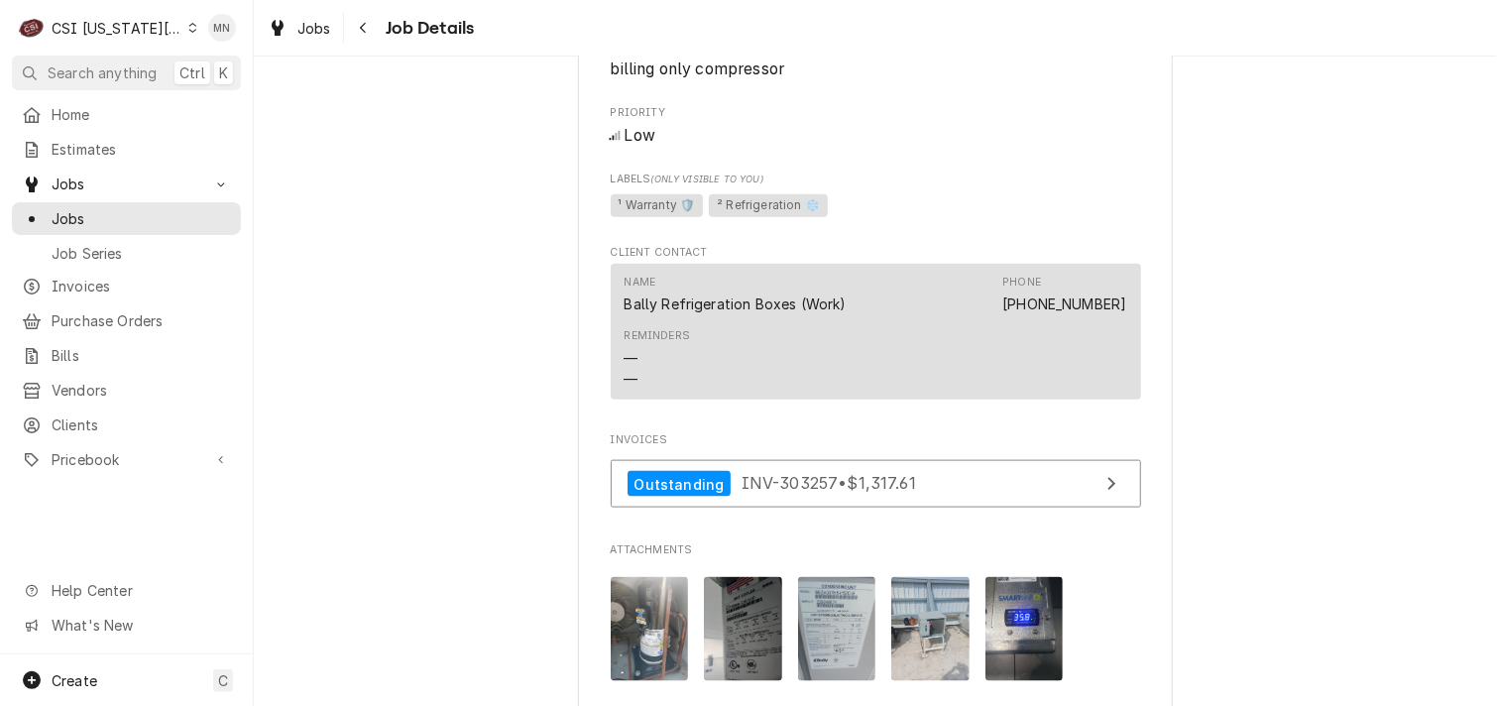
scroll to position [1091, 0]
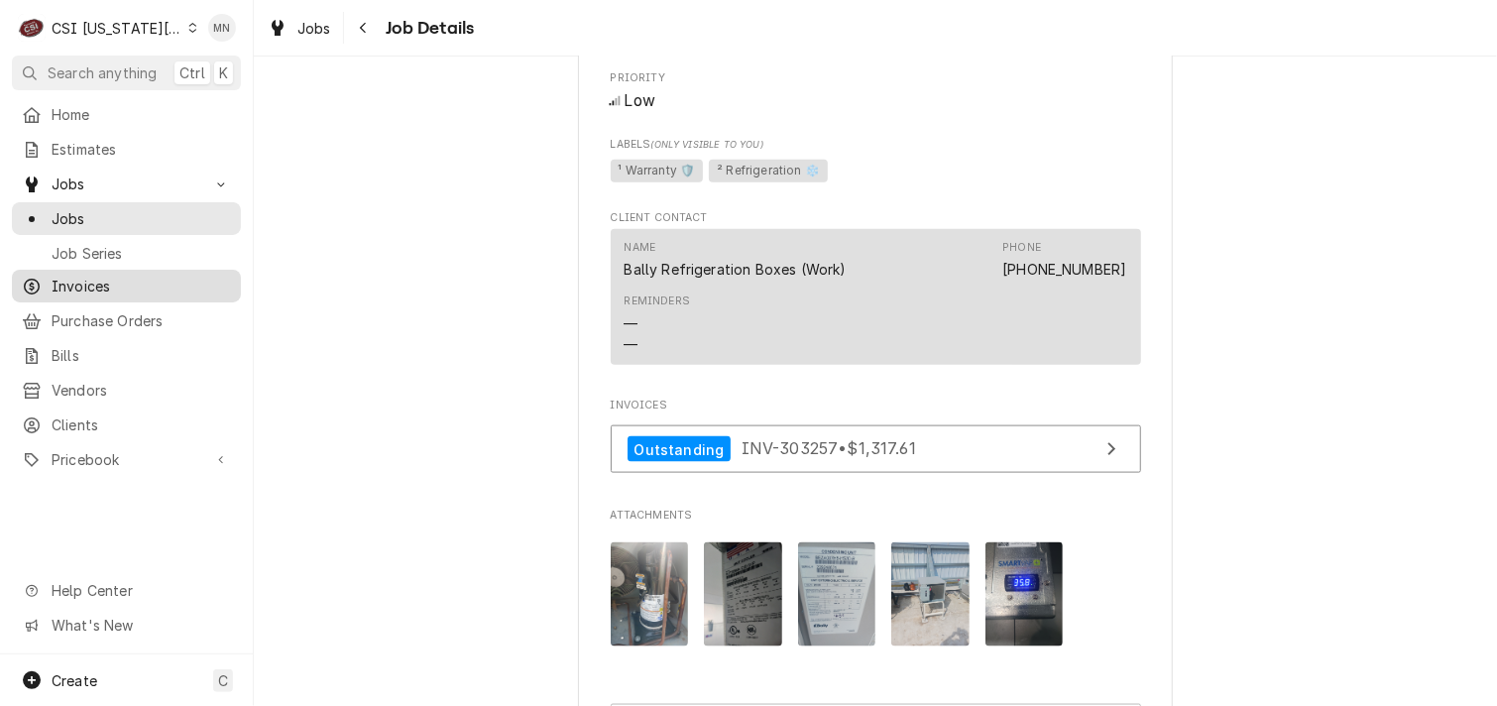
click at [68, 276] on span "Invoices" at bounding box center [141, 286] width 179 height 21
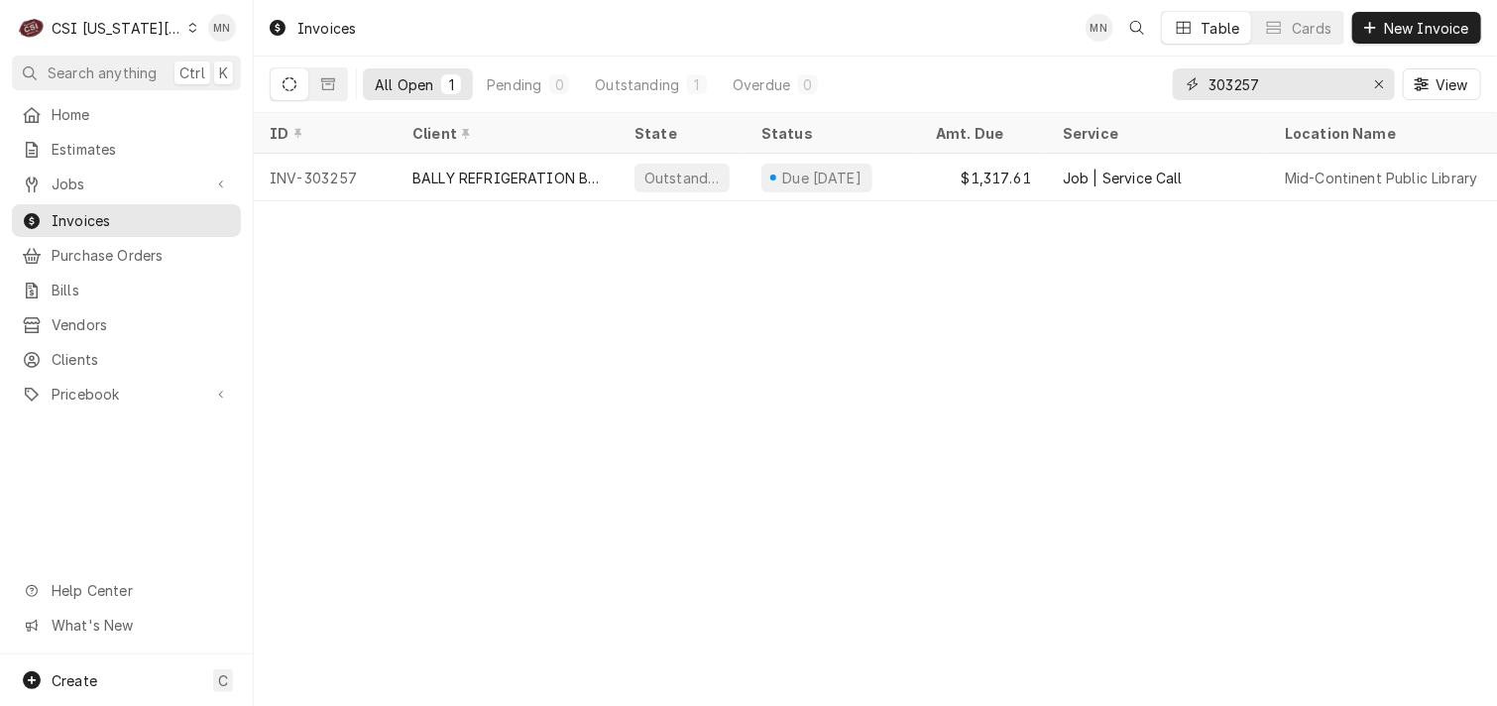
click at [1257, 86] on input "303257" at bounding box center [1283, 84] width 149 height 32
type input "303256"
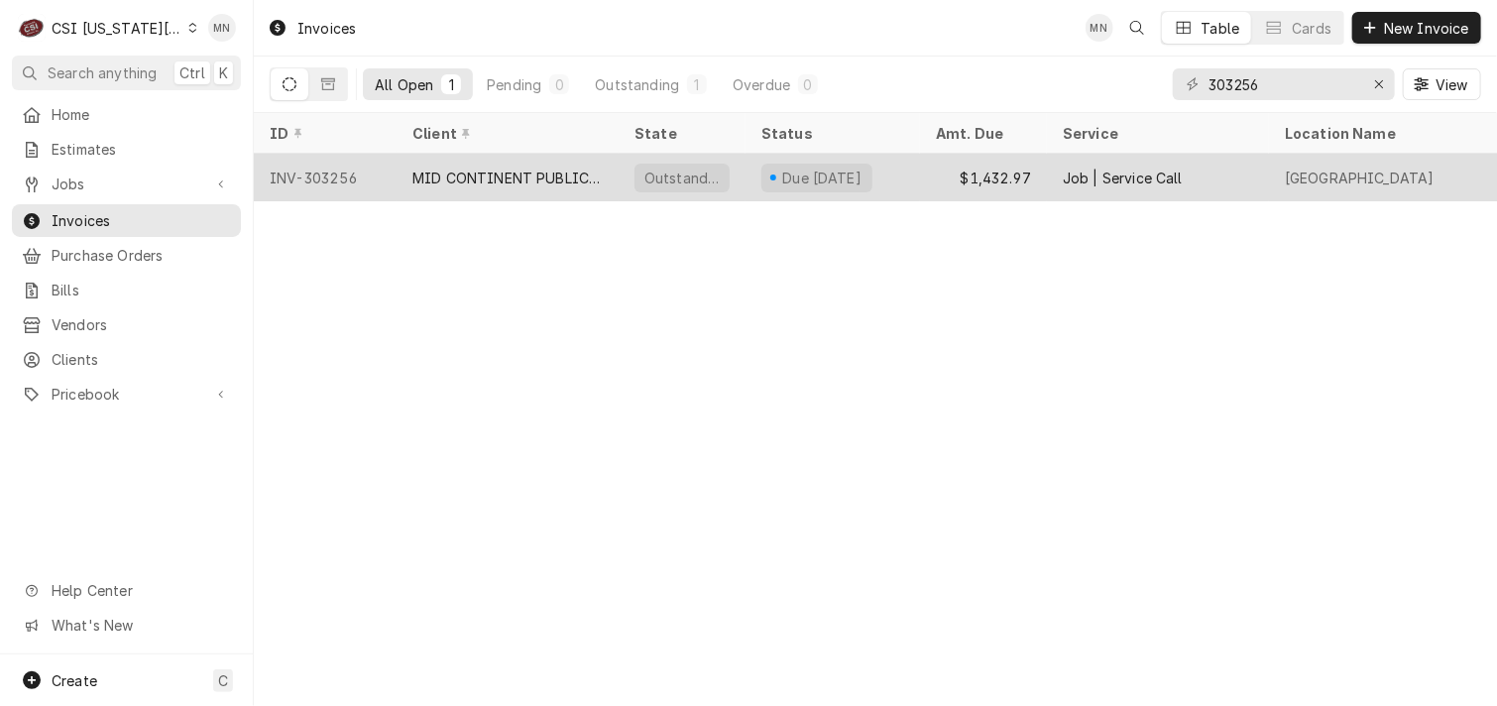
click at [524, 160] on div "MID CONTINENT PUBLIC LIBRARY" at bounding box center [508, 178] width 222 height 48
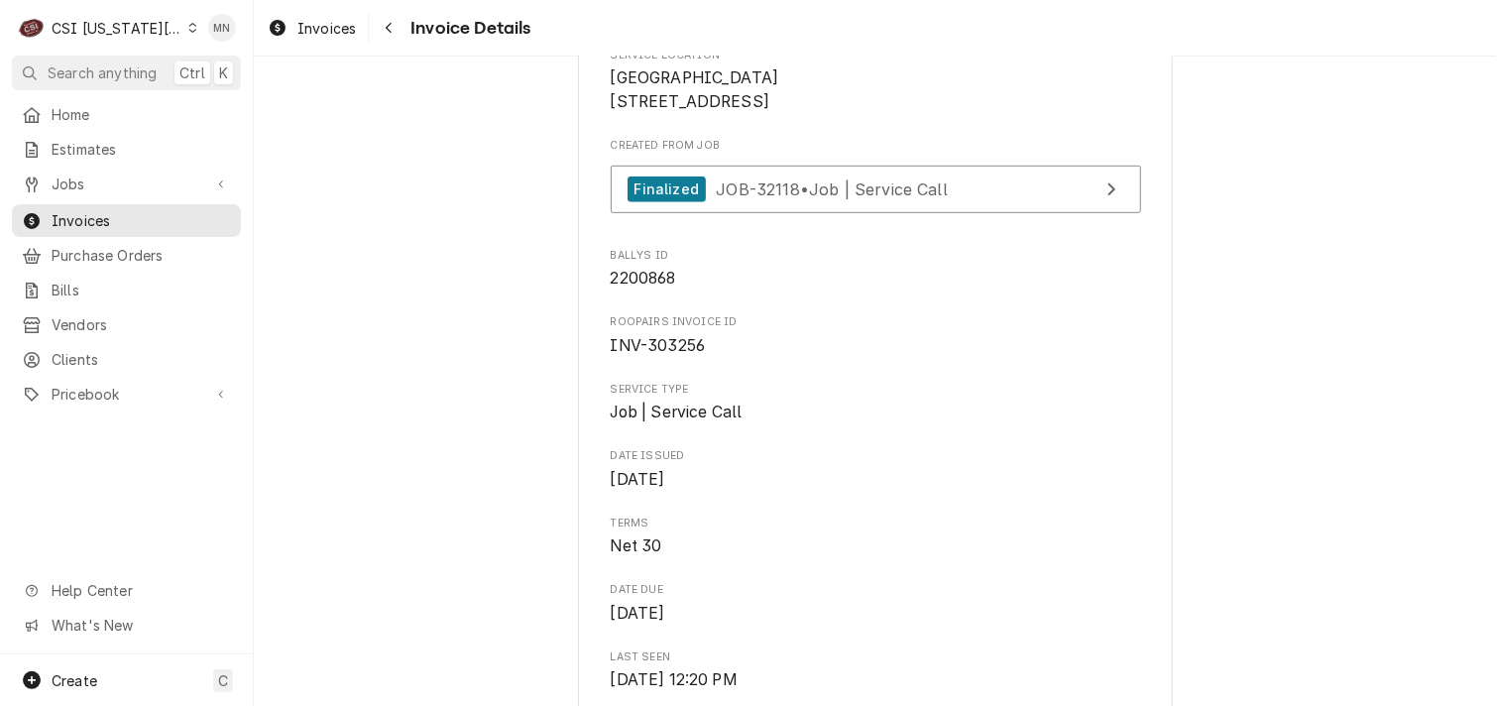
scroll to position [198, 0]
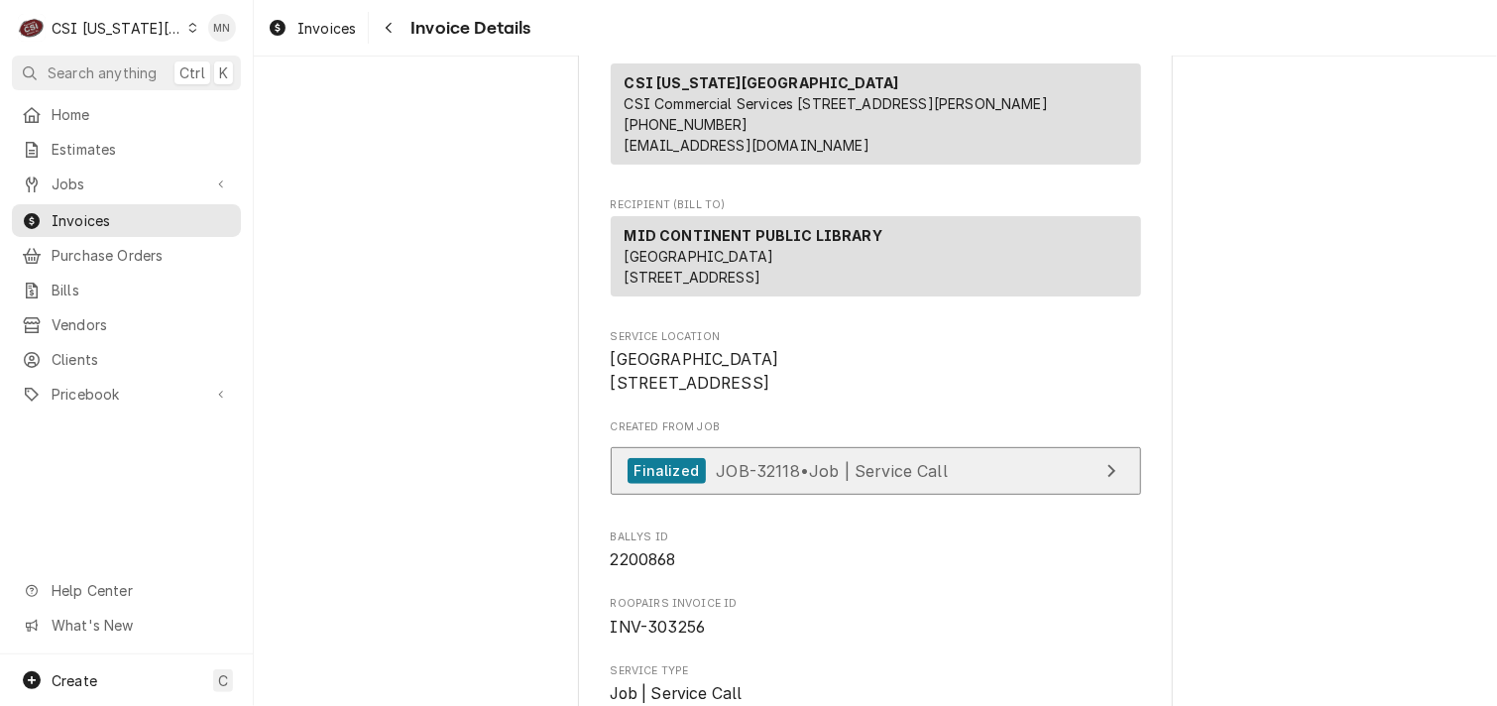
click at [808, 480] on span "JOB-32118 • Job | Service Call" at bounding box center [832, 470] width 232 height 20
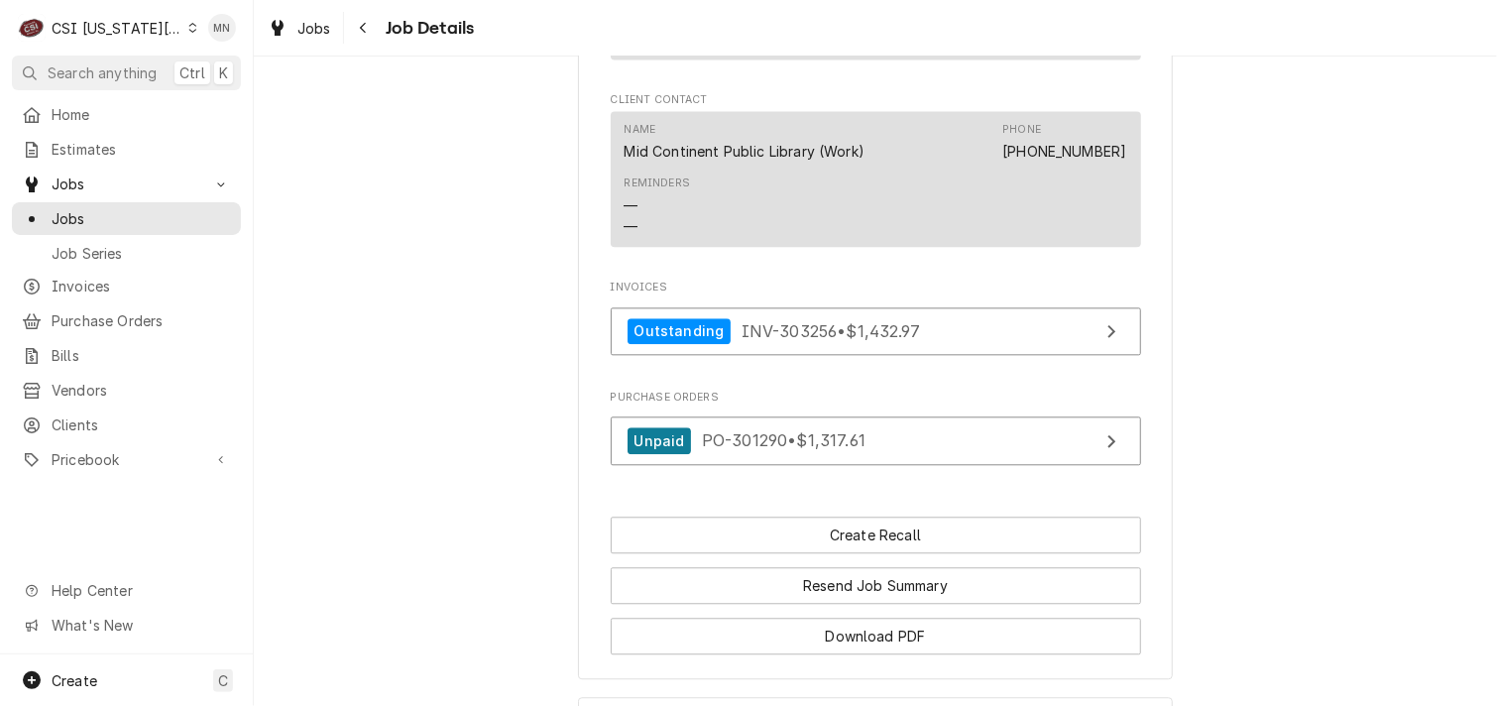
scroll to position [2280, 0]
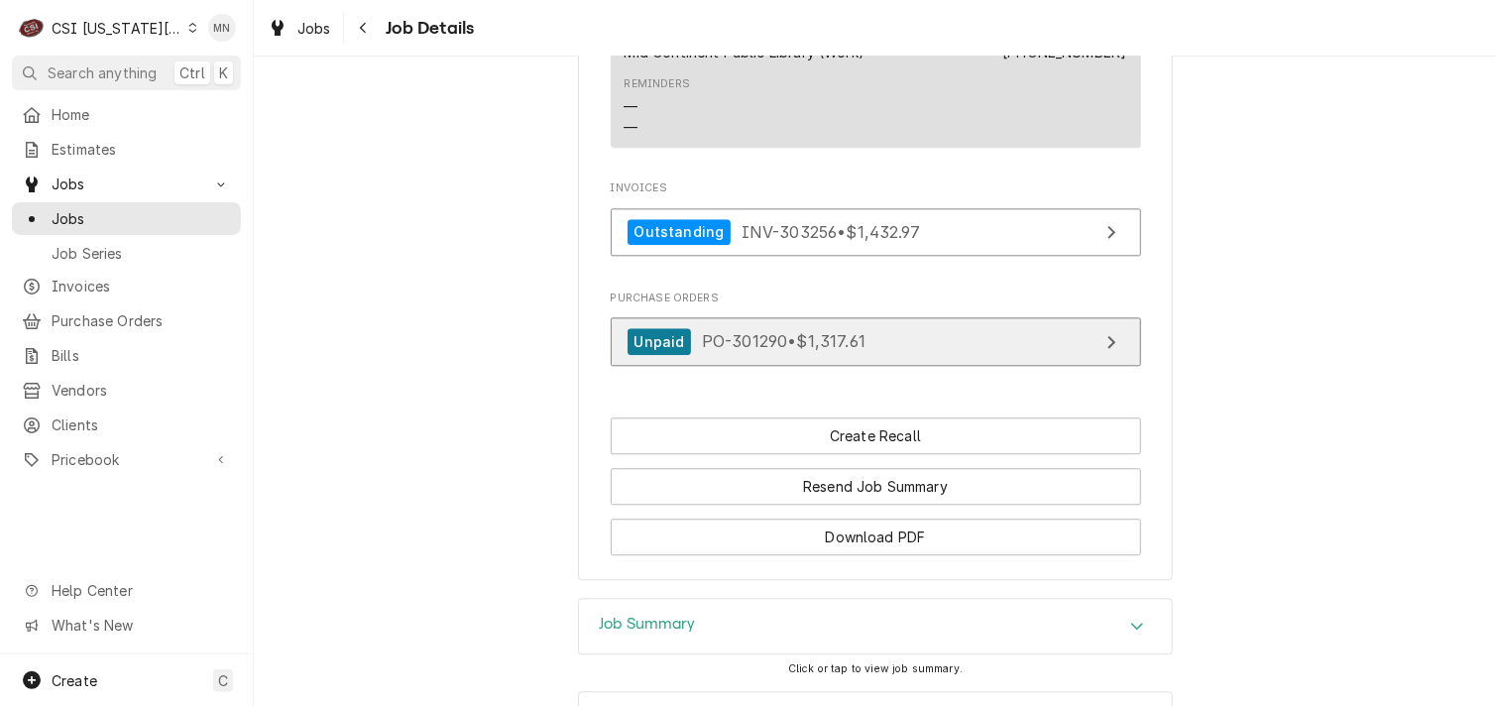
click at [829, 351] on span "PO-301290 • $1,317.61" at bounding box center [784, 341] width 164 height 20
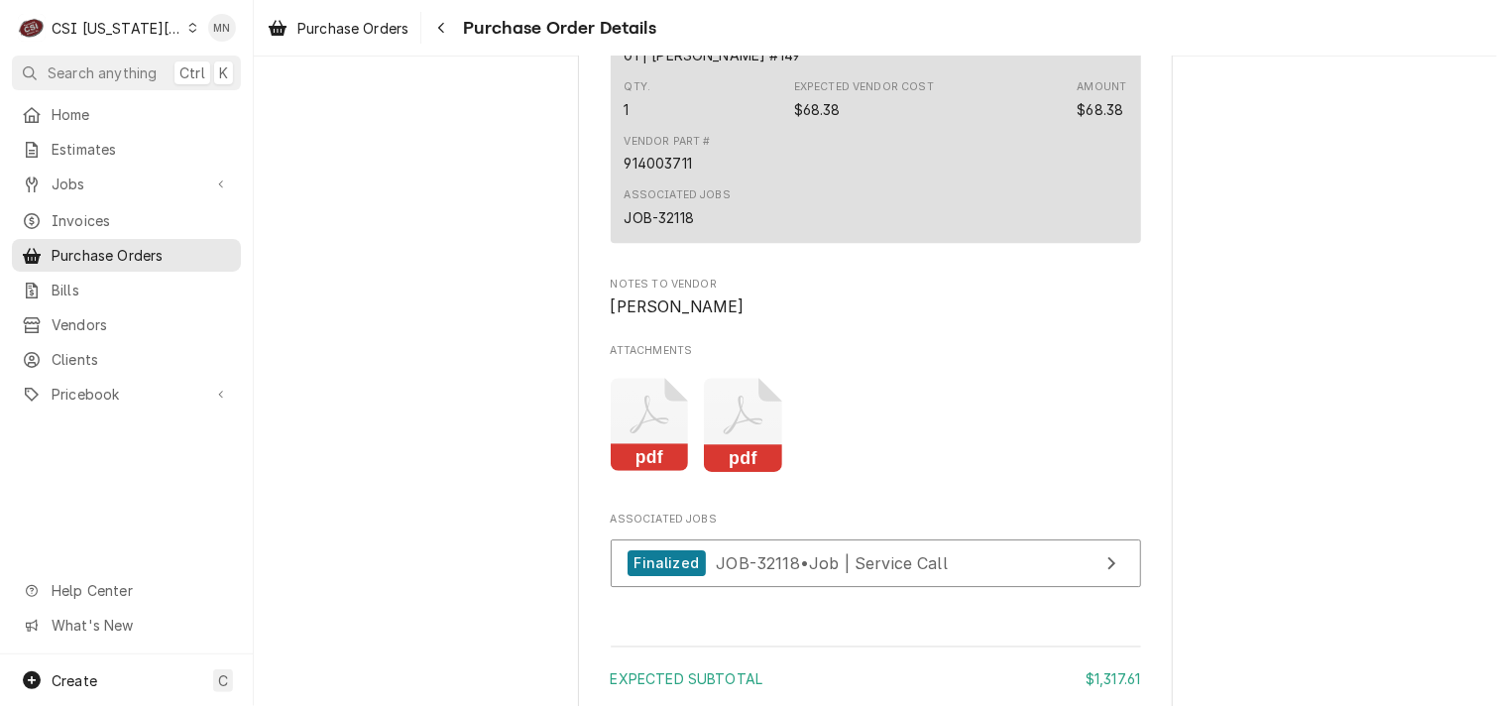
scroll to position [2974, 0]
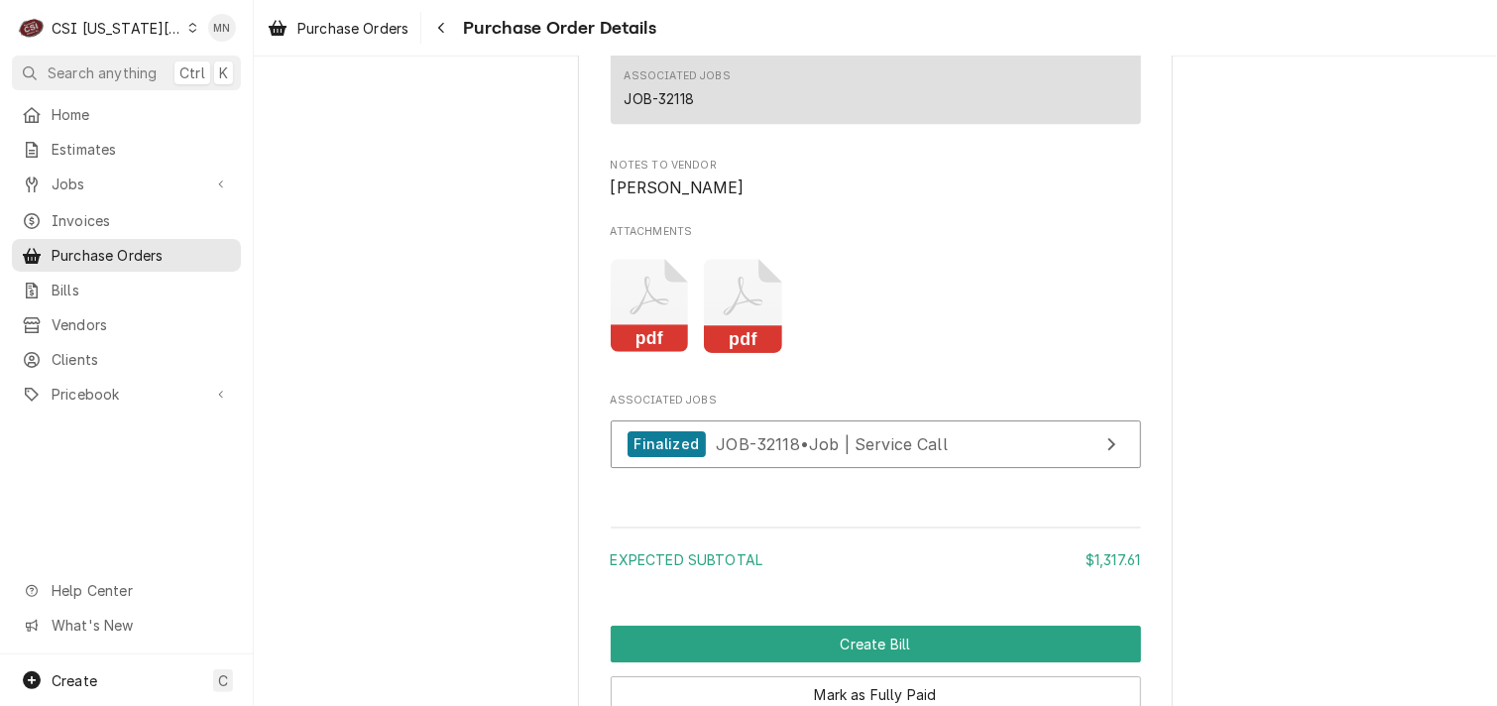
click at [740, 353] on icon "Attachments" at bounding box center [743, 306] width 78 height 94
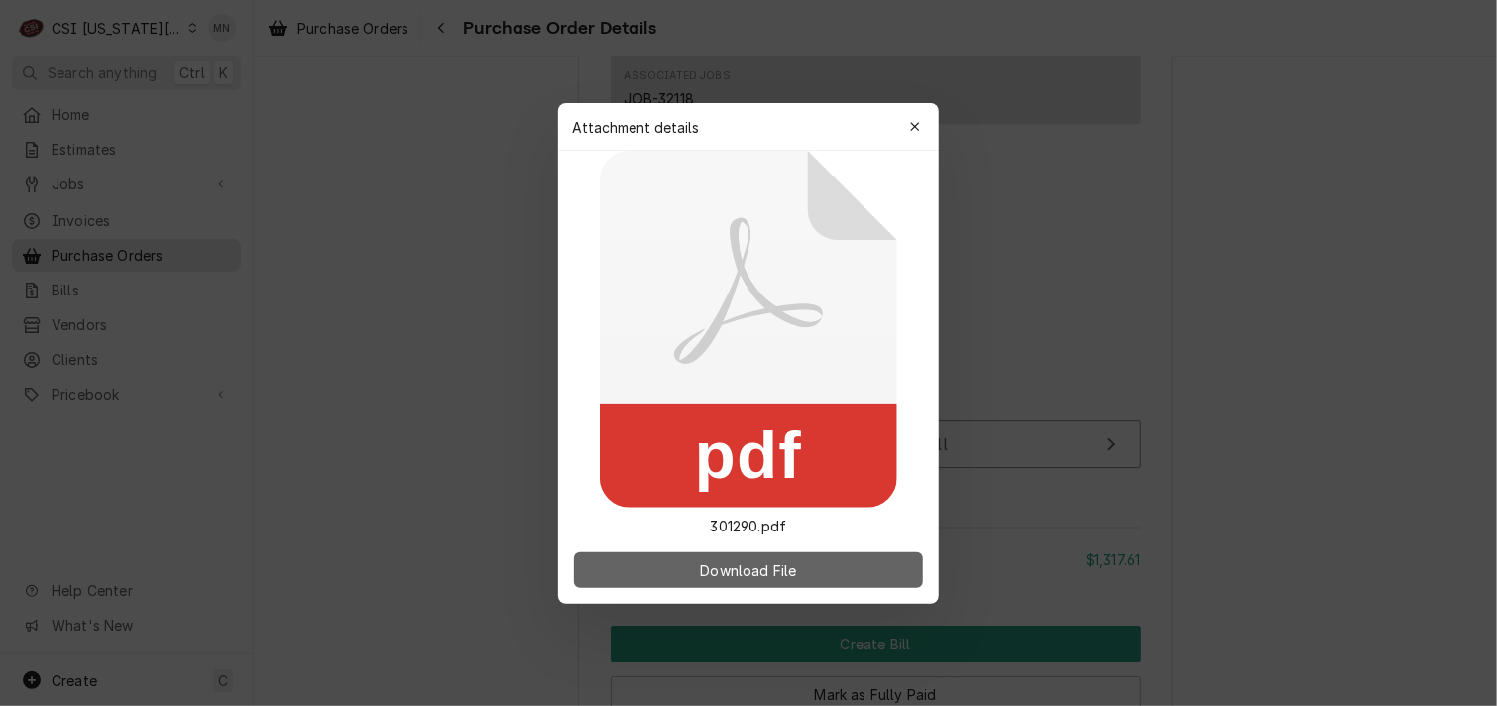
click at [729, 574] on span "Download File" at bounding box center [748, 569] width 104 height 21
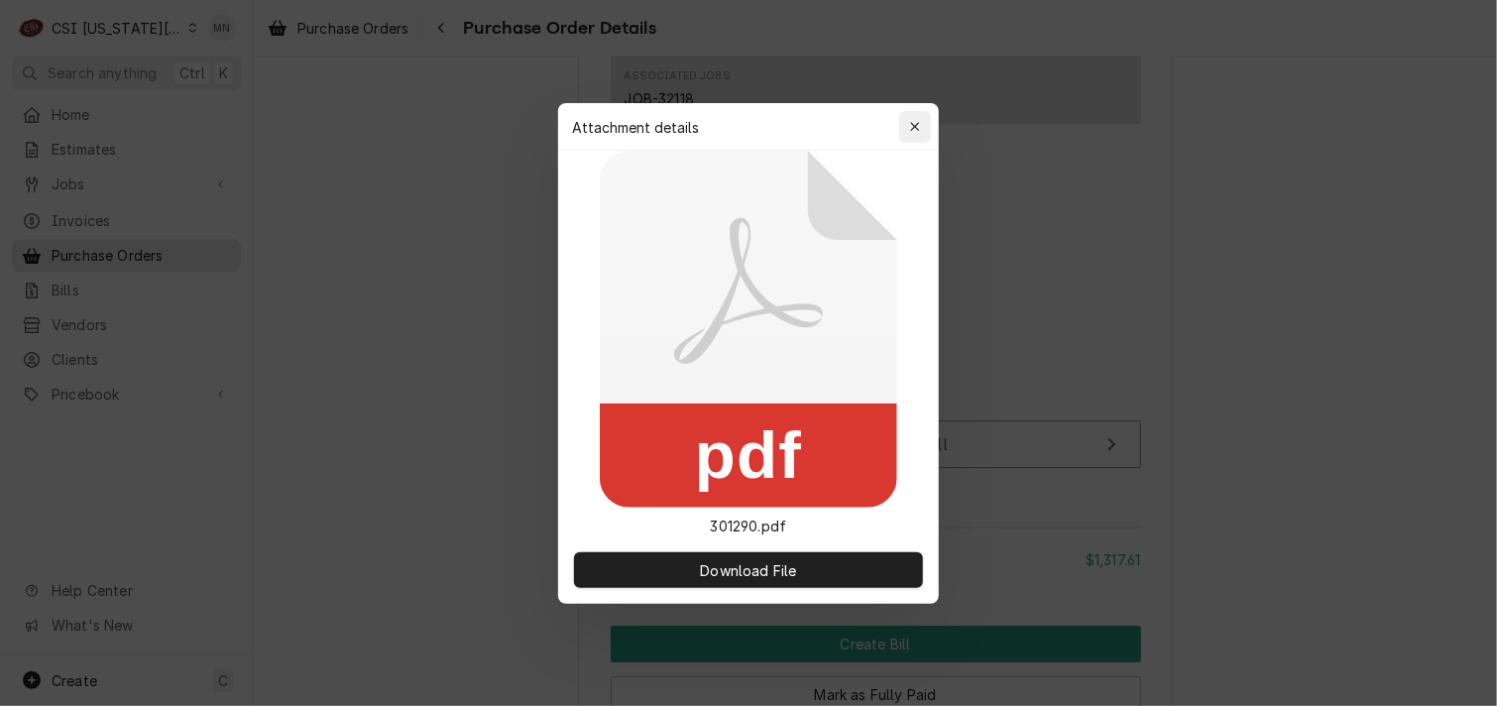
click at [911, 132] on icon "button" at bounding box center [915, 127] width 11 height 14
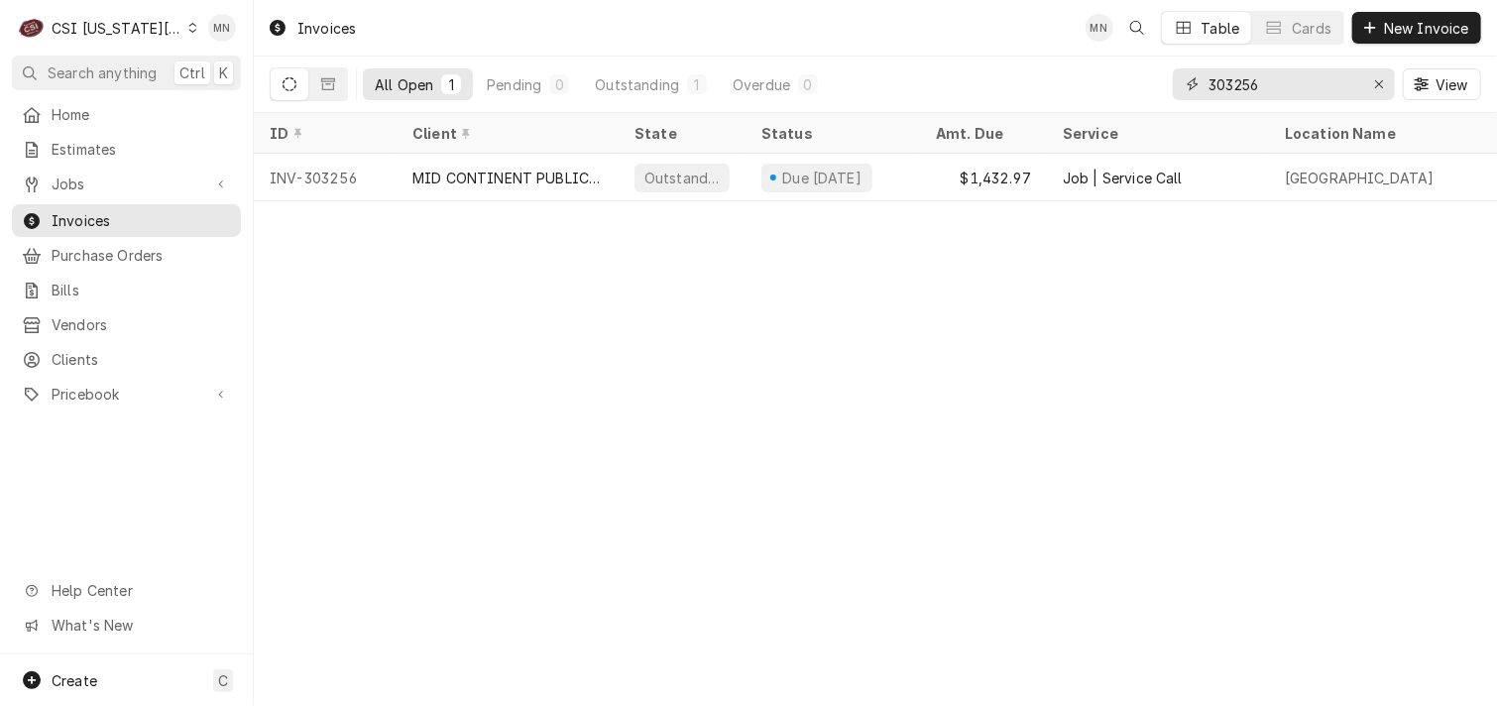
drag, startPoint x: 1275, startPoint y: 90, endPoint x: 988, endPoint y: 95, distance: 286.6
click at [989, 94] on div "All Open 1 Pending 0 Outstanding 1 Overdue 0 303256 View" at bounding box center [875, 85] width 1211 height 56
type input "303292"
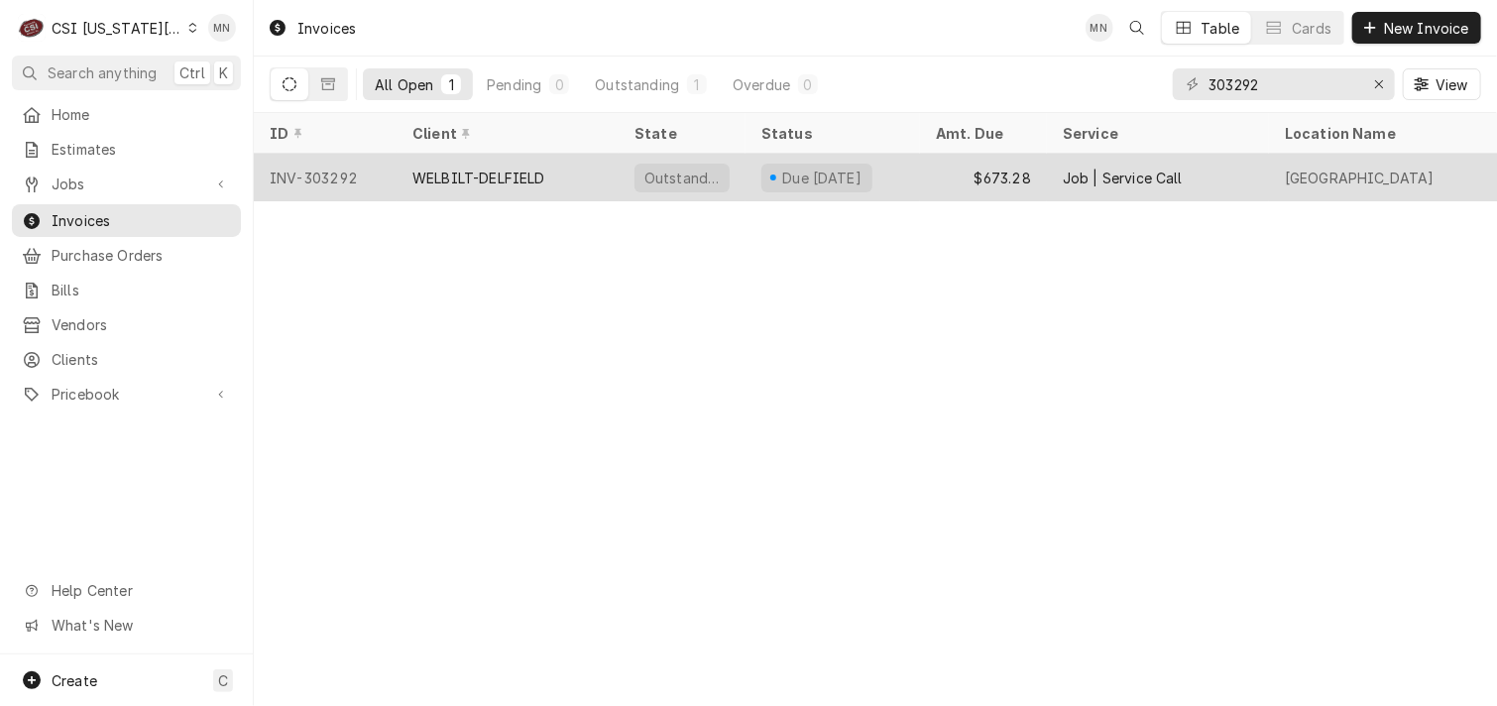
click at [527, 170] on div "WELBILT-DELFIELD" at bounding box center [478, 178] width 133 height 21
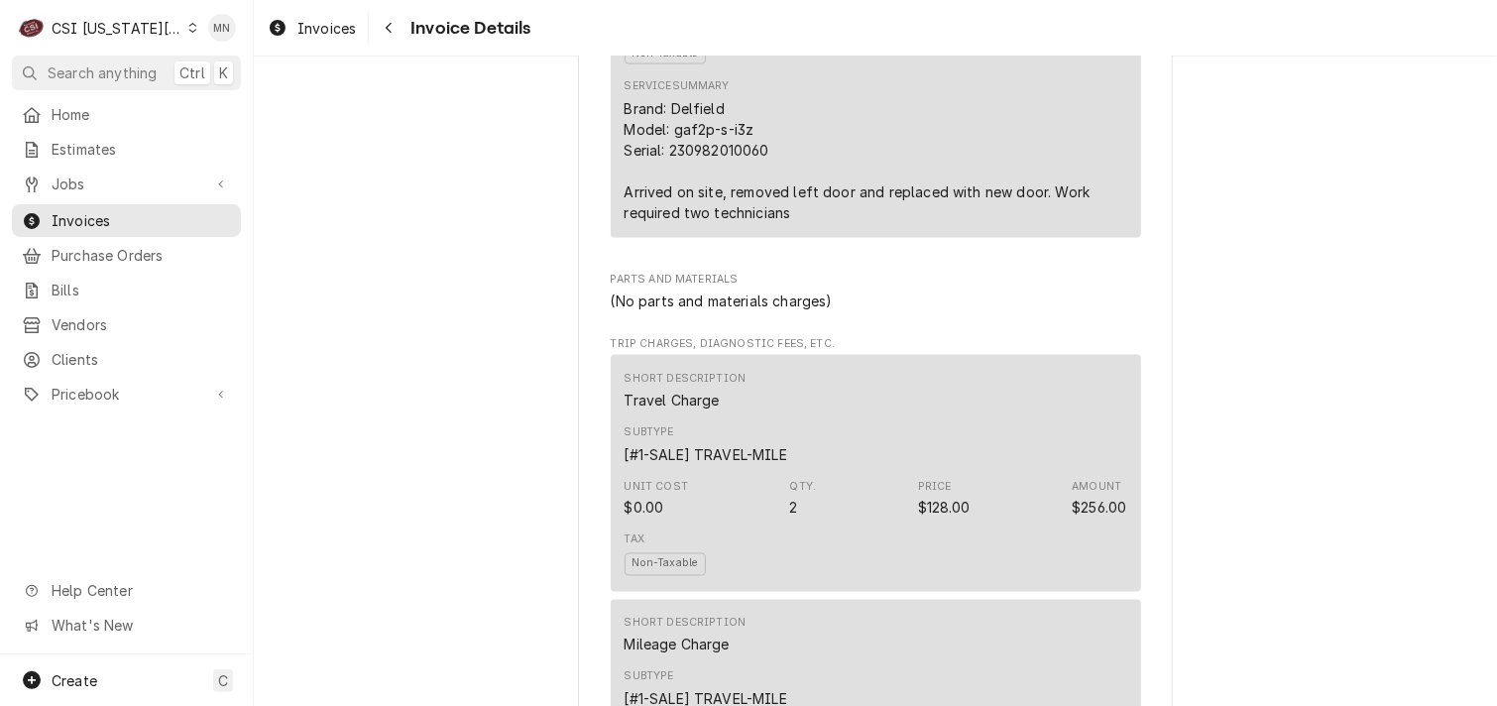
scroll to position [1190, 0]
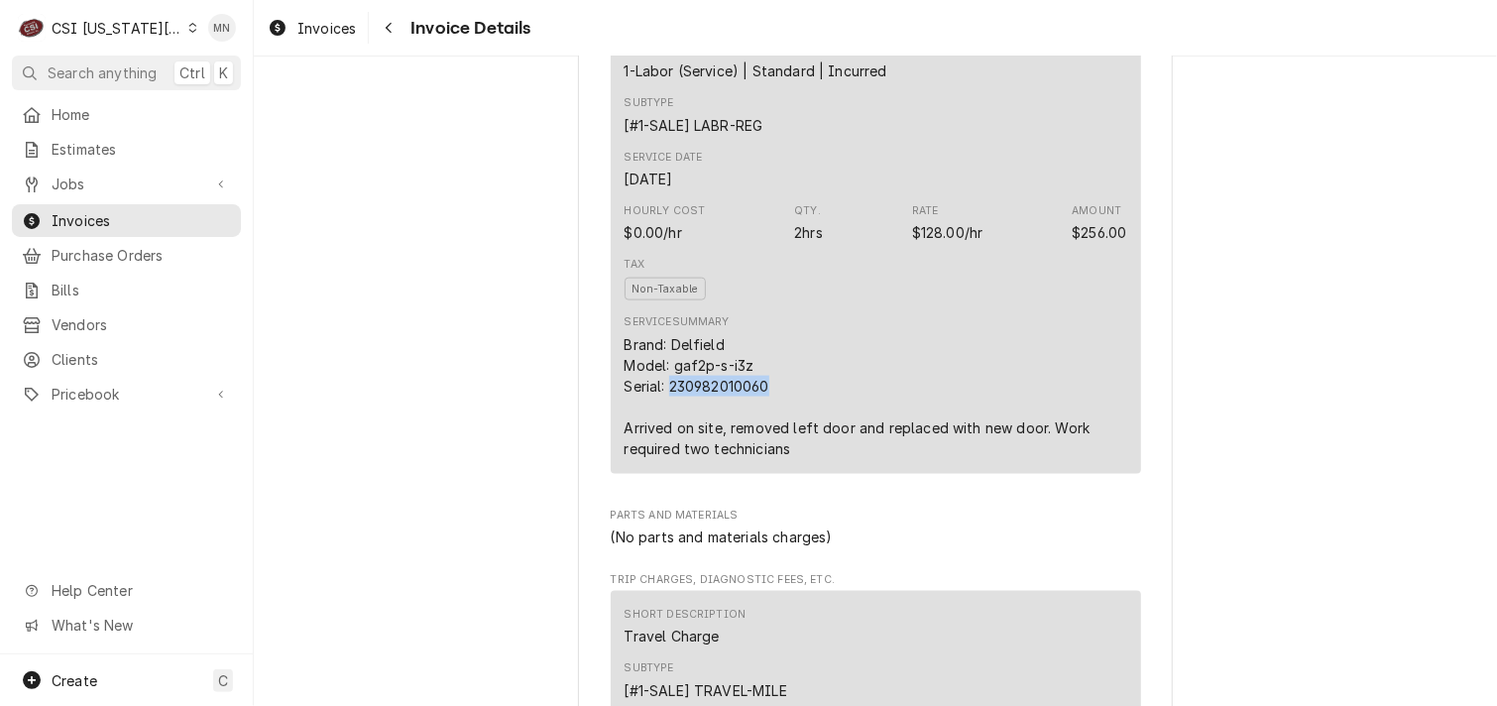
drag, startPoint x: 771, startPoint y: 443, endPoint x: 664, endPoint y: 451, distance: 107.4
click at [664, 451] on div "Brand: Delfield Model: gaf2p-s-i3z Serial: 230982010060 Arrived on site, remove…" at bounding box center [876, 396] width 503 height 125
drag, startPoint x: 666, startPoint y: 452, endPoint x: 339, endPoint y: 281, distance: 369.4
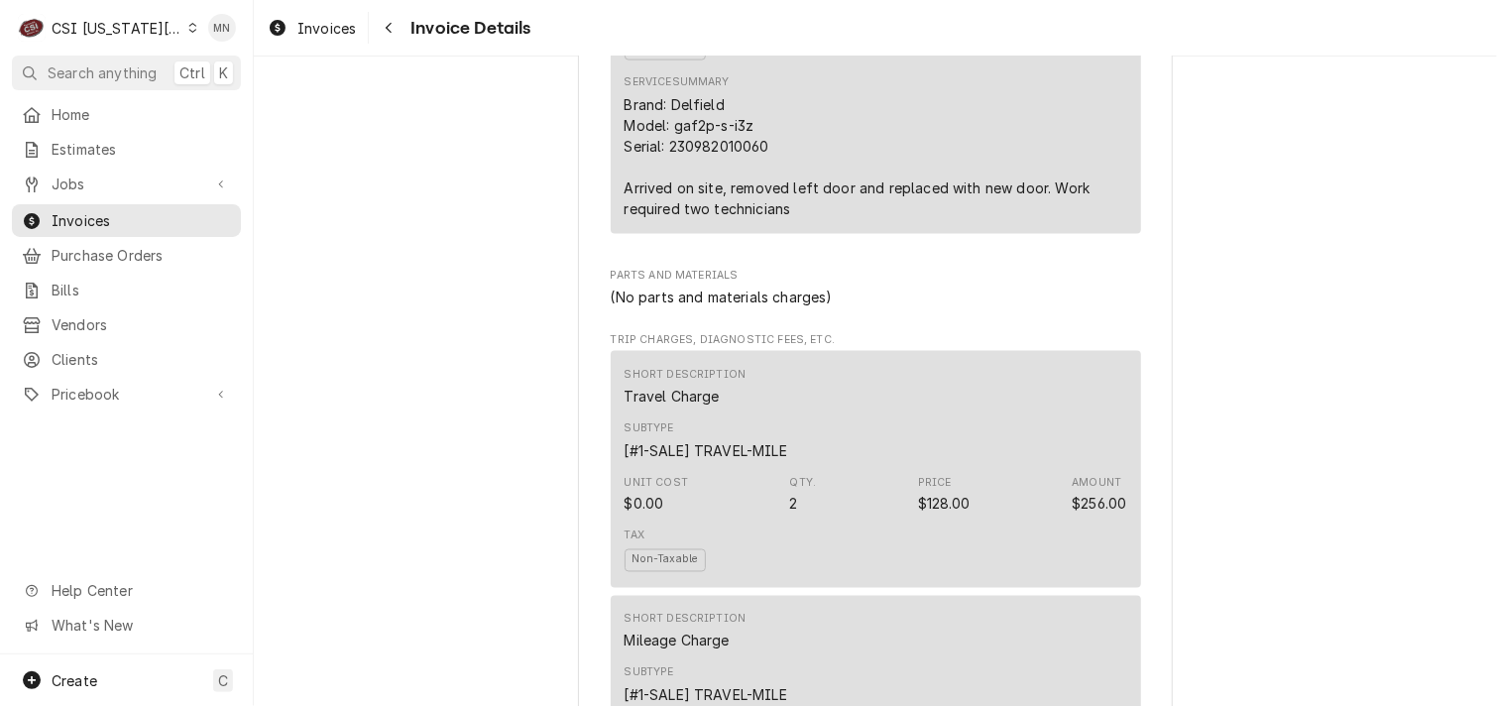
scroll to position [1272, 0]
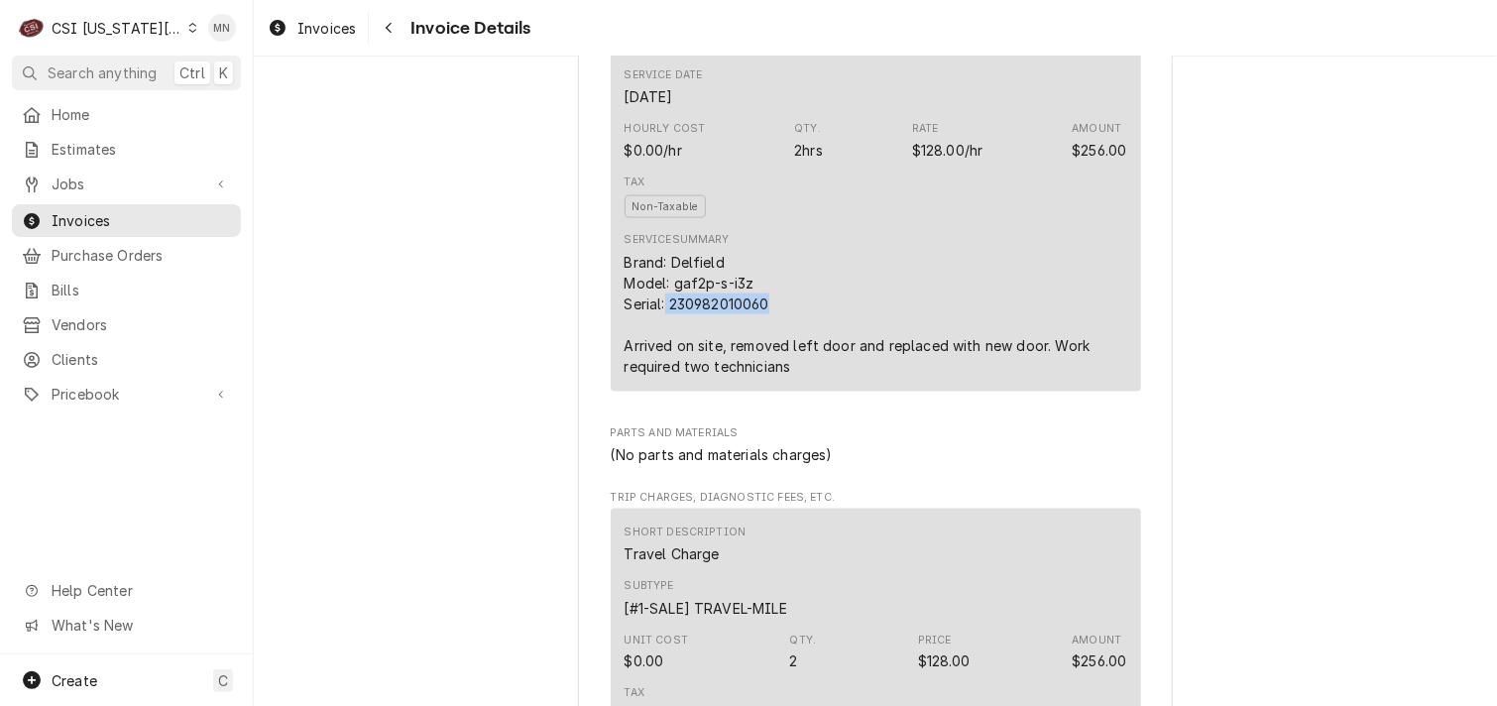
drag, startPoint x: 770, startPoint y: 364, endPoint x: 658, endPoint y: 366, distance: 112.0
click at [658, 366] on div "Brand: Delfield Model: gaf2p-s-i3z Serial: 230982010060 Arrived on site, remove…" at bounding box center [876, 314] width 503 height 125
copy div "230982010060"
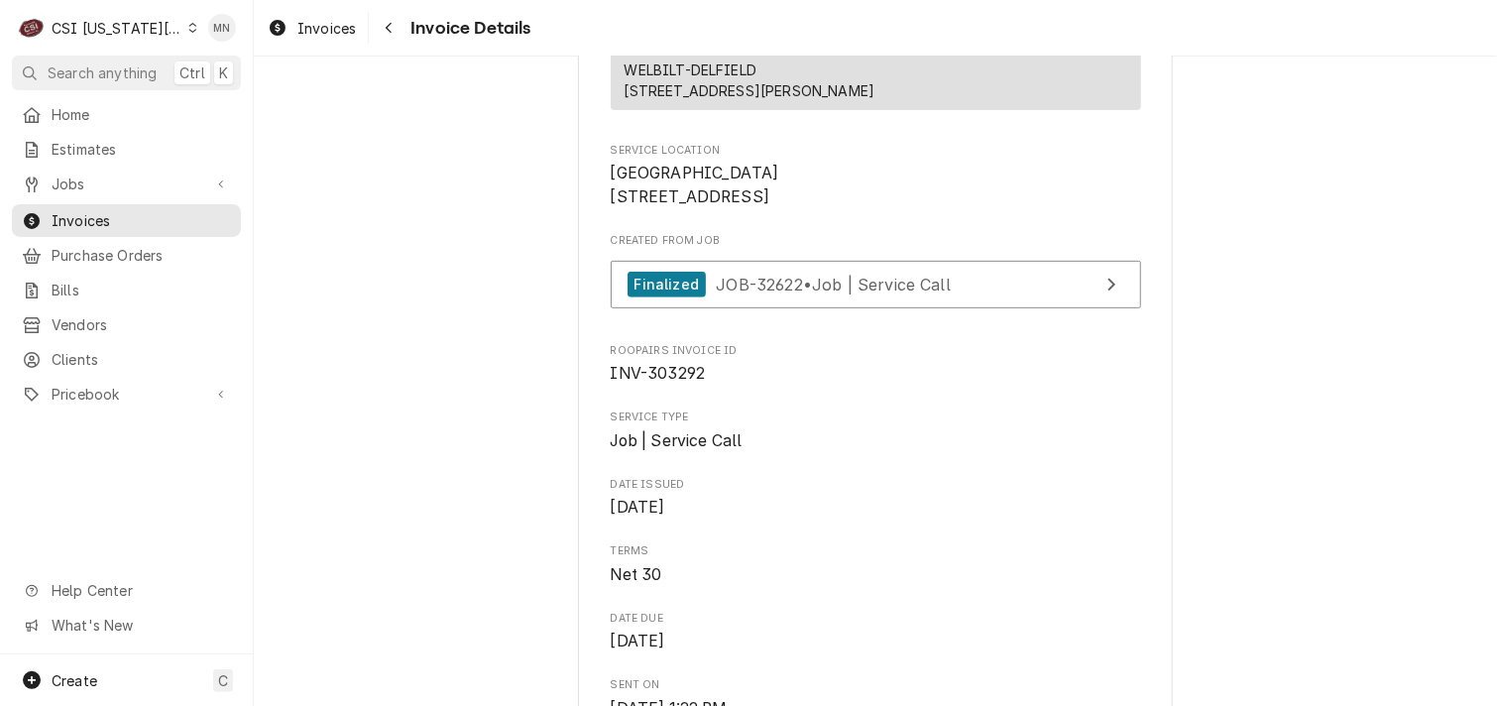
scroll to position [397, 0]
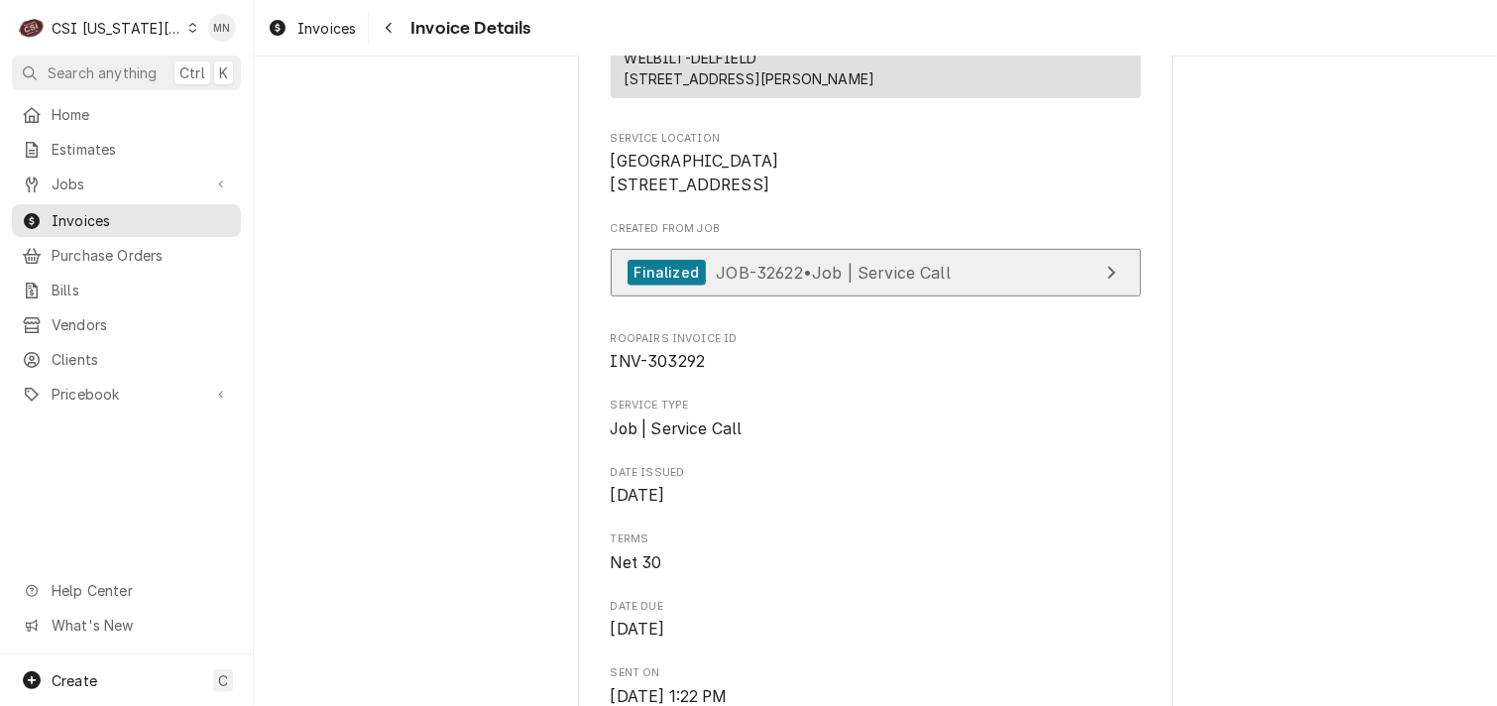
click at [969, 297] on link "Finalized JOB-32622 • Job | Service Call" at bounding box center [876, 273] width 530 height 49
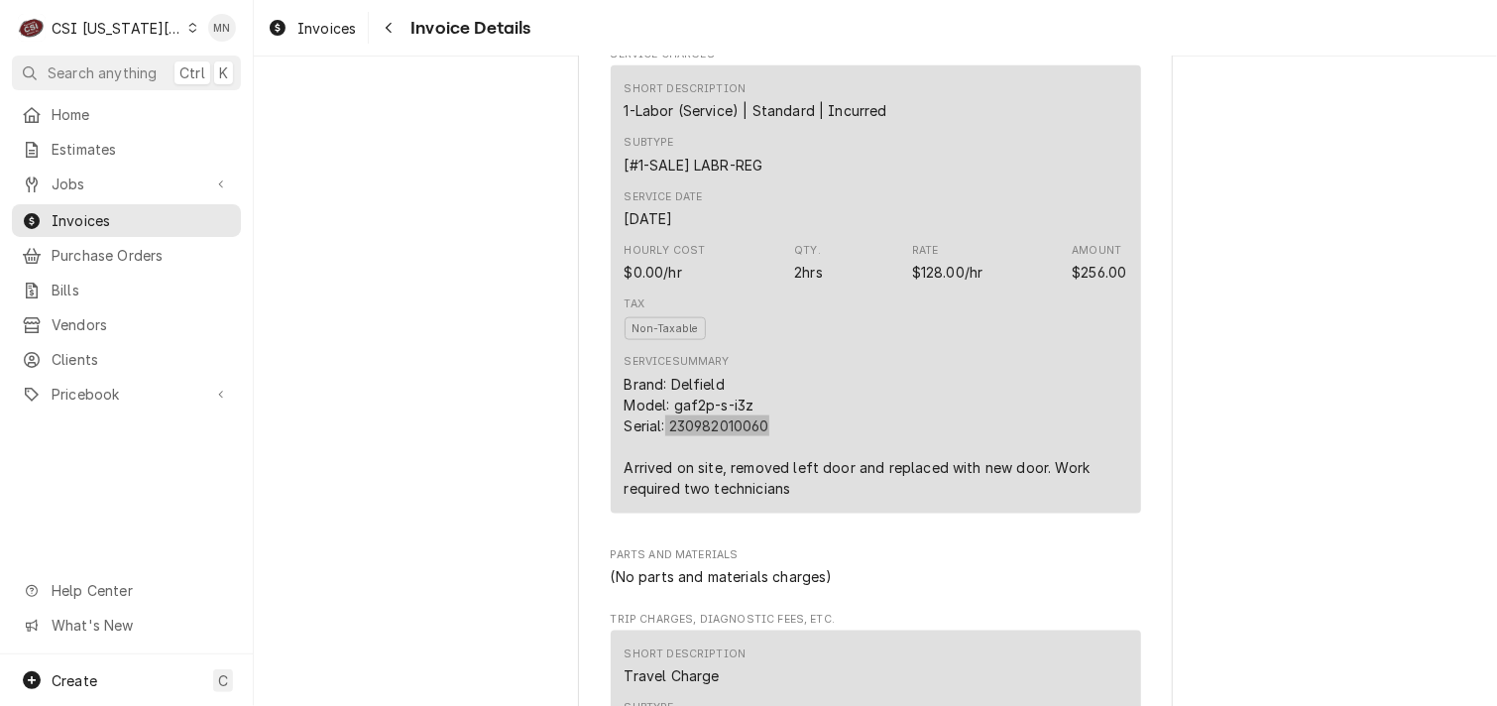
scroll to position [1190, 0]
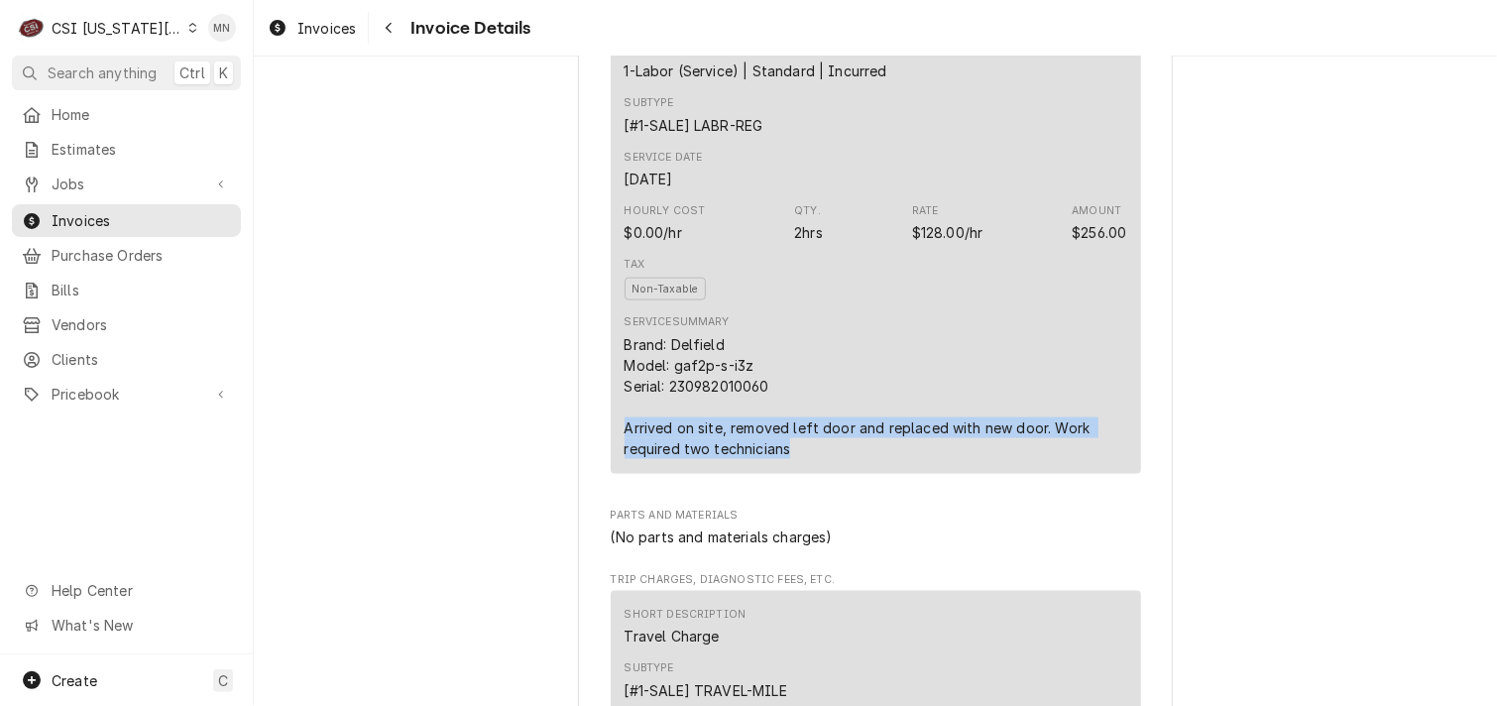
drag, startPoint x: 804, startPoint y: 516, endPoint x: 584, endPoint y: 487, distance: 222.0
drag, startPoint x: 584, startPoint y: 487, endPoint x: 685, endPoint y: 503, distance: 102.4
copy div "Arrived on site, removed left door and replaced with new door. Work required tw…"
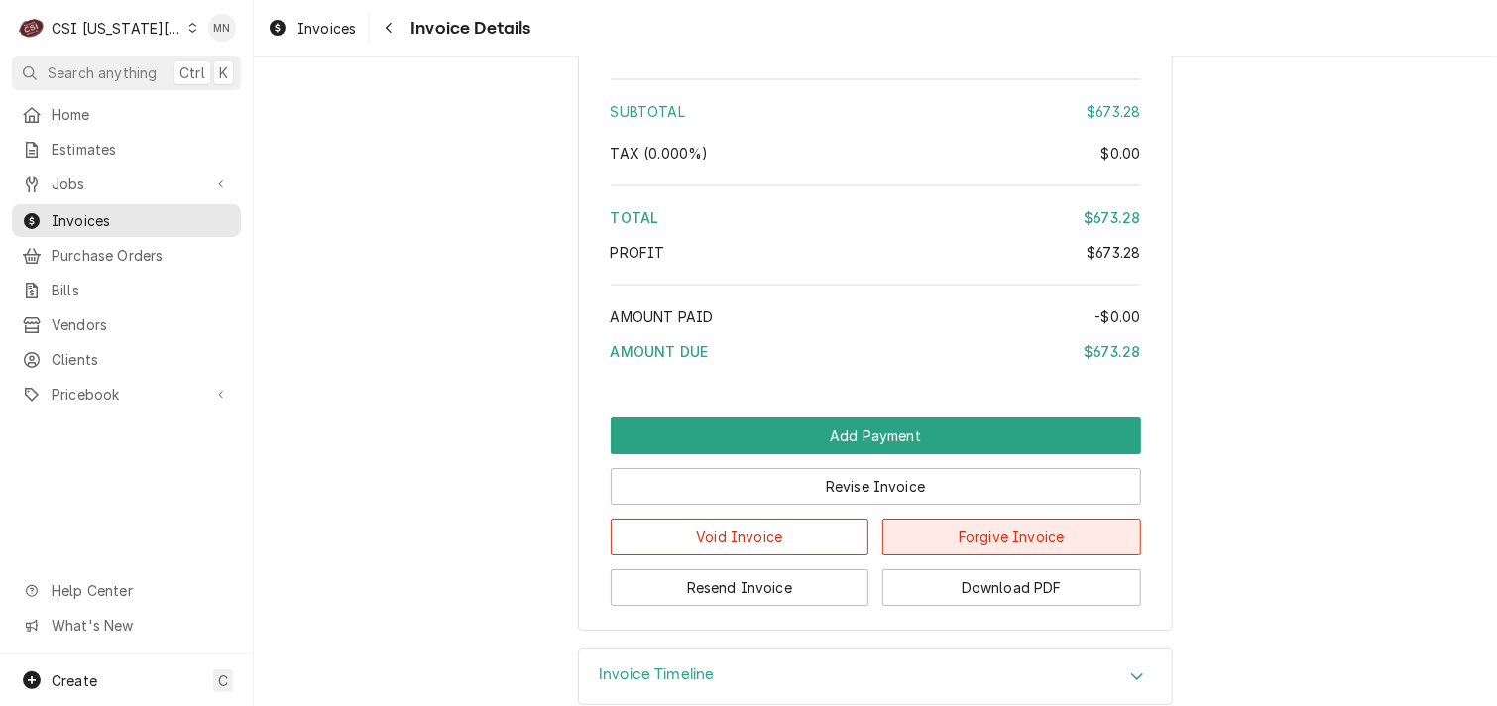
scroll to position [3470, 0]
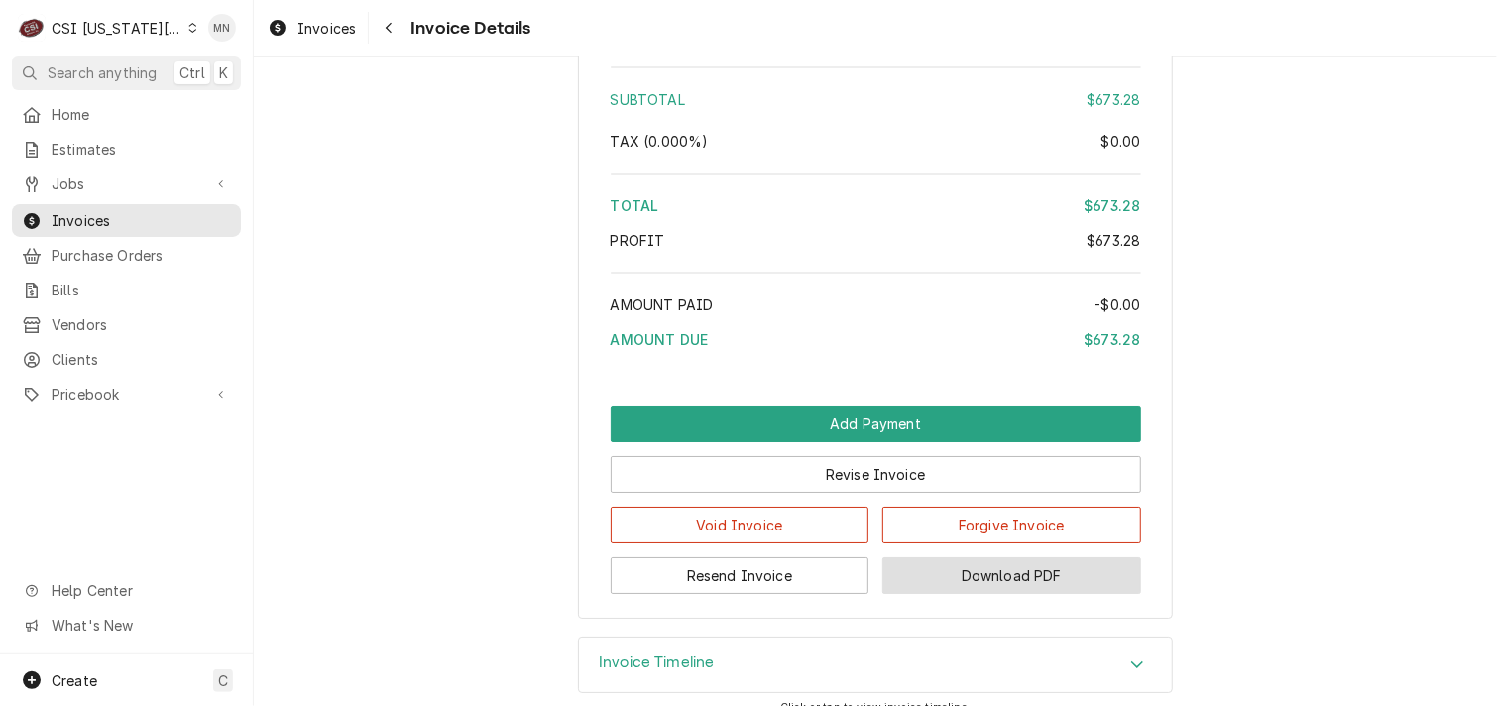
click at [1036, 594] on button "Download PDF" at bounding box center [1011, 575] width 259 height 37
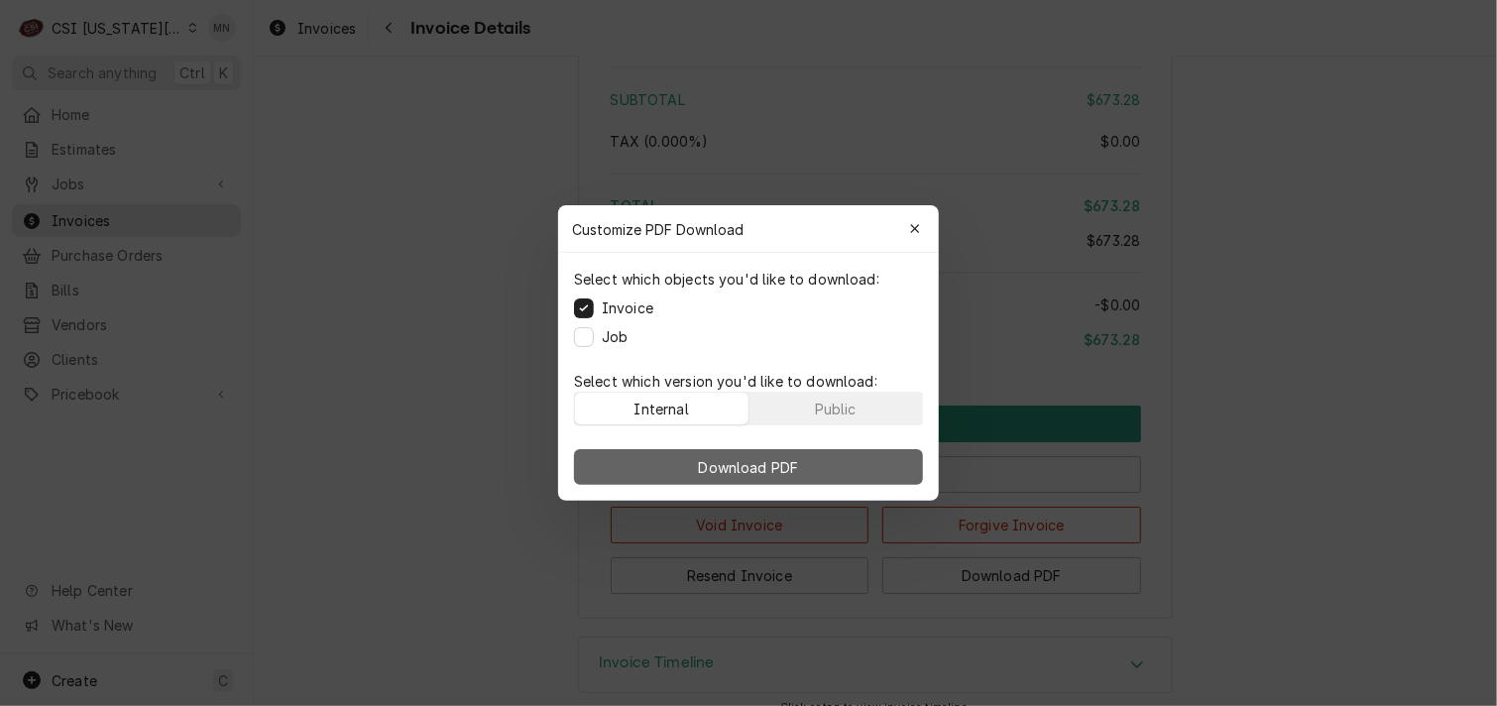
click at [813, 471] on button "Download PDF" at bounding box center [748, 467] width 349 height 36
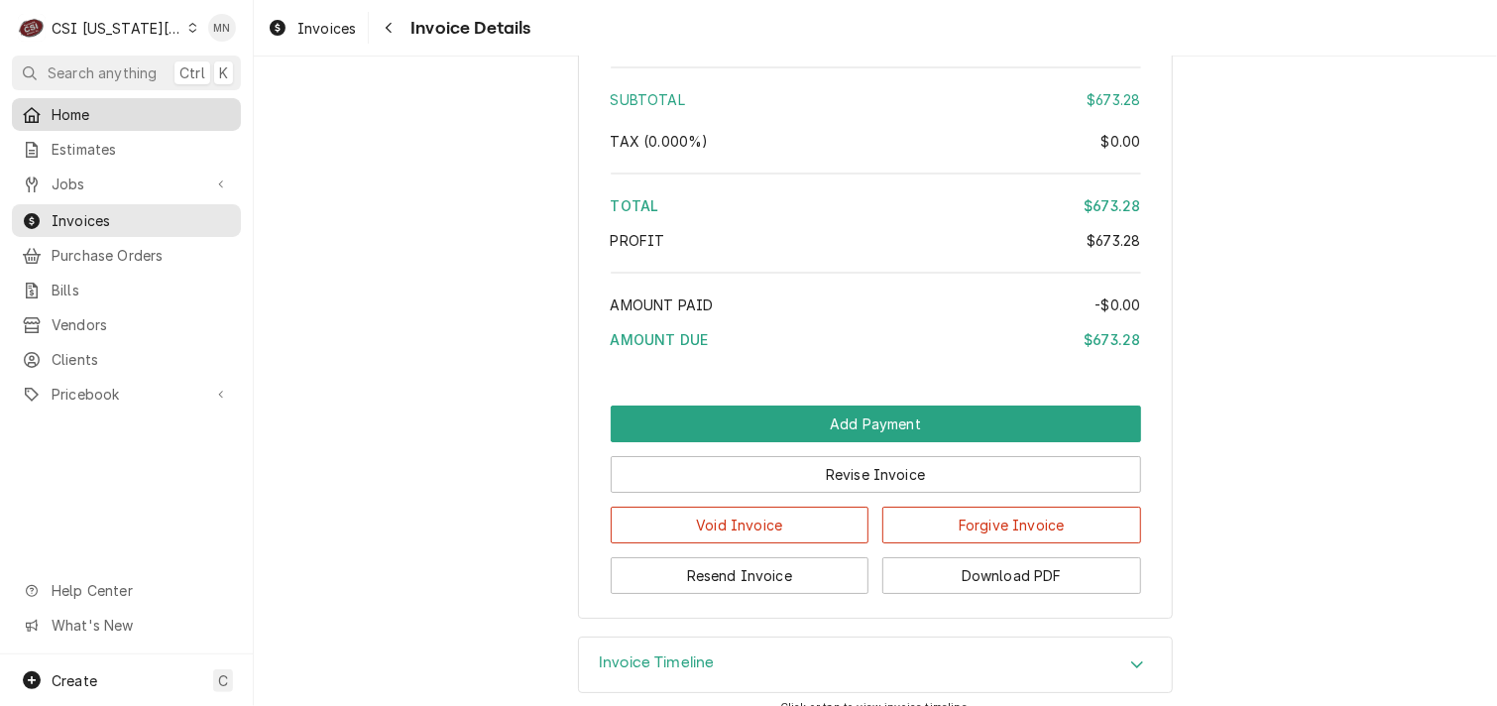
click at [72, 112] on span "Home" at bounding box center [141, 114] width 179 height 21
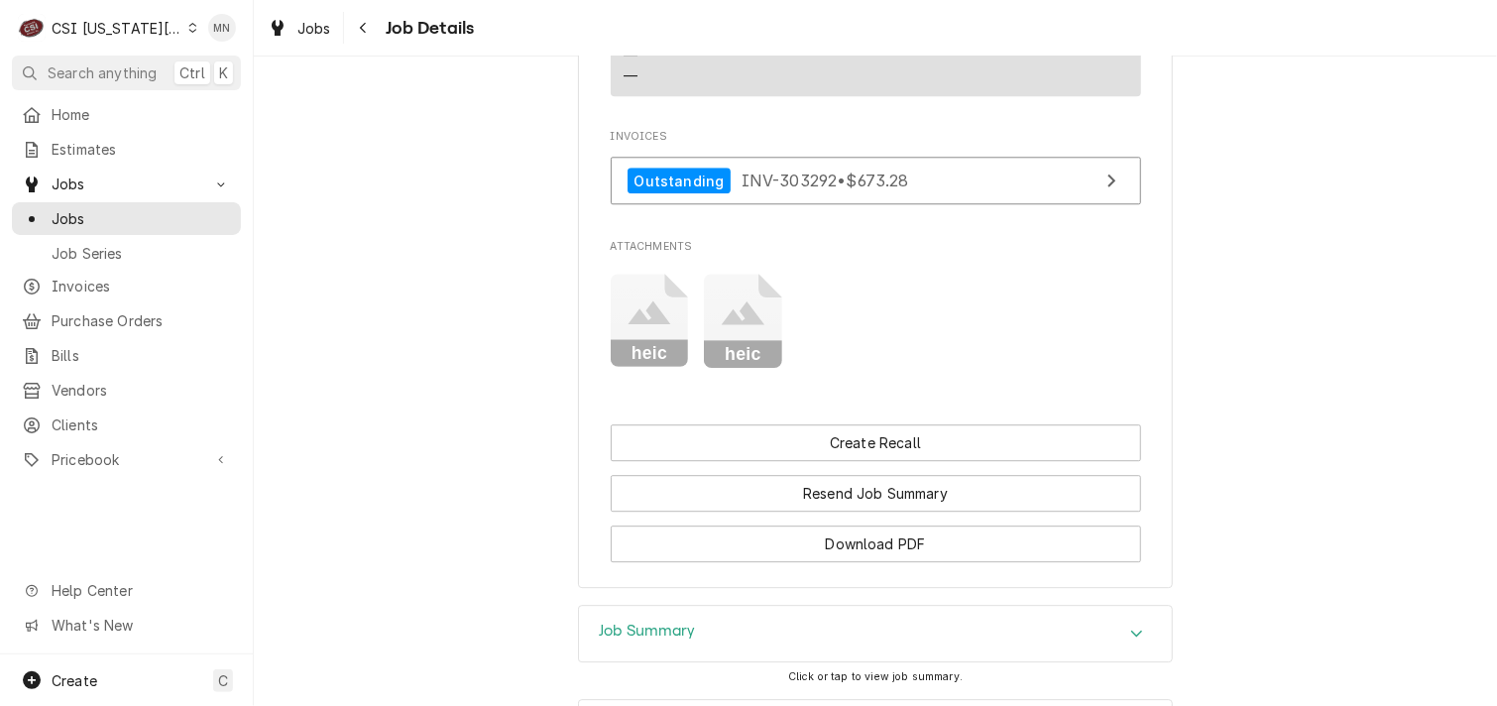
scroll to position [2753, 0]
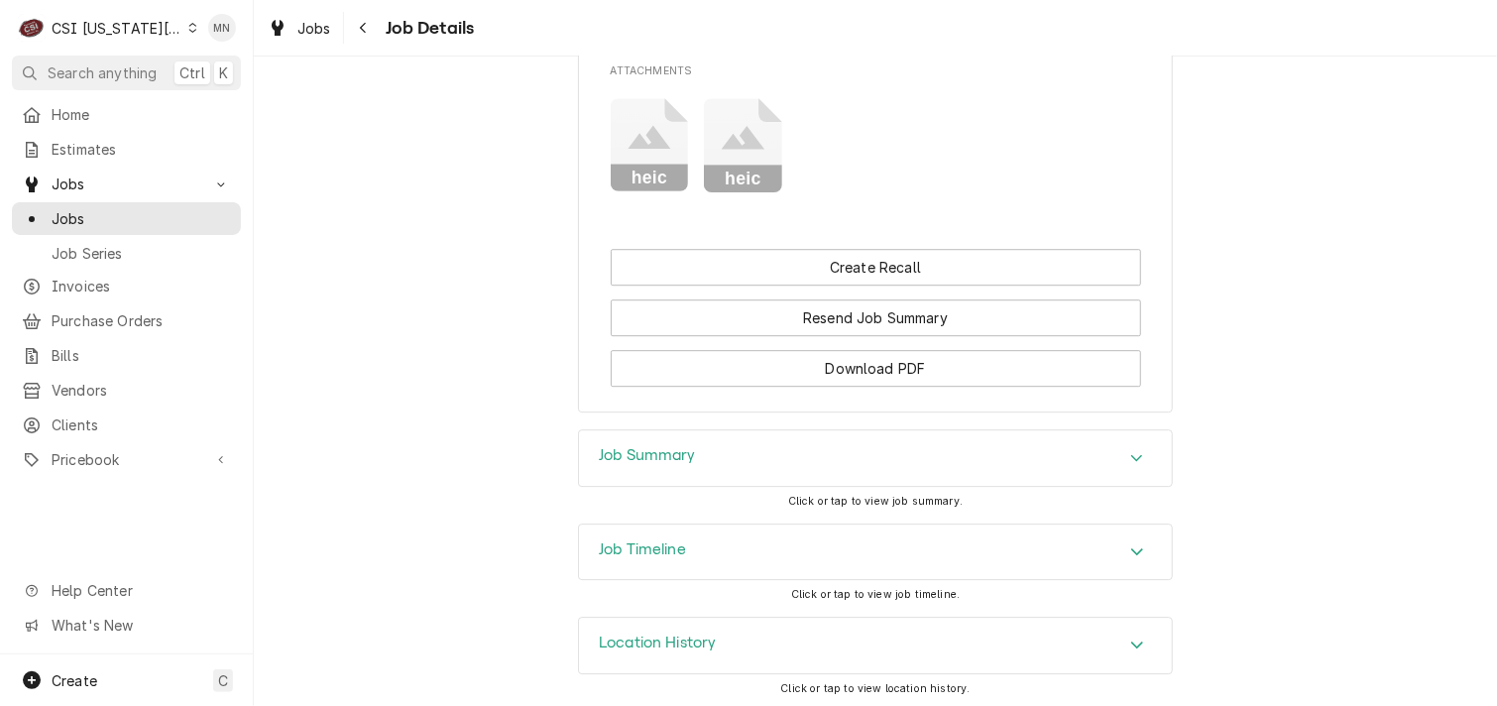
click at [841, 438] on div "Job Summary" at bounding box center [875, 458] width 593 height 56
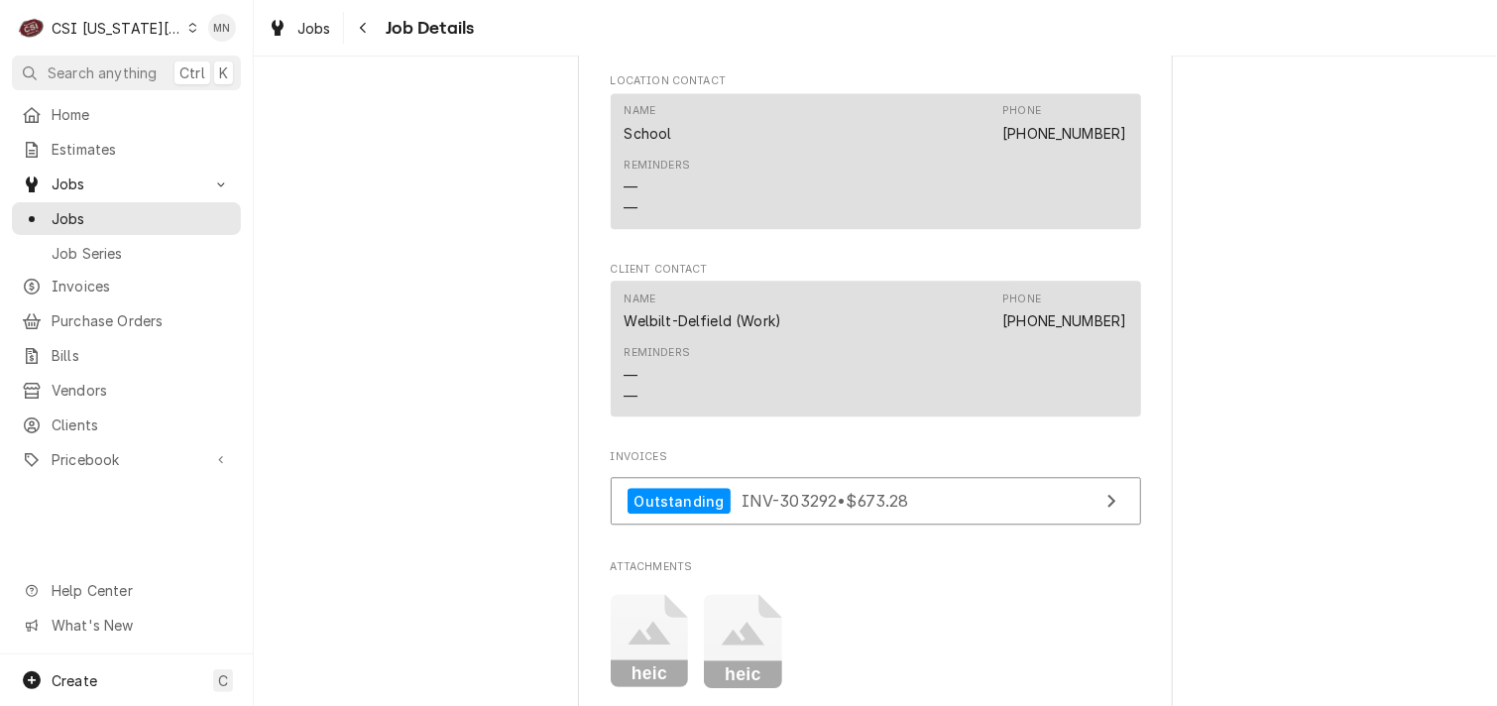
scroll to position [2654, 0]
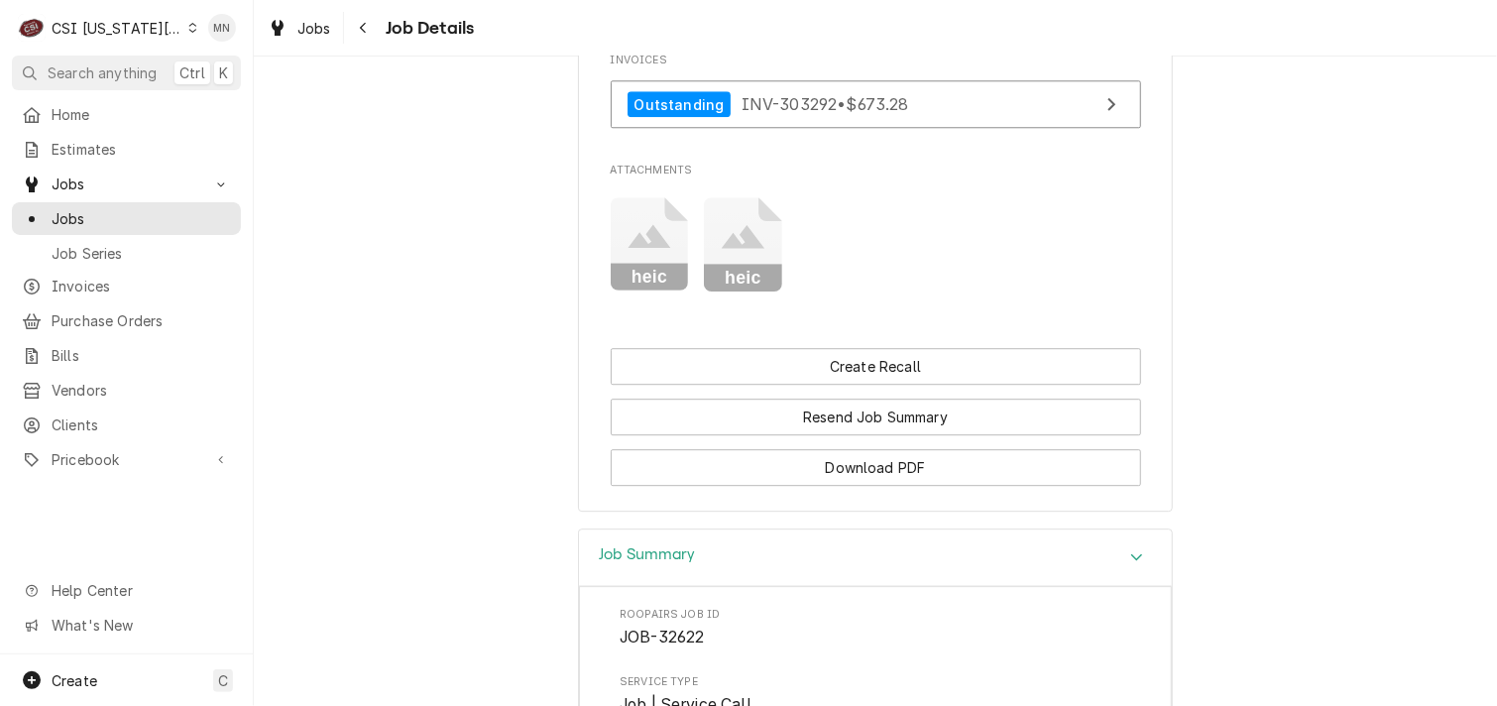
click at [727, 247] on icon "Attachments" at bounding box center [743, 244] width 78 height 94
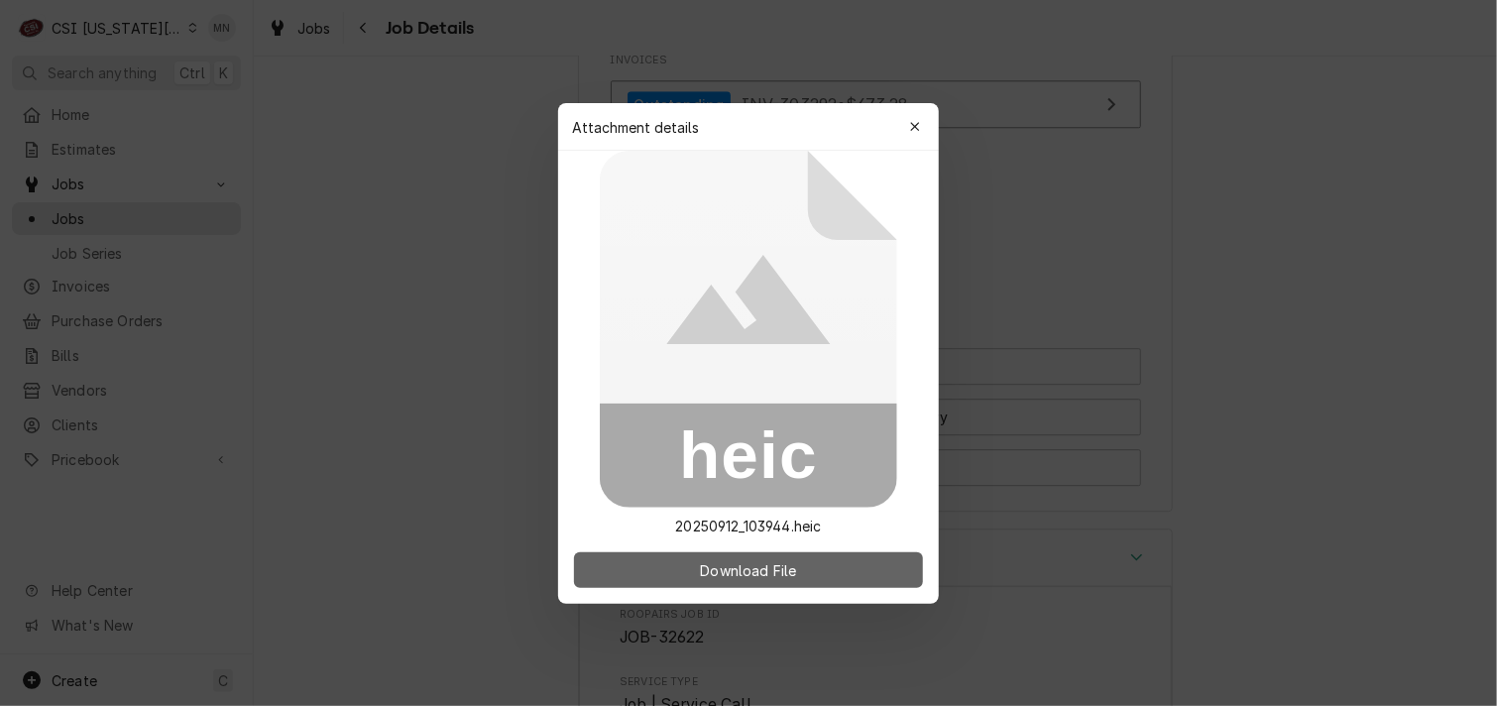
click at [726, 564] on span "Download File" at bounding box center [748, 569] width 104 height 21
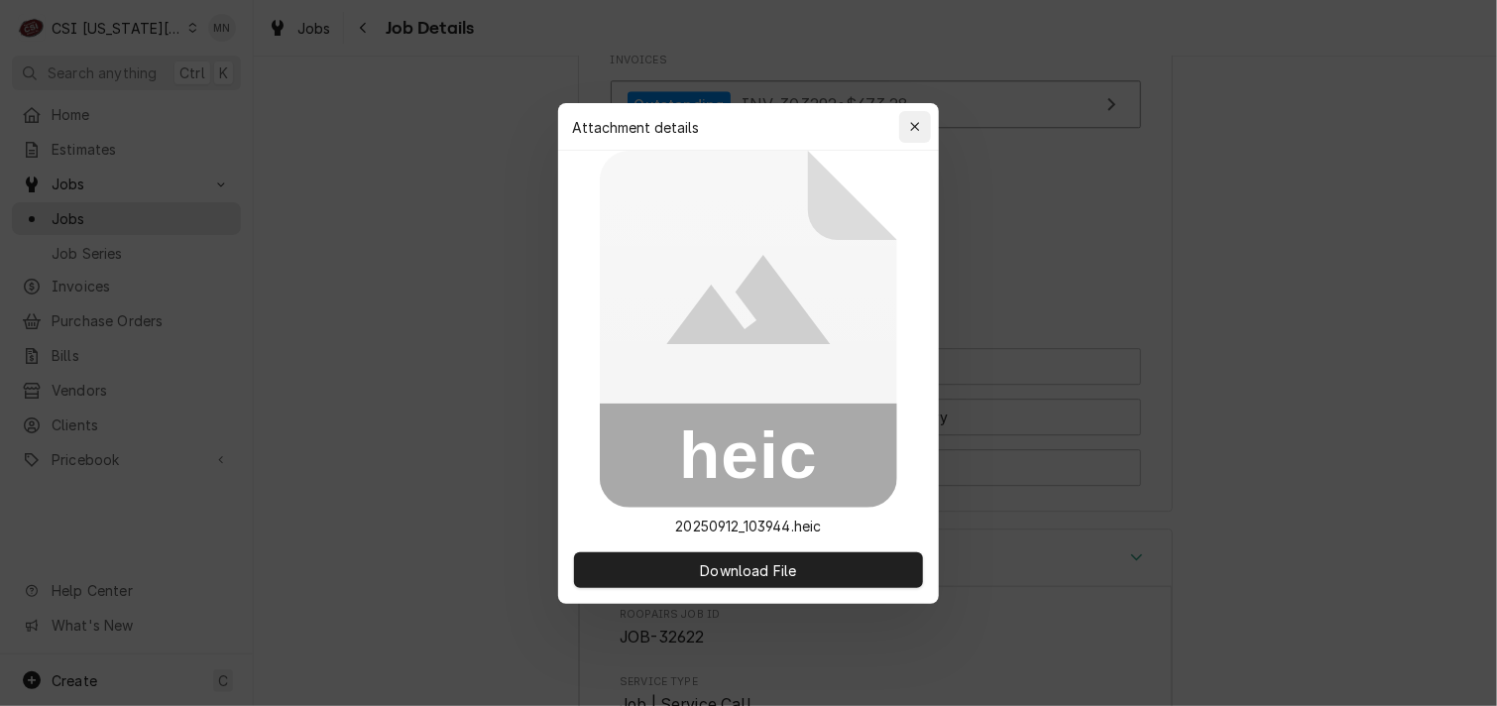
click at [914, 124] on icon "button" at bounding box center [915, 127] width 11 height 14
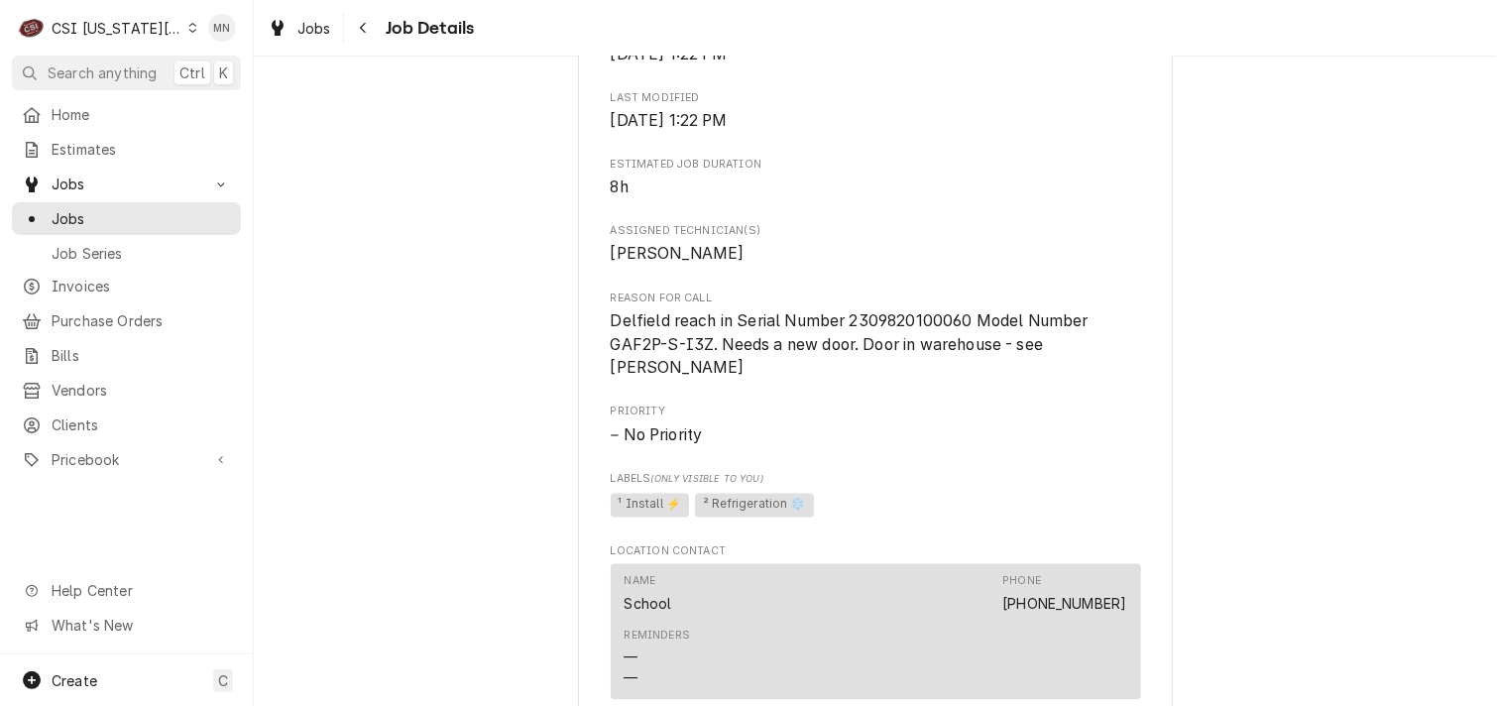
scroll to position [1785, 0]
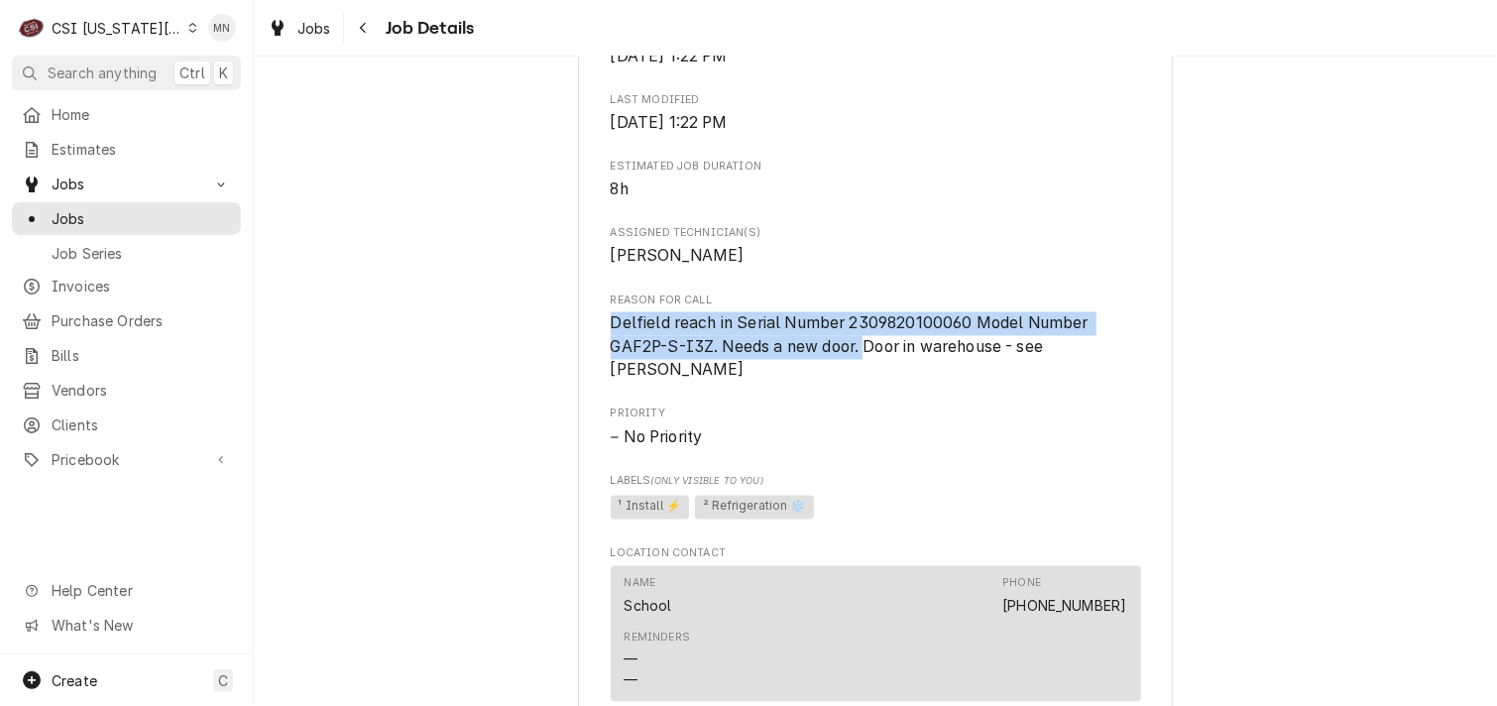
drag, startPoint x: 598, startPoint y: 342, endPoint x: 859, endPoint y: 364, distance: 261.6
drag, startPoint x: 859, startPoint y: 364, endPoint x: 823, endPoint y: 354, distance: 37.0
copy span "Delfield reach in Serial Number 2309820100060 Model Number GAF2P-S-I3Z. Needs a…"
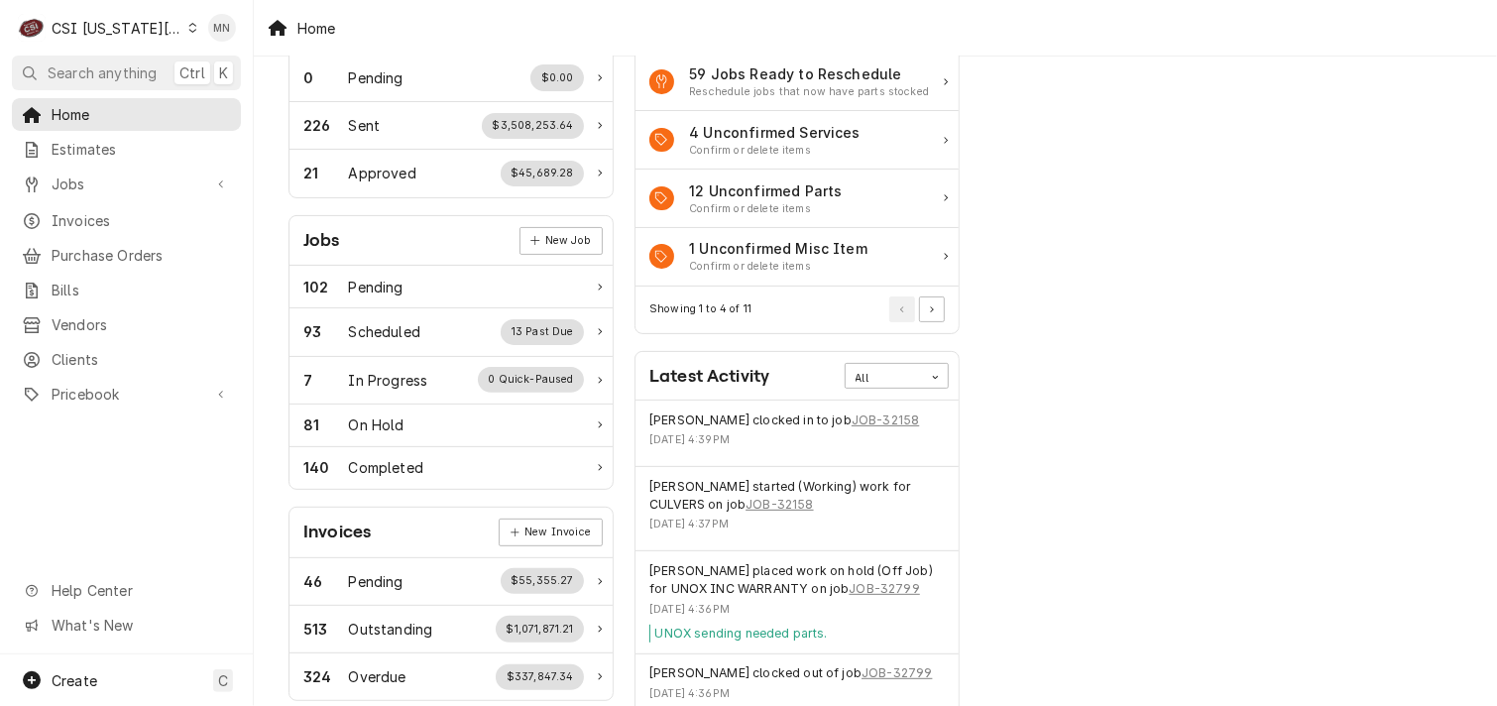
scroll to position [198, 0]
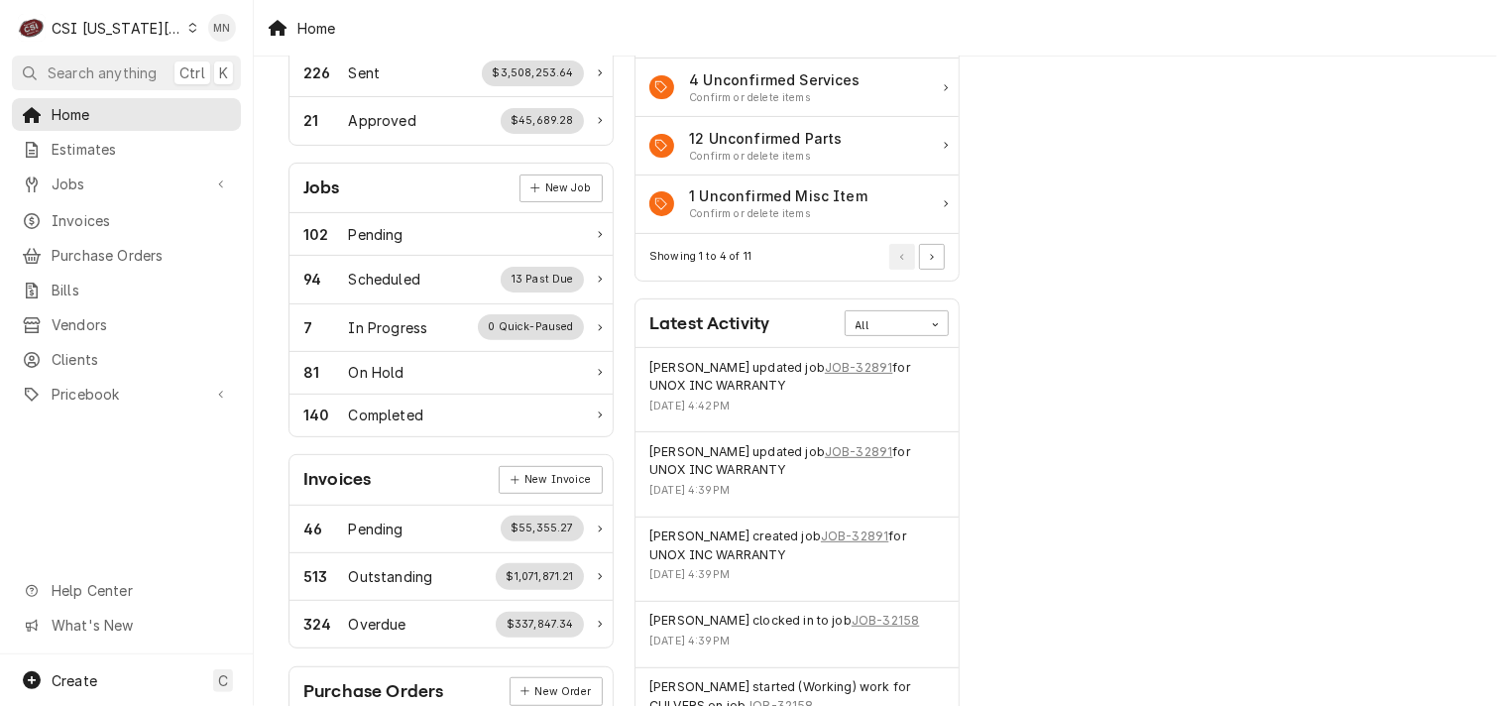
click at [114, 29] on div "CSI Kansas City" at bounding box center [117, 28] width 131 height 21
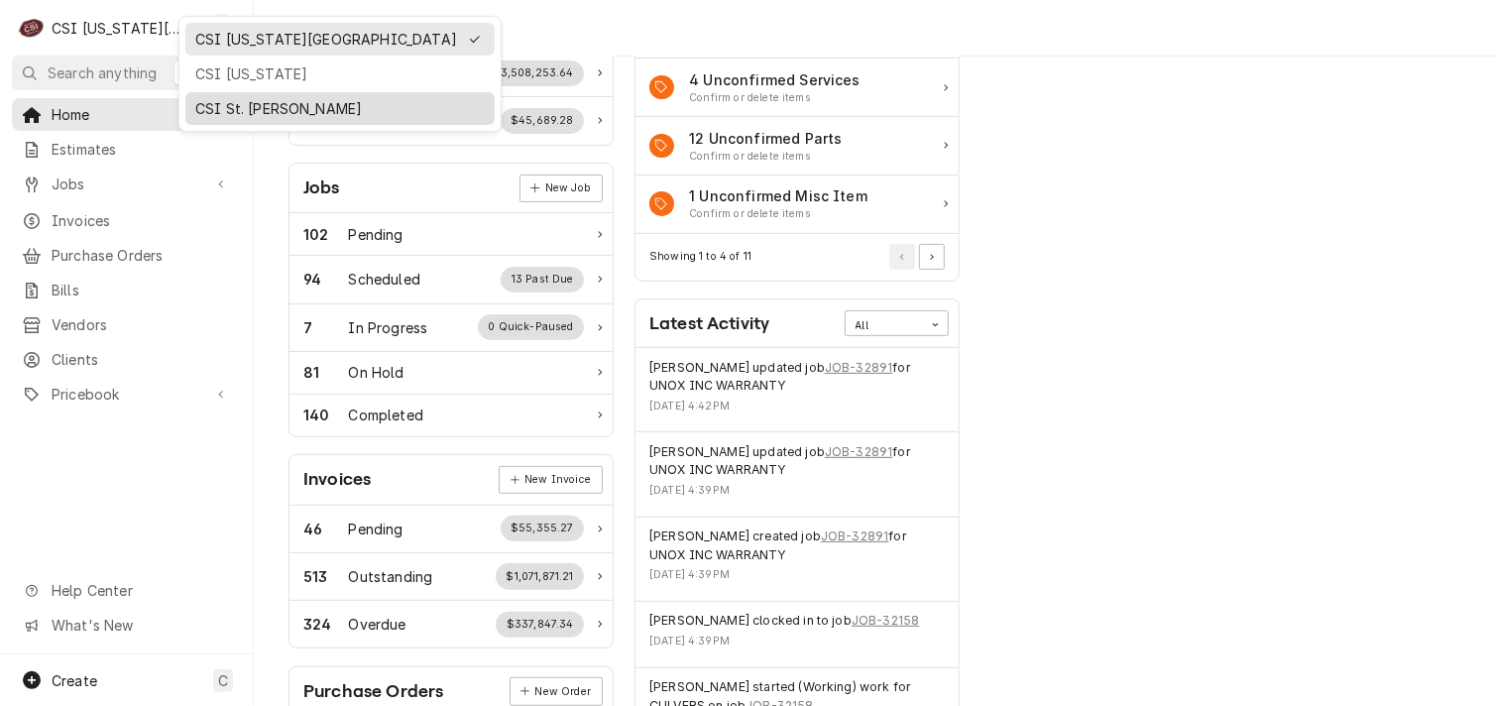
click at [226, 98] on div "CSI St. [PERSON_NAME]" at bounding box center [339, 108] width 289 height 21
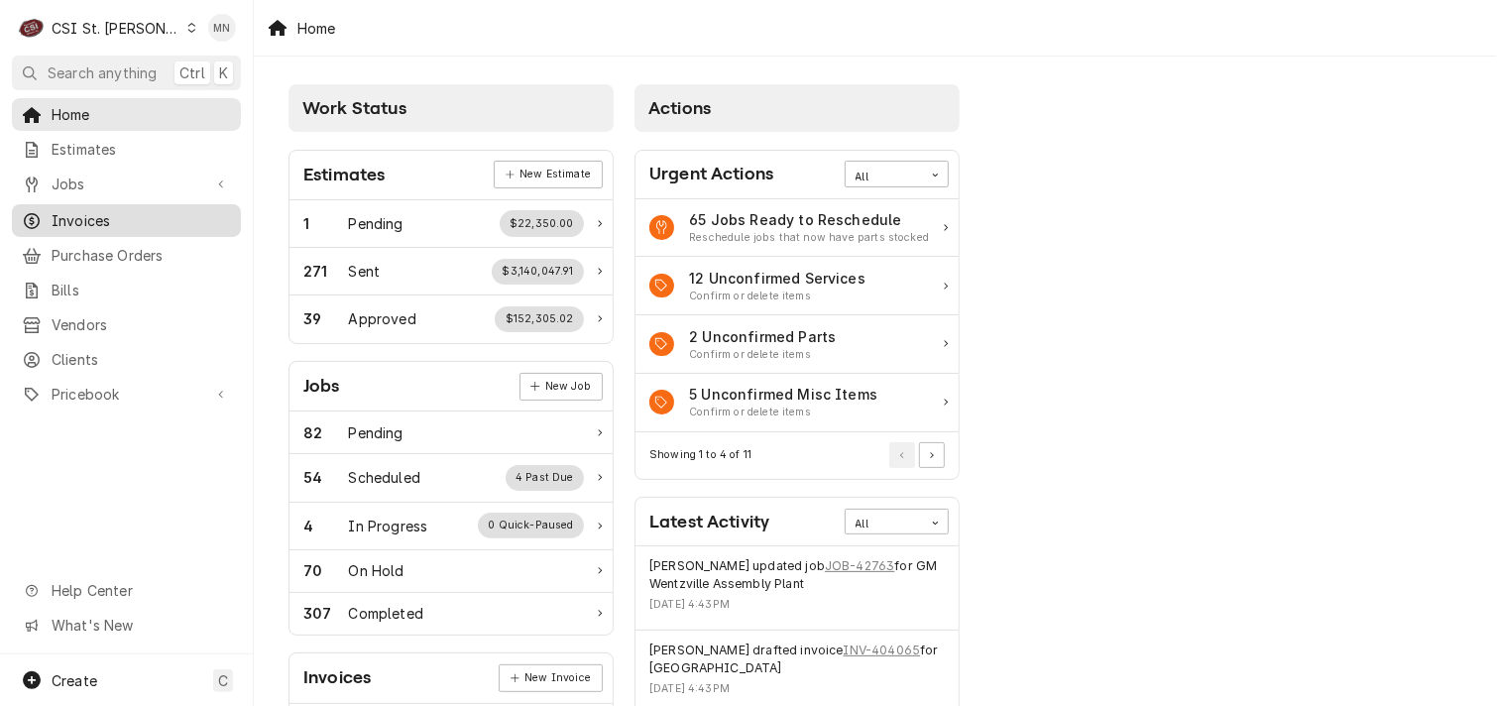
click at [103, 221] on span "Invoices" at bounding box center [141, 220] width 179 height 21
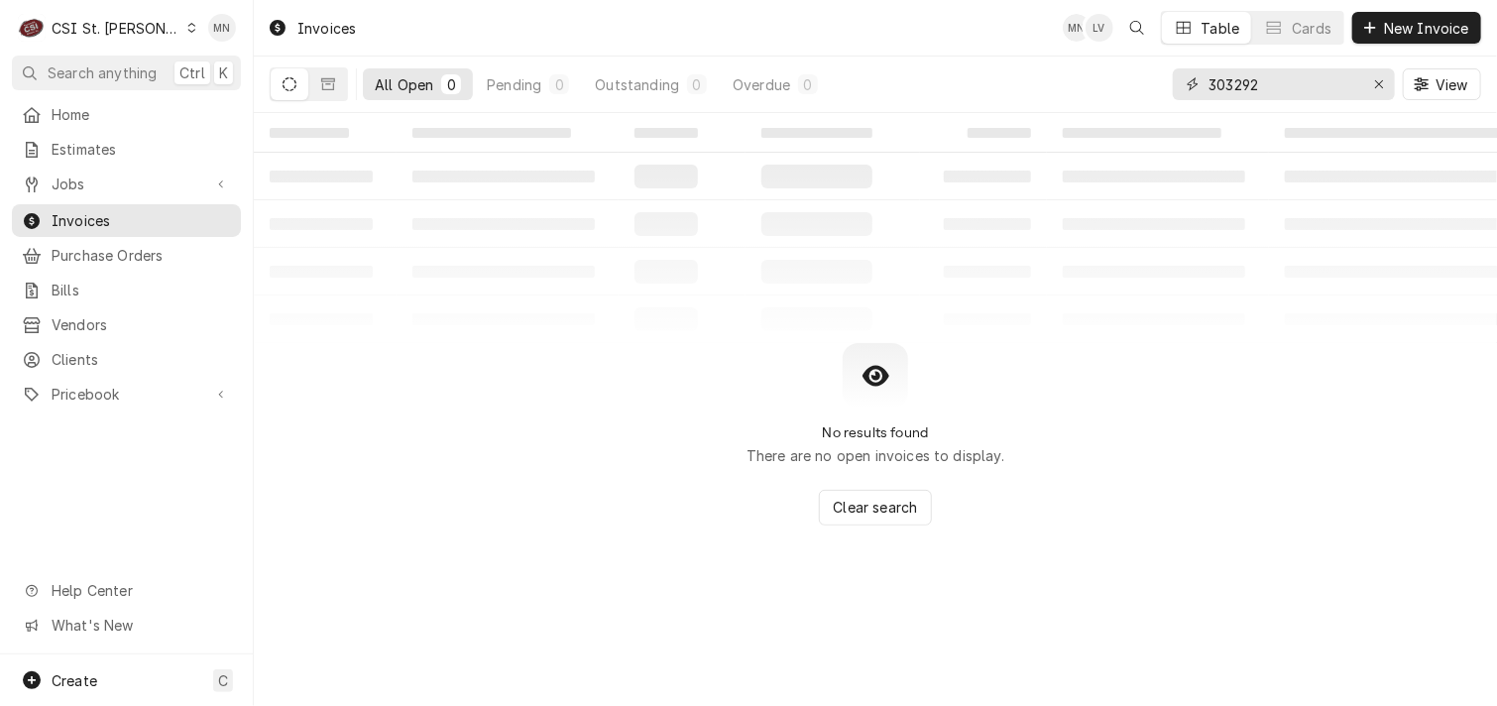
drag, startPoint x: 1270, startPoint y: 79, endPoint x: 1079, endPoint y: 82, distance: 191.4
click at [1082, 82] on div "All Open 0 Pending 0 Outstanding 0 Overdue 0 303292 View" at bounding box center [875, 85] width 1211 height 56
type input "403508"
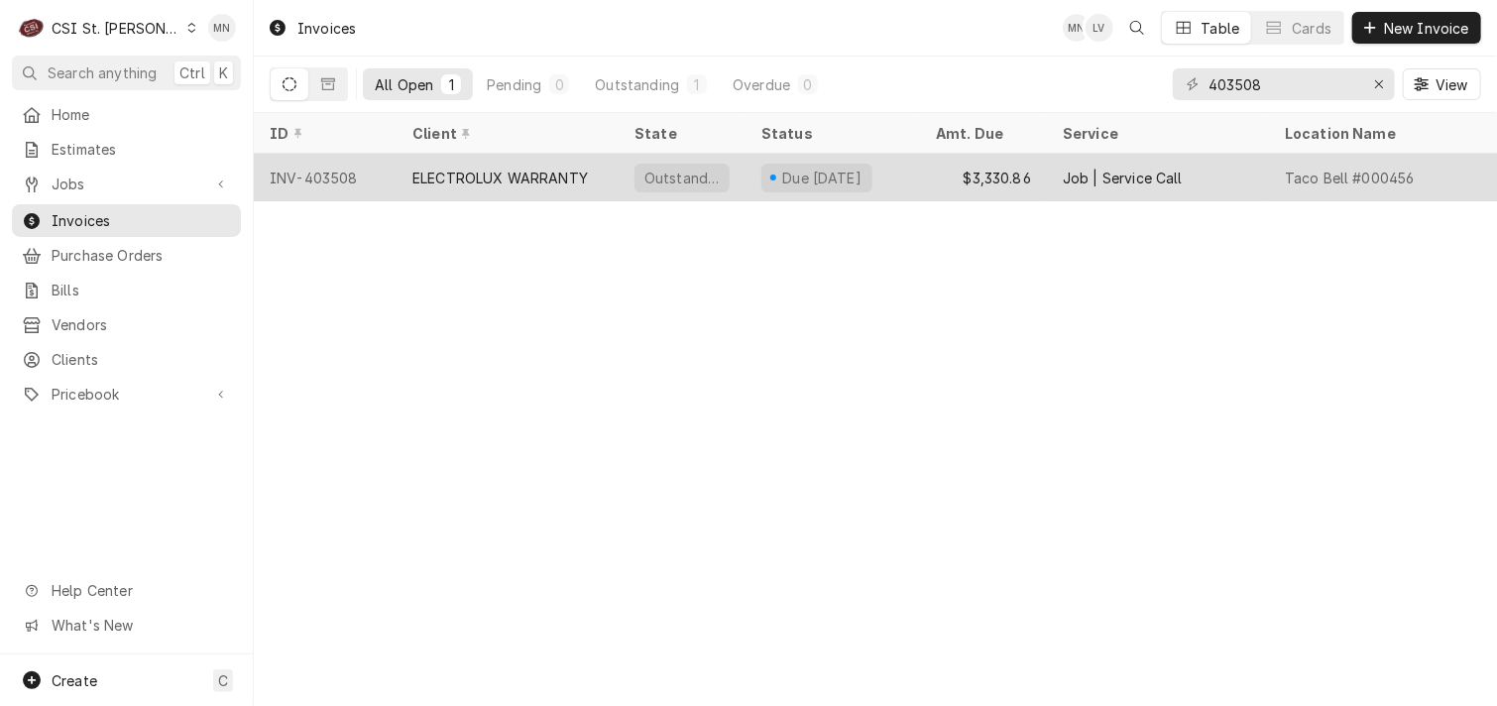
click at [575, 174] on div "ELECTROLUX WARRANTY" at bounding box center [499, 178] width 175 height 21
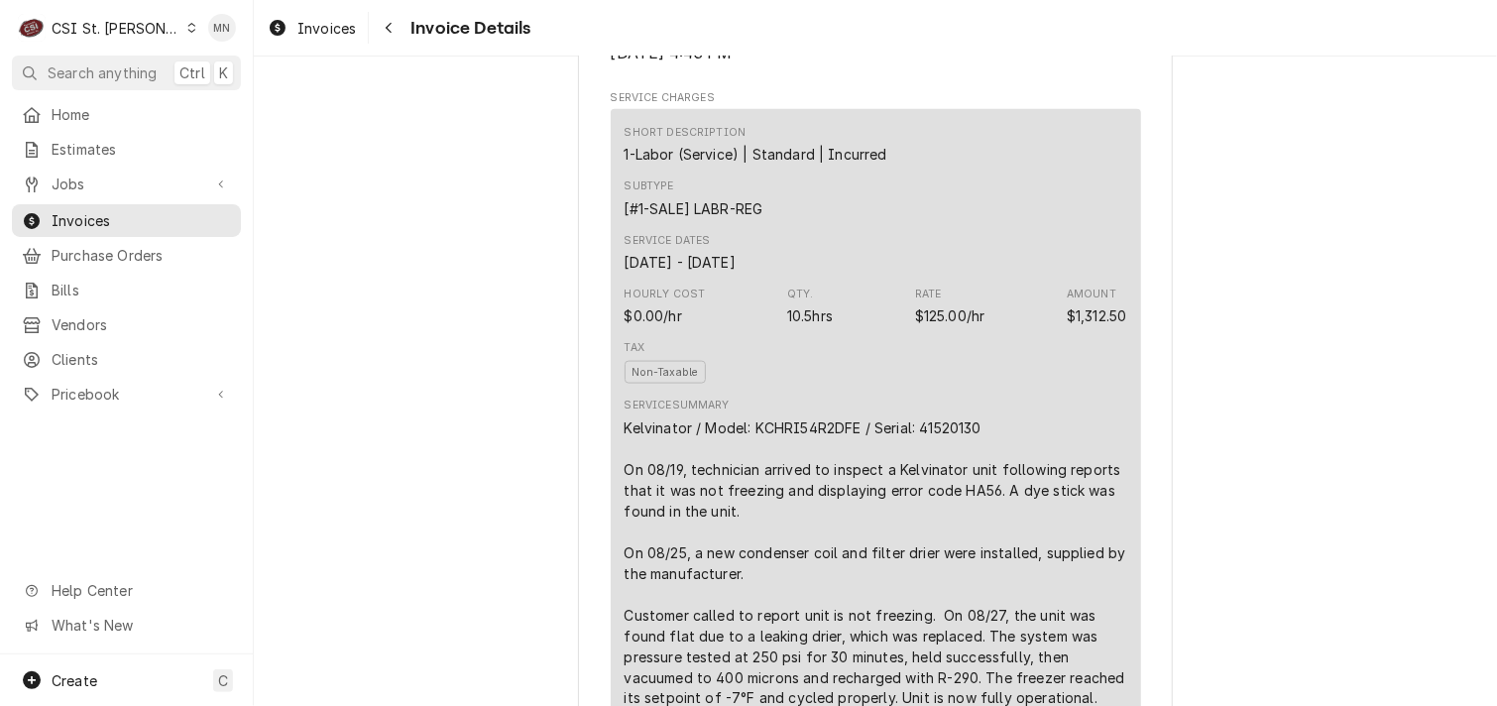
scroll to position [1388, 0]
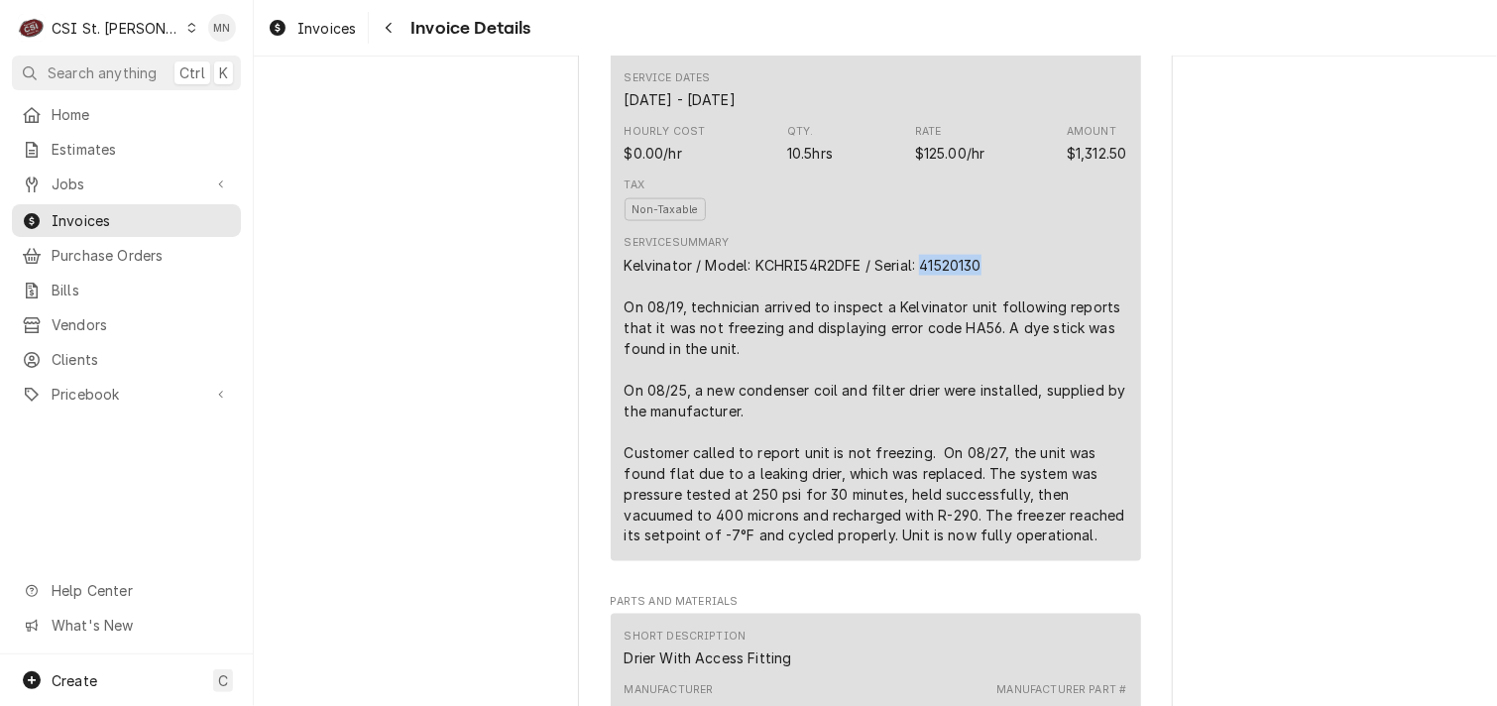
drag, startPoint x: 983, startPoint y: 329, endPoint x: 916, endPoint y: 326, distance: 67.5
click at [916, 326] on div "Kelvinator / Model: KCHRI54R2DFE / Serial: 41520130 On 08/19, technician arrive…" at bounding box center [876, 400] width 503 height 291
copy div "41520130"
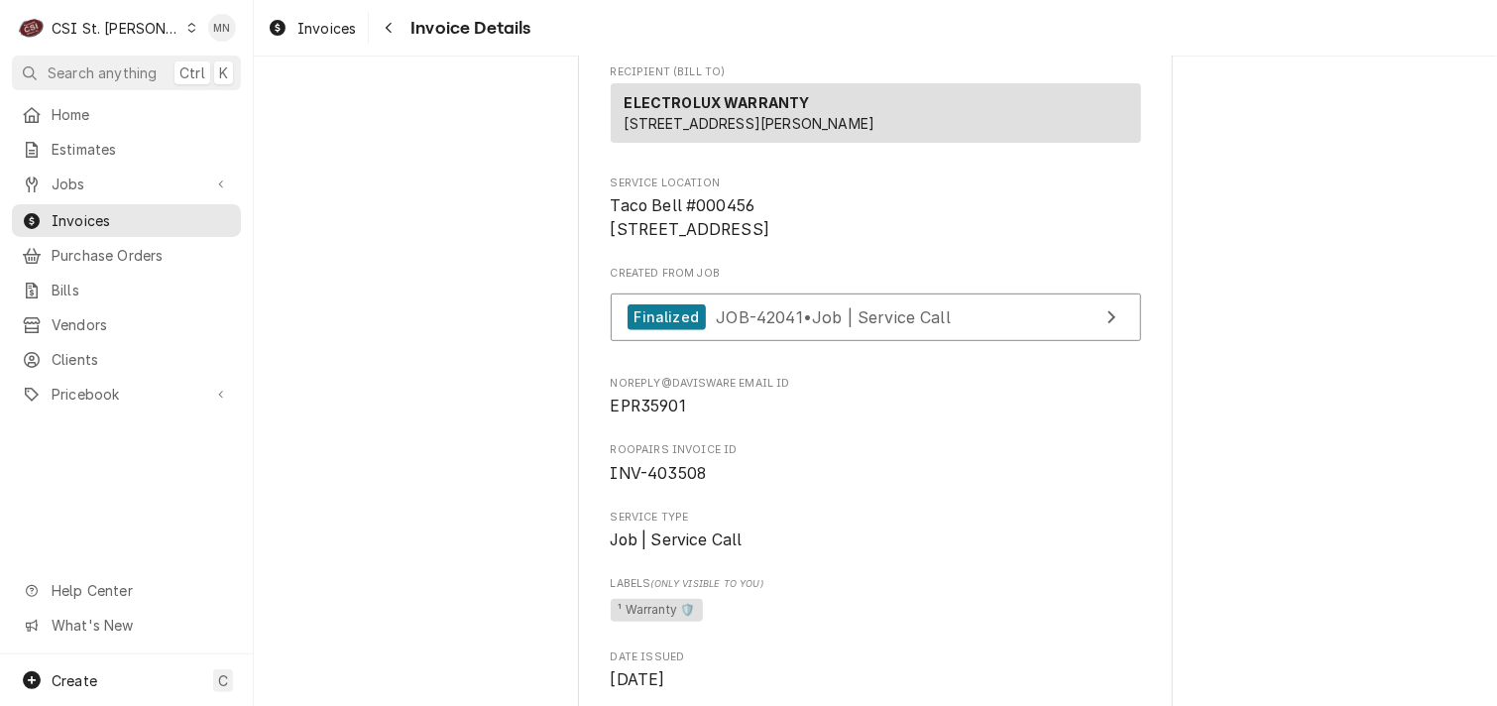
scroll to position [297, 0]
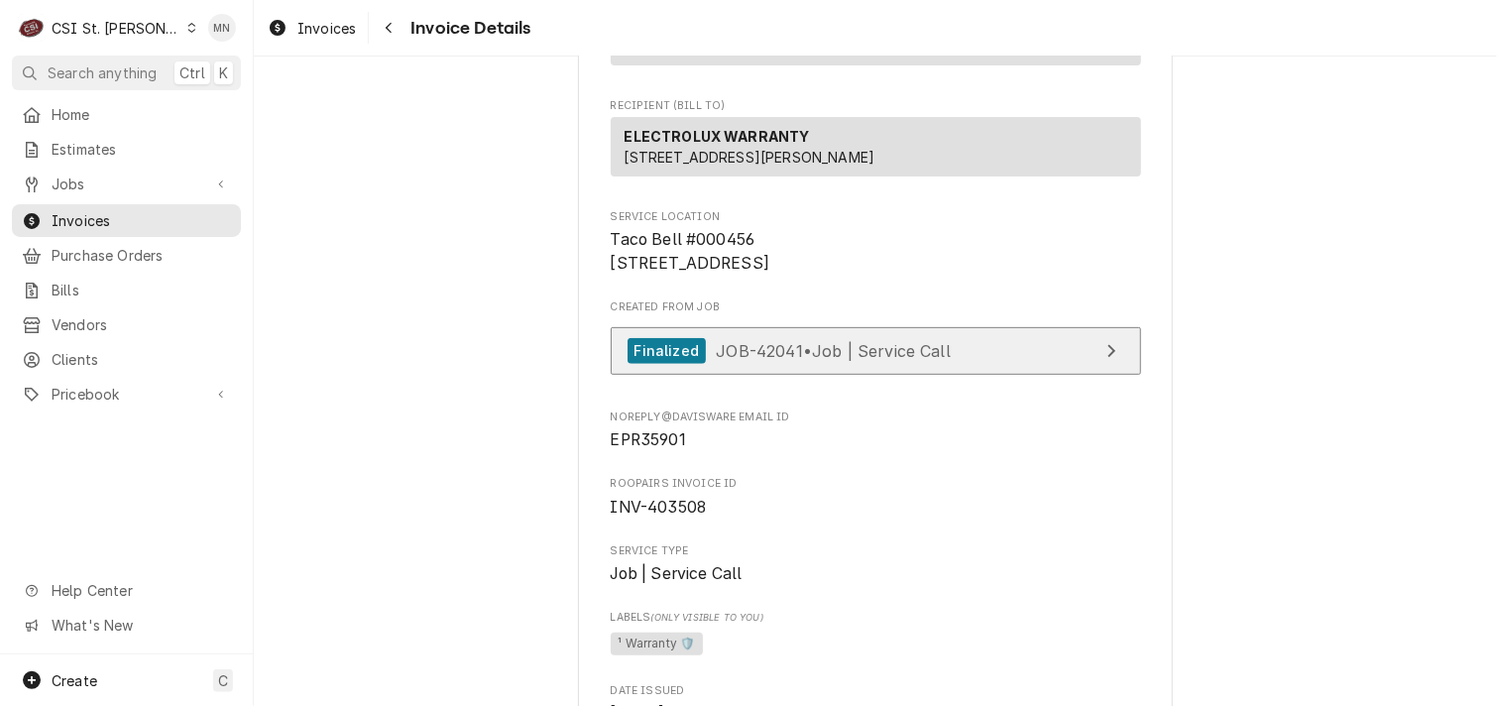
click at [849, 365] on div "Finalized JOB-42041 • Job | Service Call" at bounding box center [789, 351] width 323 height 27
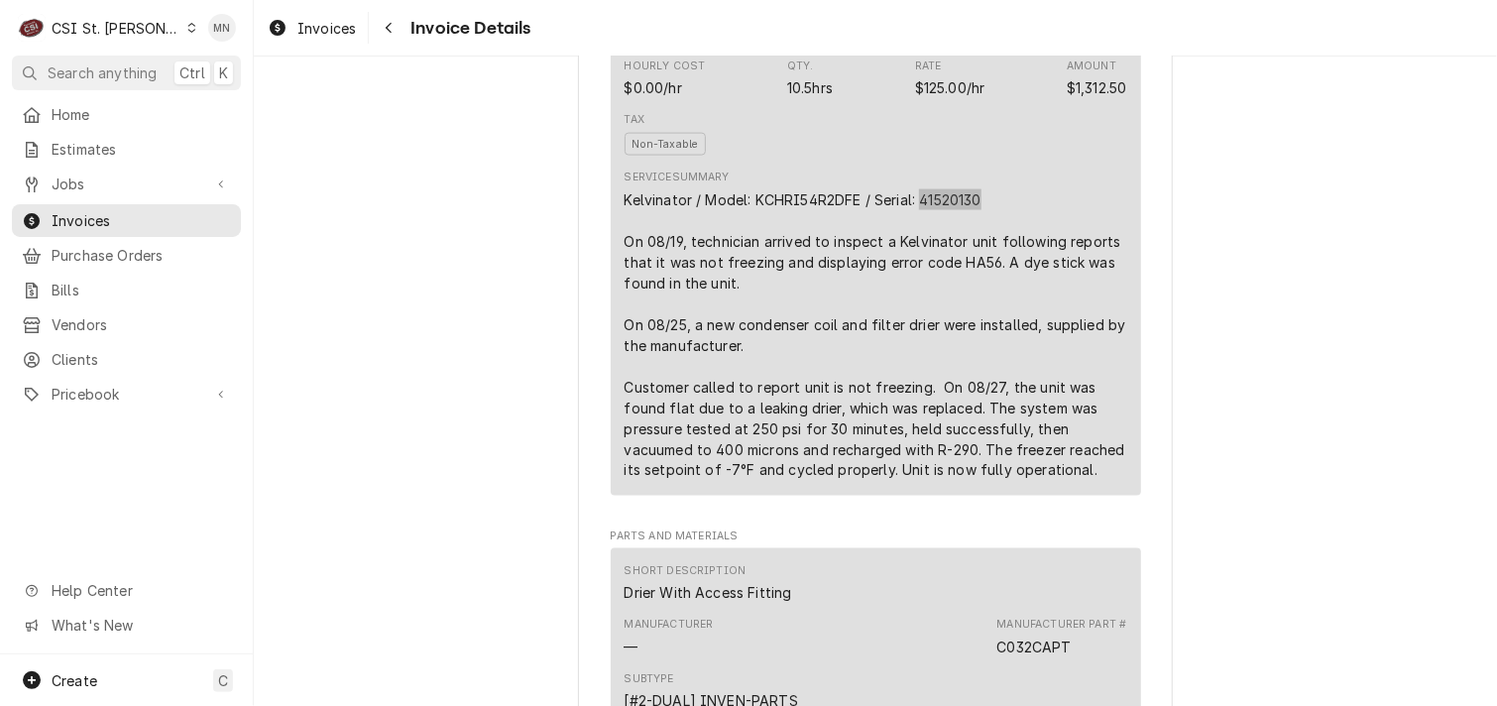
scroll to position [1487, 0]
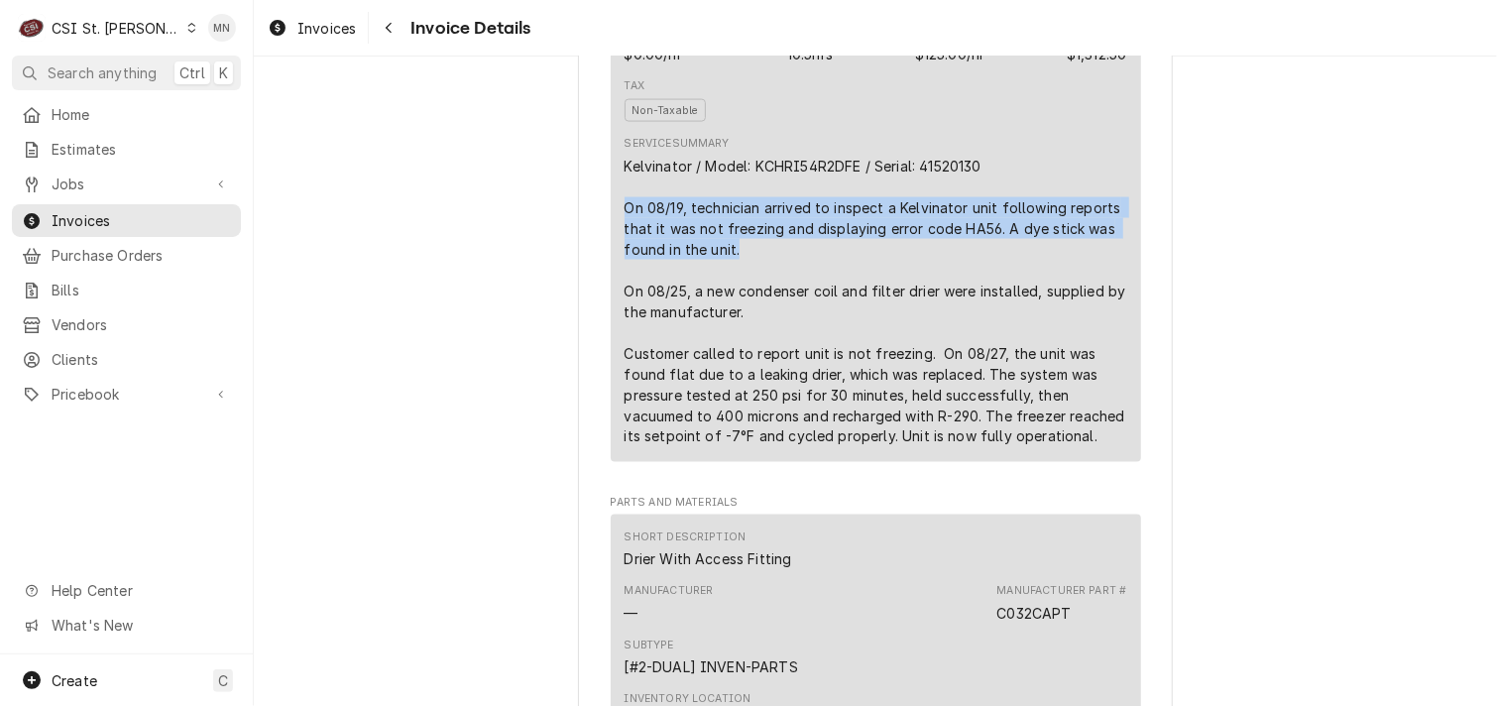
drag, startPoint x: 618, startPoint y: 268, endPoint x: 889, endPoint y: 308, distance: 274.7
click at [889, 308] on div "Kelvinator / Model: KCHRI54R2DFE / Serial: 41520130 On 08/19, technician arrive…" at bounding box center [876, 301] width 503 height 291
copy div "On 08/19, technician arrived to inspect a Kelvinator unit following reports tha…"
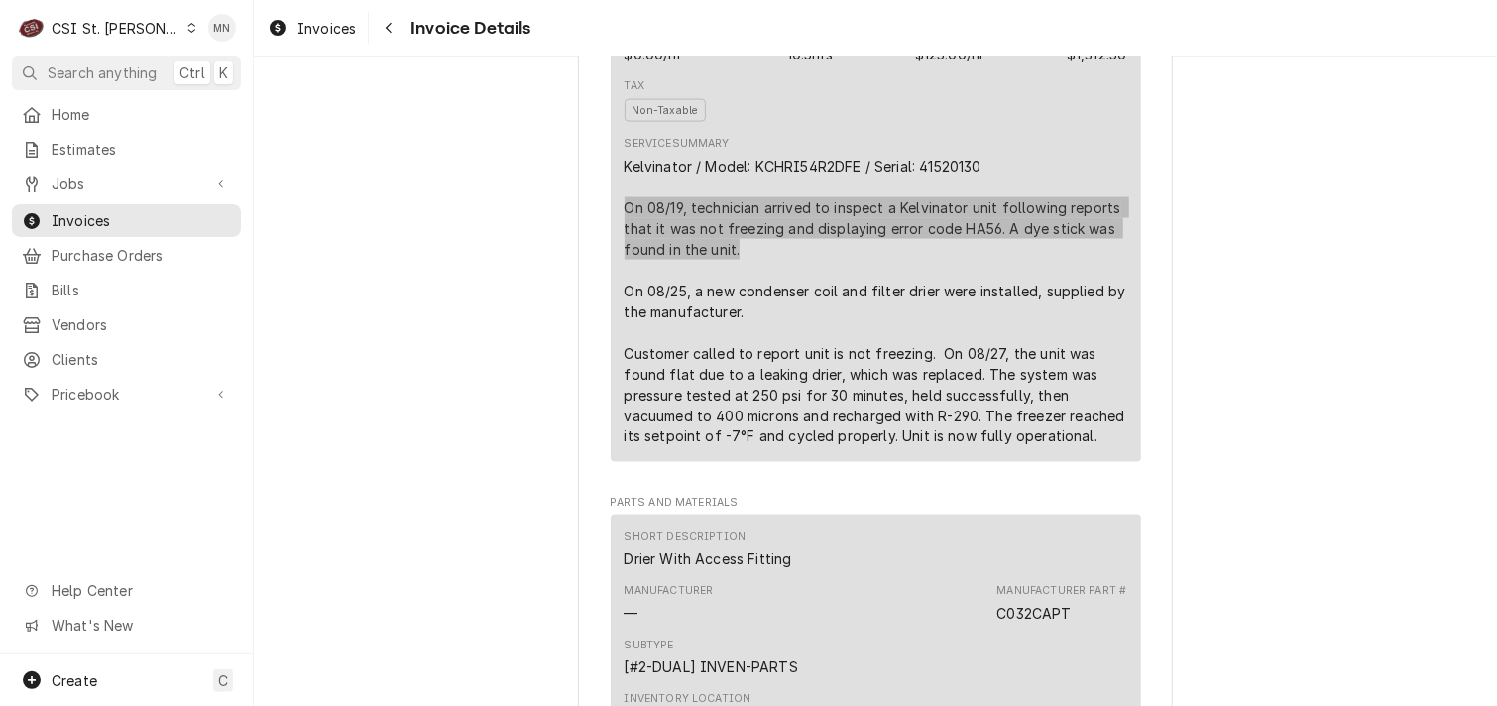
scroll to position [1586, 0]
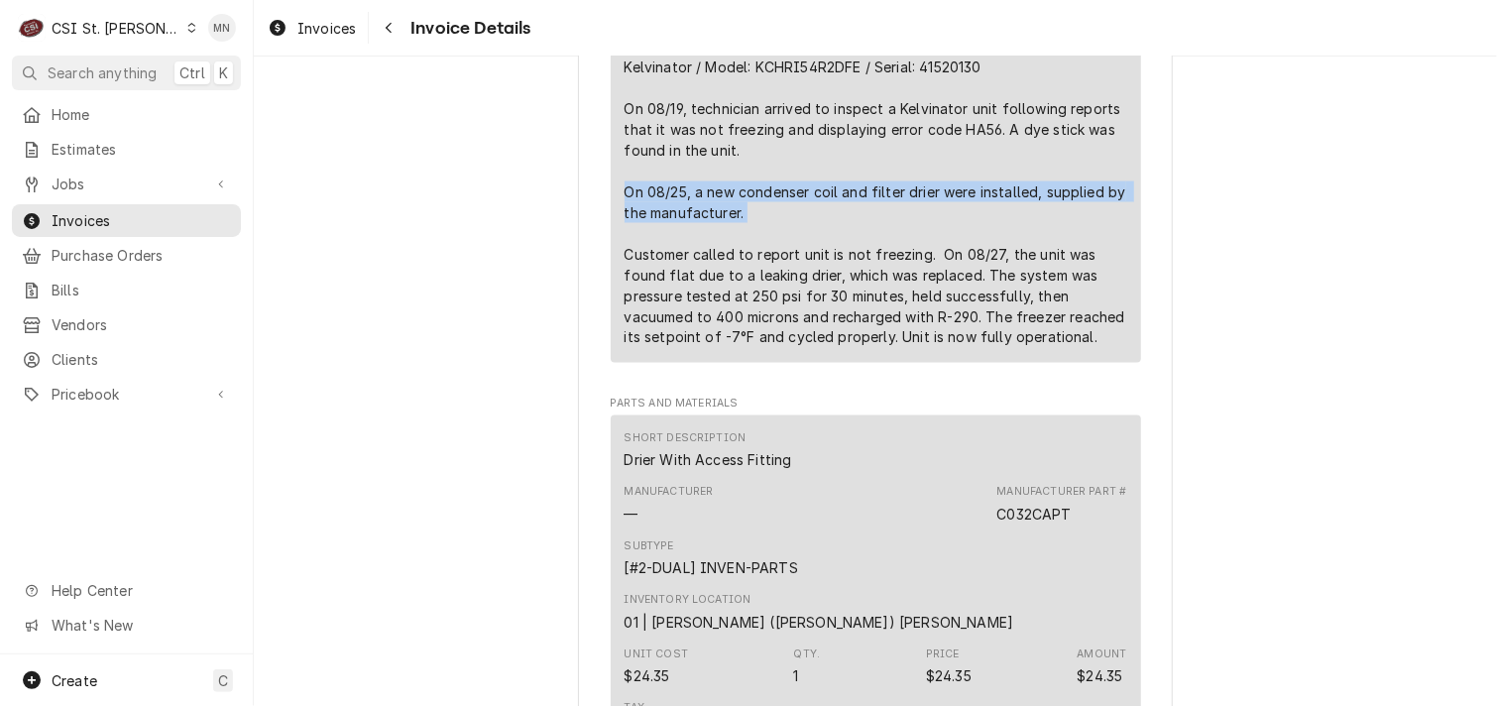
drag, startPoint x: 616, startPoint y: 255, endPoint x: 809, endPoint y: 278, distance: 194.7
click at [809, 278] on div "Kelvinator / Model: KCHRI54R2DFE / Serial: 41520130 On 08/19, technician arrive…" at bounding box center [876, 202] width 503 height 291
drag, startPoint x: 809, startPoint y: 278, endPoint x: 737, endPoint y: 268, distance: 73.0
copy div "On 08/25, a new condenser coil and filter drier were installed, supplied by the…"
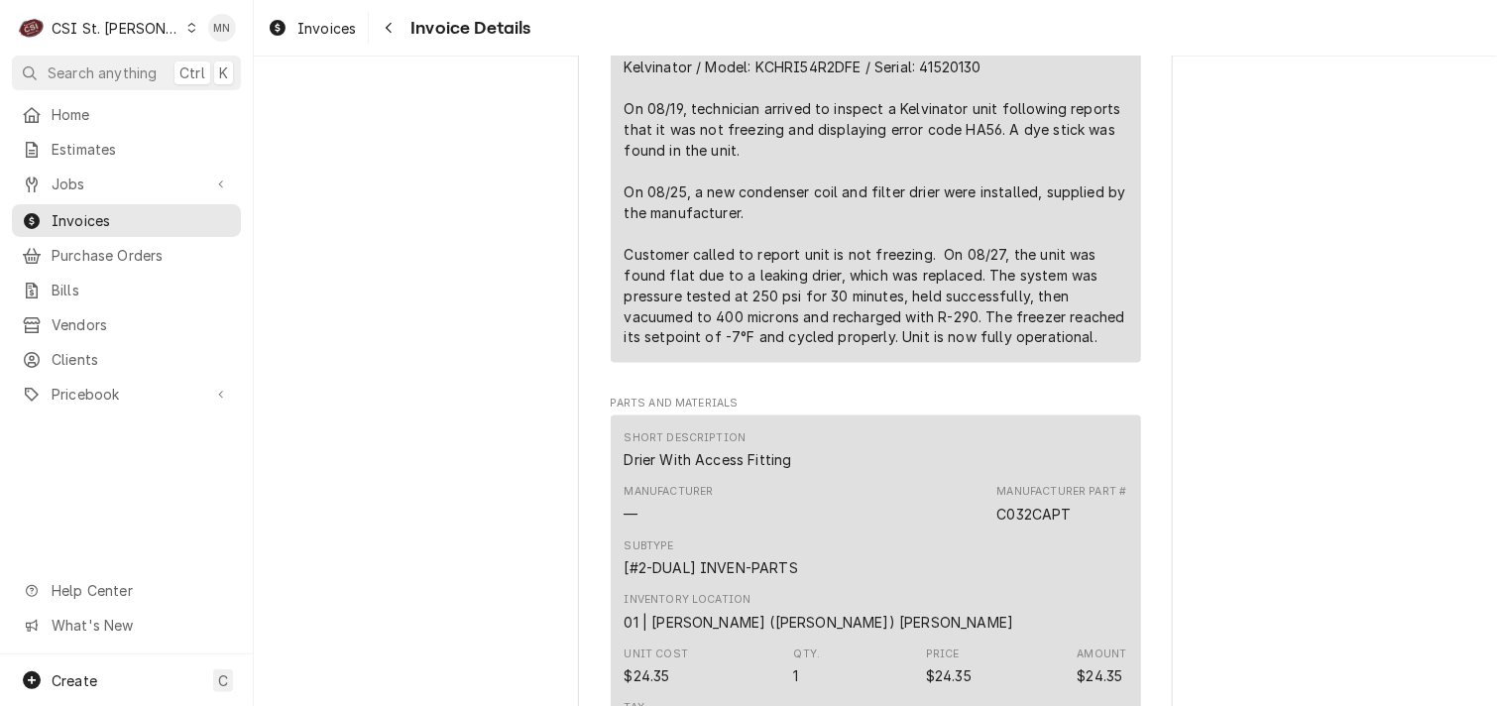
click at [625, 320] on div "Kelvinator / Model: KCHRI54R2DFE / Serial: 41520130 On 08/19, technician arrive…" at bounding box center [876, 202] width 503 height 291
drag, startPoint x: 609, startPoint y: 315, endPoint x: 920, endPoint y: 308, distance: 311.4
click at [920, 308] on div "Short Description 1-Labor (Service) | Standard | Incurred Subtype [#1-SALE] LAB…" at bounding box center [876, 55] width 530 height 615
drag, startPoint x: 920, startPoint y: 308, endPoint x: 904, endPoint y: 312, distance: 16.4
copy div "Customer called to report unit is not freezing."
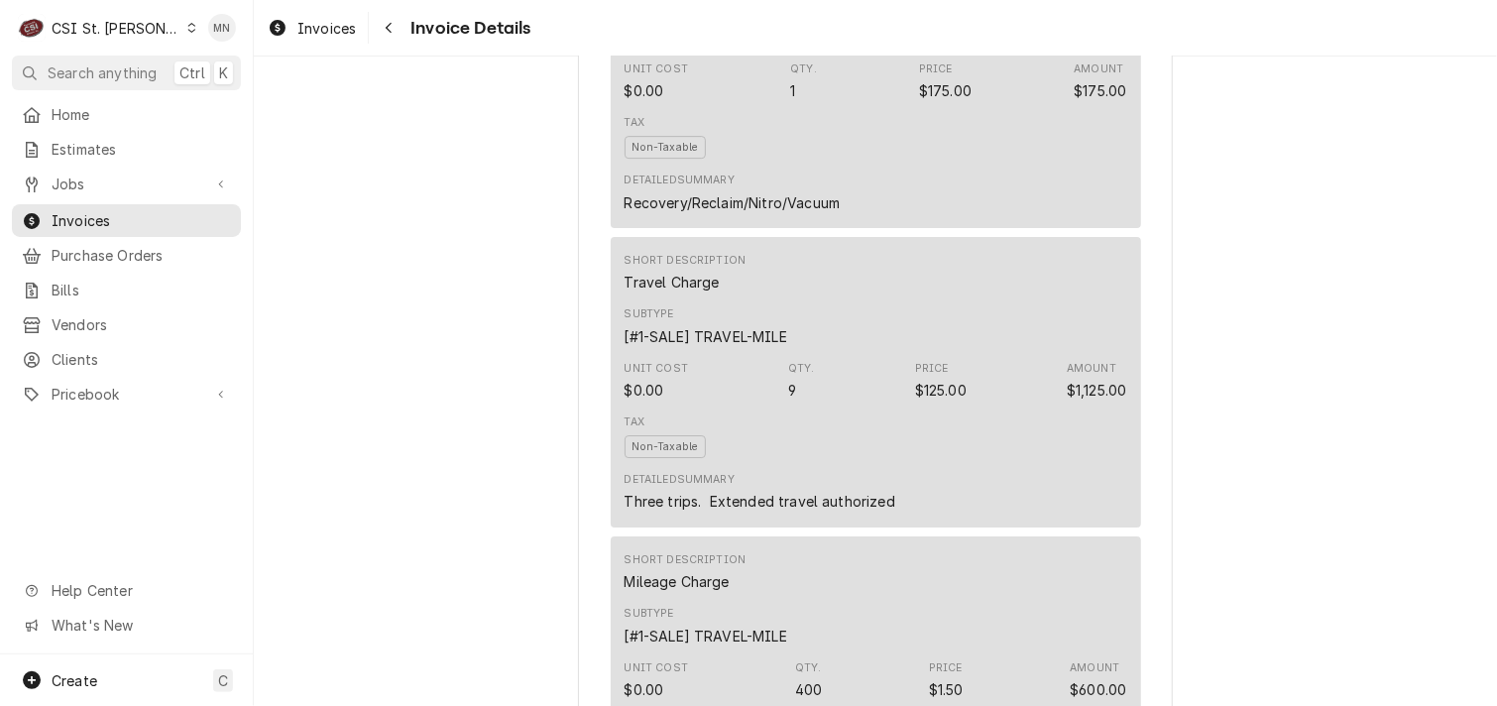
scroll to position [3172, 0]
